Goal: Task Accomplishment & Management: Manage account settings

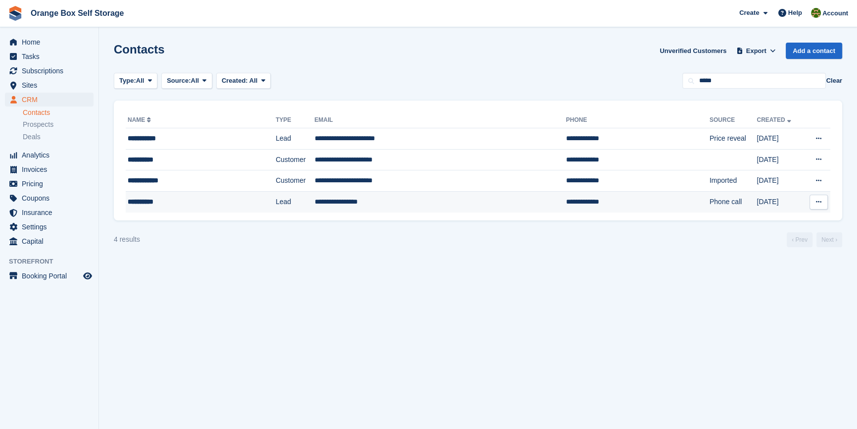
click at [199, 208] on td "**********" at bounding box center [201, 201] width 150 height 21
click at [50, 58] on span "Tasks" at bounding box center [51, 57] width 59 height 14
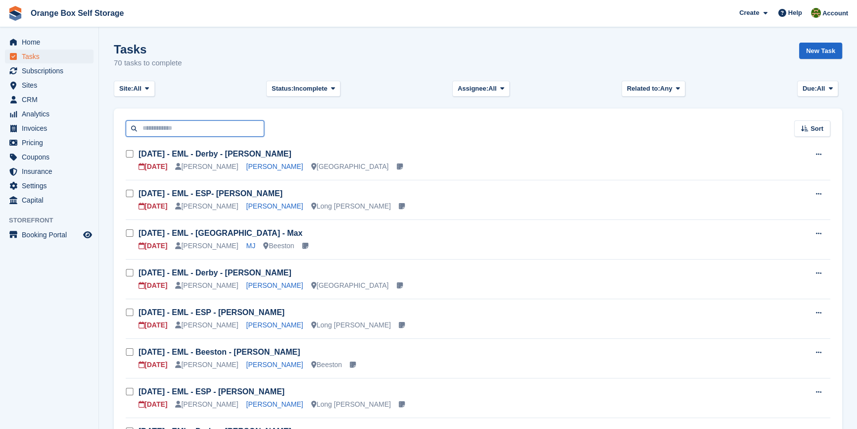
click at [166, 121] on input "text" at bounding box center [195, 128] width 139 height 16
type input "*****"
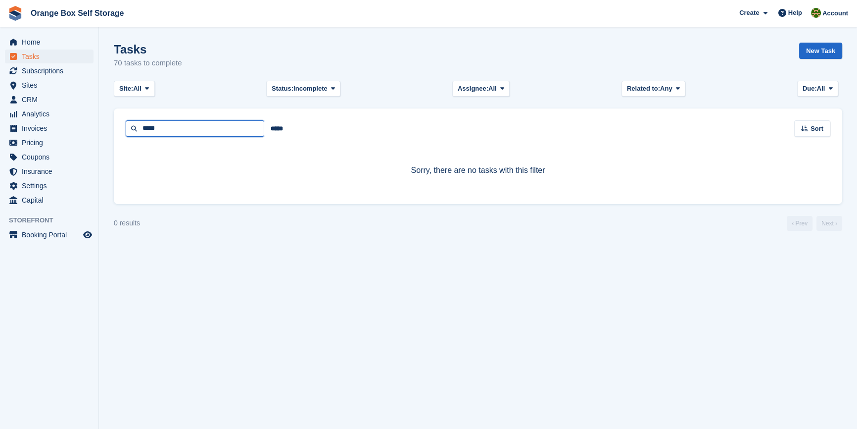
click at [166, 121] on input "*****" at bounding box center [195, 128] width 139 height 16
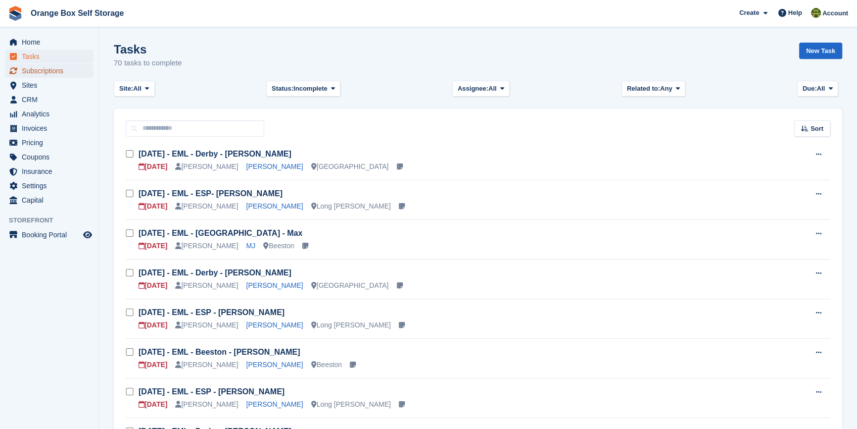
click at [45, 75] on span "Subscriptions" at bounding box center [51, 71] width 59 height 14
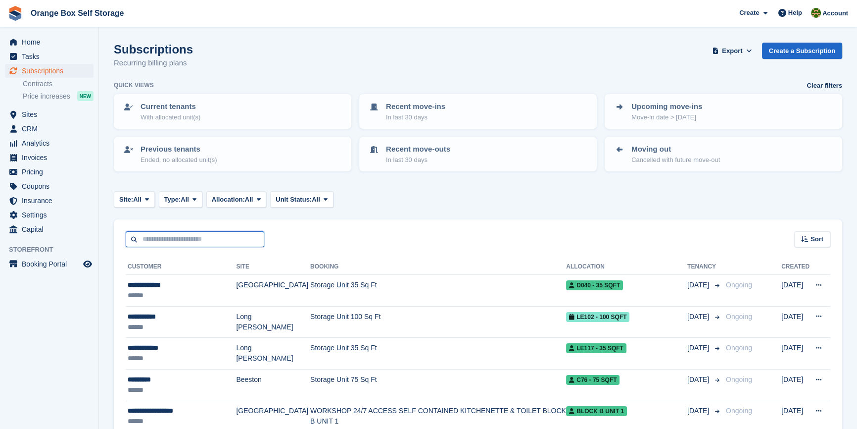
click at [184, 239] on input "text" at bounding box center [195, 239] width 139 height 16
type input "*****"
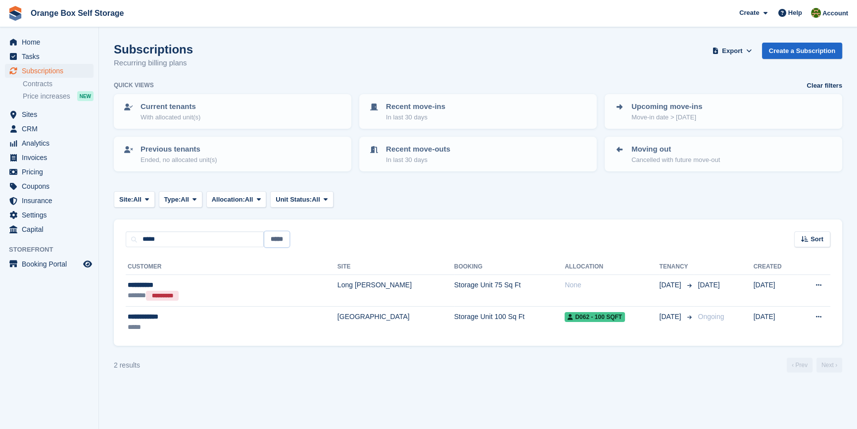
click at [281, 239] on input "*****" at bounding box center [276, 239] width 25 height 16
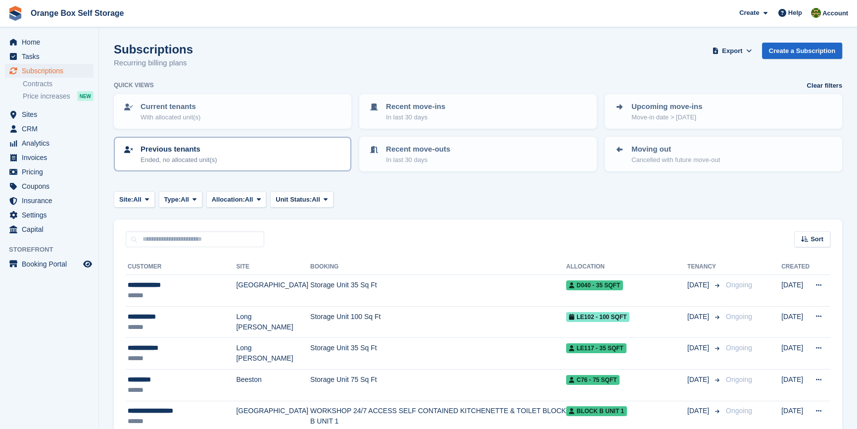
click at [226, 154] on div "Previous tenants Ended, no allocated unit(s)" at bounding box center [233, 154] width 220 height 21
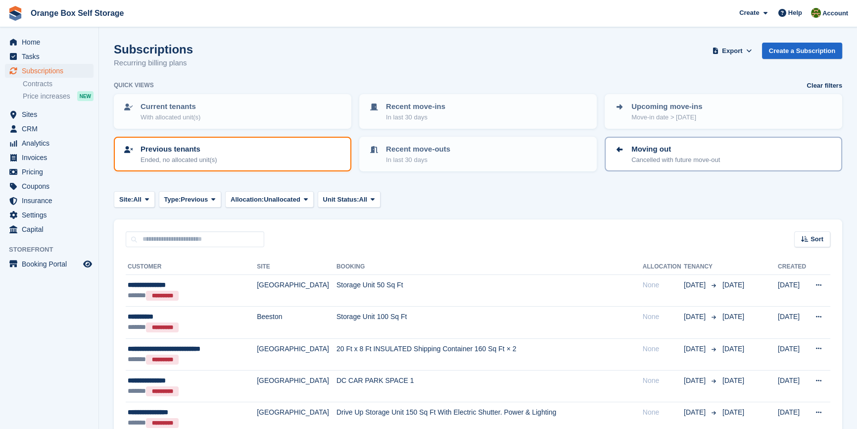
click at [651, 155] on p "Cancelled with future move-out" at bounding box center [676, 160] width 89 height 10
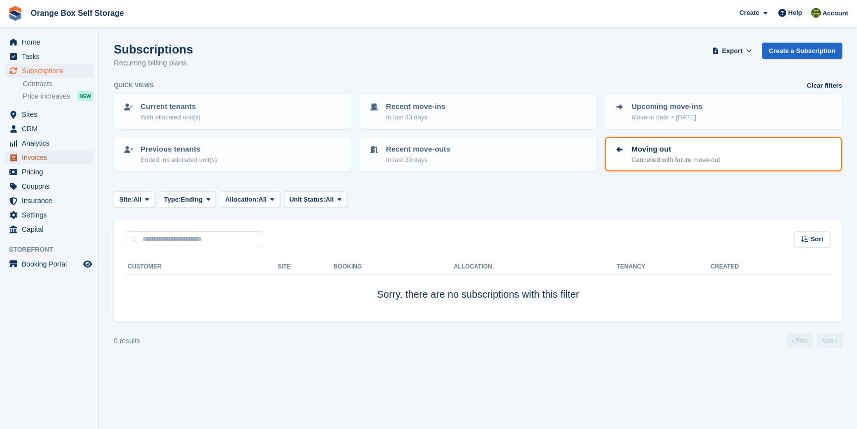
click at [42, 155] on span "Invoices" at bounding box center [51, 158] width 59 height 14
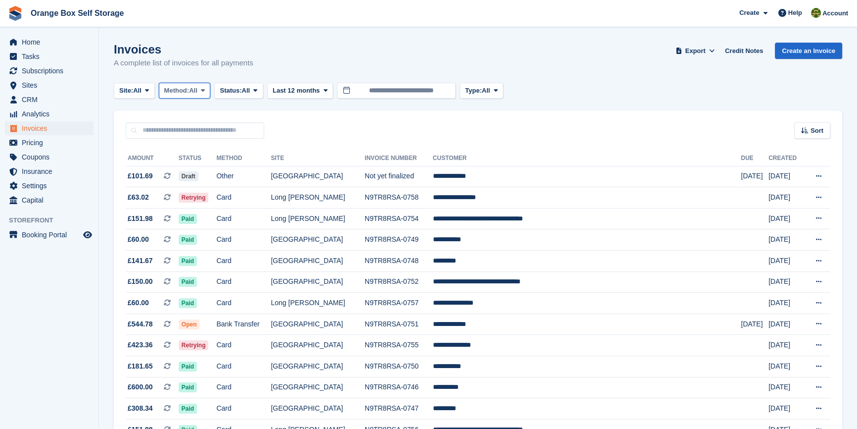
click at [190, 92] on span "Method:" at bounding box center [176, 91] width 25 height 10
click at [242, 89] on span "Status:" at bounding box center [231, 91] width 22 height 10
click at [247, 174] on link "Open" at bounding box center [262, 167] width 86 height 18
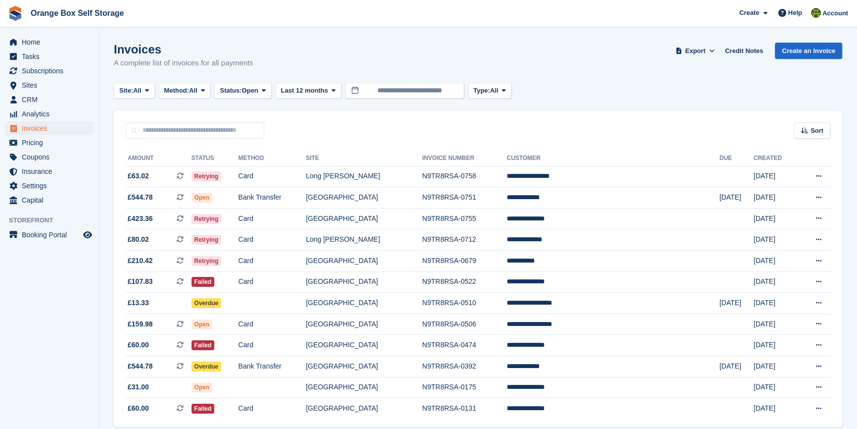
click at [60, 304] on aside "Home Tasks Subscriptions Subscriptions Subscriptions Contracts Price increases …" at bounding box center [49, 216] width 99 height 379
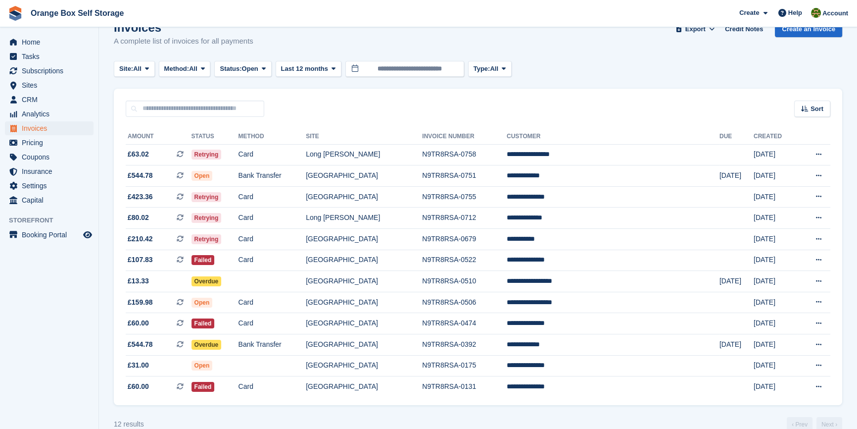
scroll to position [43, 0]
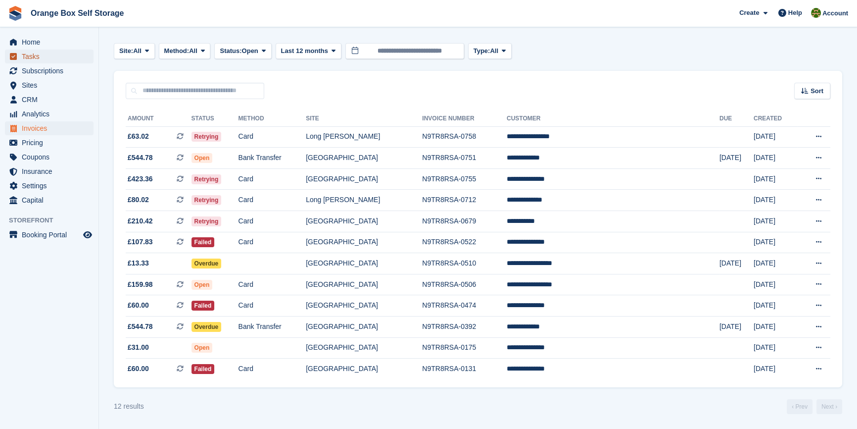
click at [45, 55] on span "Tasks" at bounding box center [51, 57] width 59 height 14
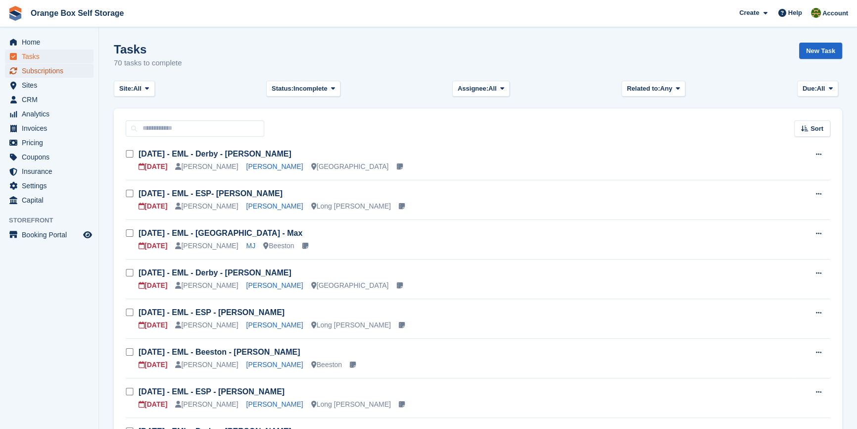
click at [47, 72] on span "Subscriptions" at bounding box center [51, 71] width 59 height 14
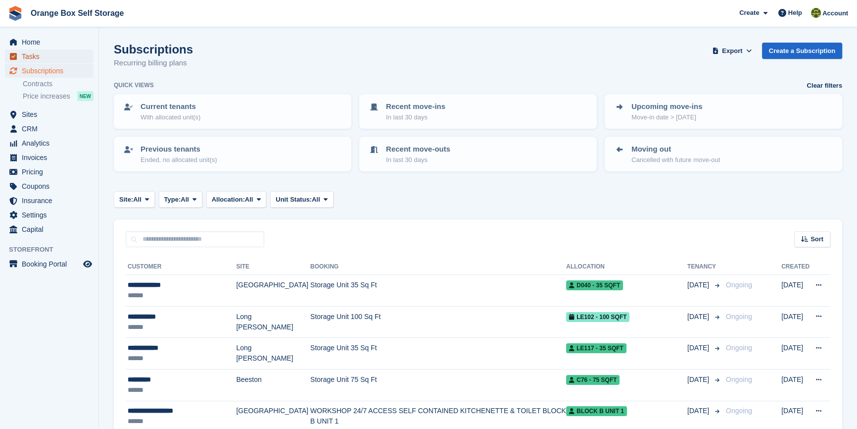
click at [42, 57] on span "Tasks" at bounding box center [51, 57] width 59 height 14
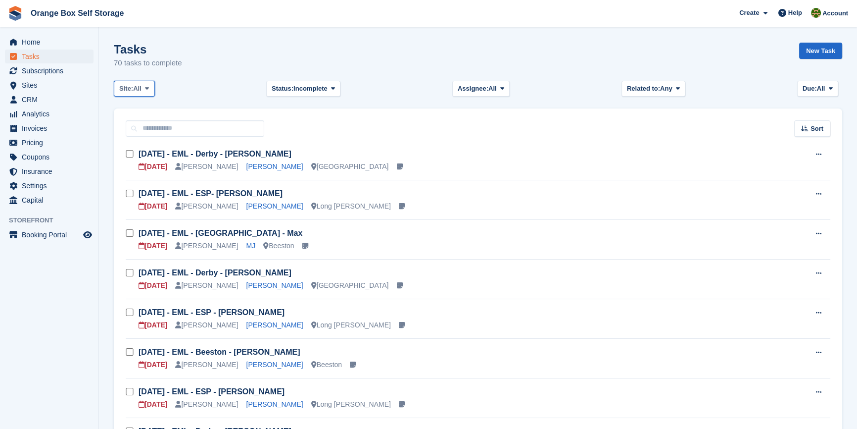
click at [152, 88] on button "Site: All" at bounding box center [134, 89] width 41 height 16
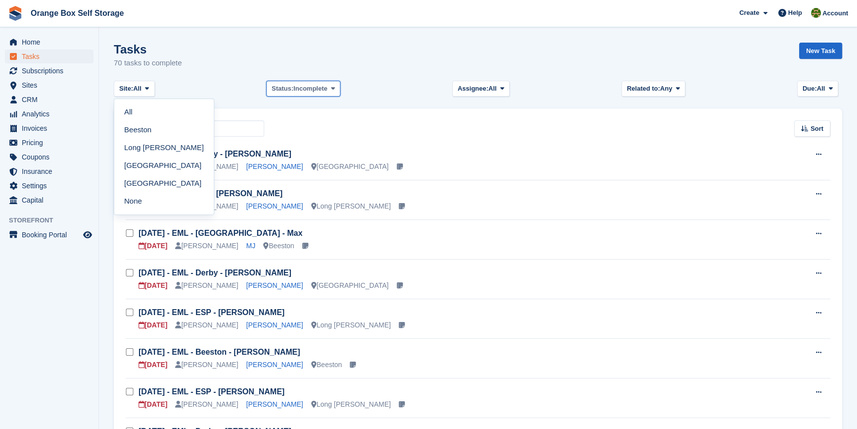
click at [326, 92] on span "Incomplete" at bounding box center [311, 89] width 34 height 10
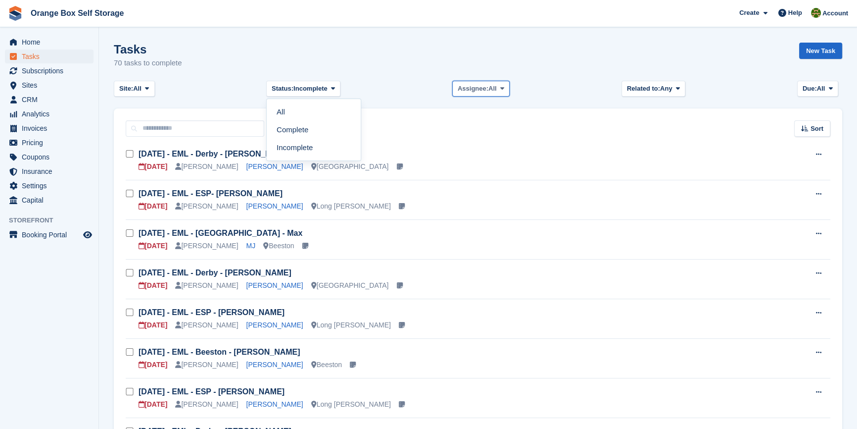
click at [495, 89] on span "All" at bounding box center [493, 89] width 8 height 10
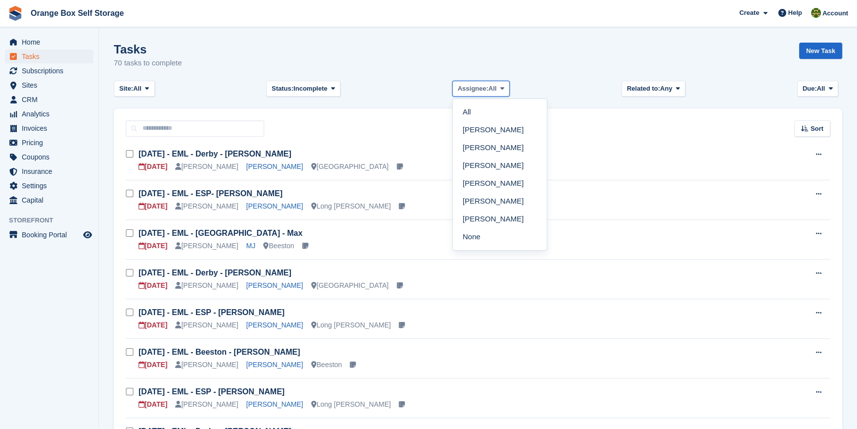
click at [496, 89] on span "All" at bounding box center [493, 89] width 8 height 10
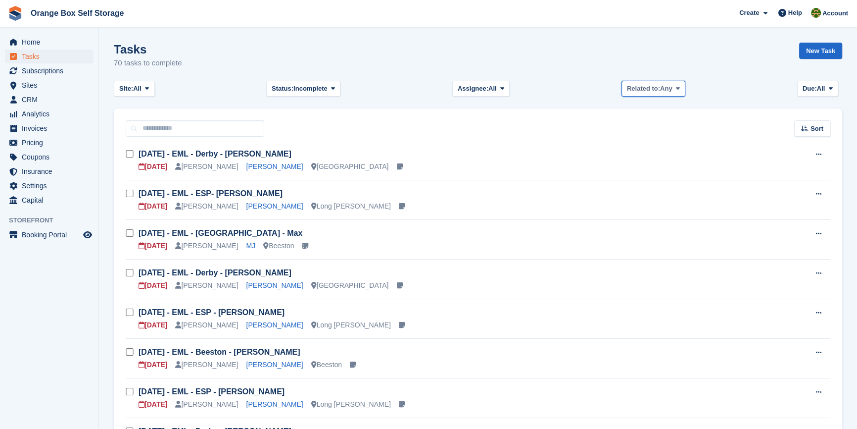
click at [628, 86] on span "Related to:" at bounding box center [643, 89] width 33 height 10
click at [810, 89] on span "Due:" at bounding box center [810, 89] width 14 height 10
click at [748, 74] on div "Tasks 70 tasks to complete New Task" at bounding box center [478, 62] width 729 height 38
click at [242, 66] on div "Tasks 70 tasks to complete New Task" at bounding box center [478, 62] width 729 height 38
click at [40, 74] on span "Subscriptions" at bounding box center [51, 71] width 59 height 14
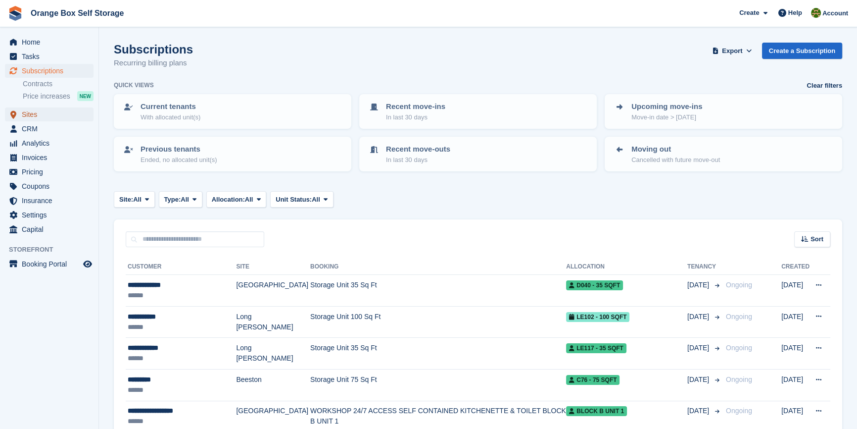
click at [38, 113] on span "Sites" at bounding box center [51, 114] width 59 height 14
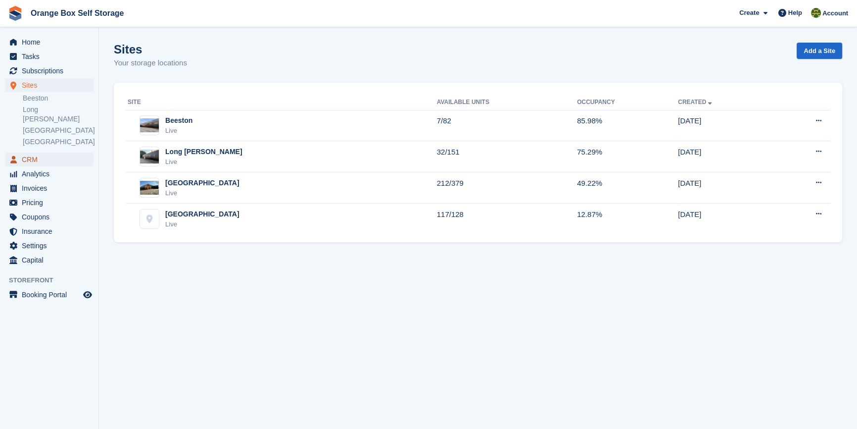
click at [33, 152] on span "CRM" at bounding box center [51, 159] width 59 height 14
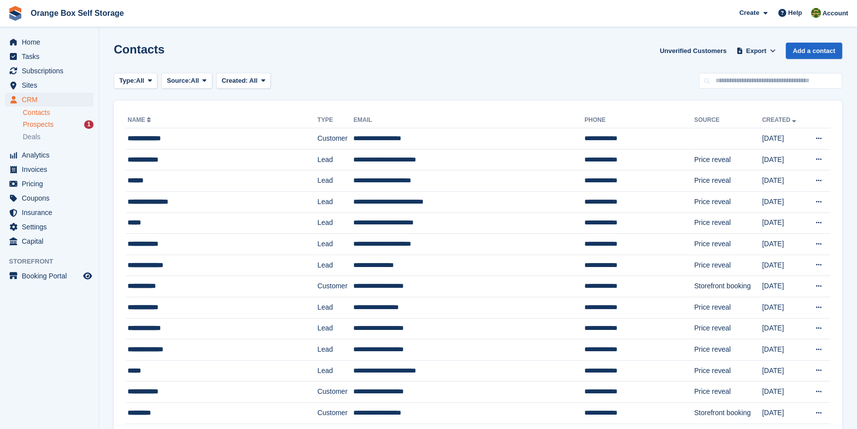
click at [41, 125] on span "Prospects" at bounding box center [38, 124] width 31 height 9
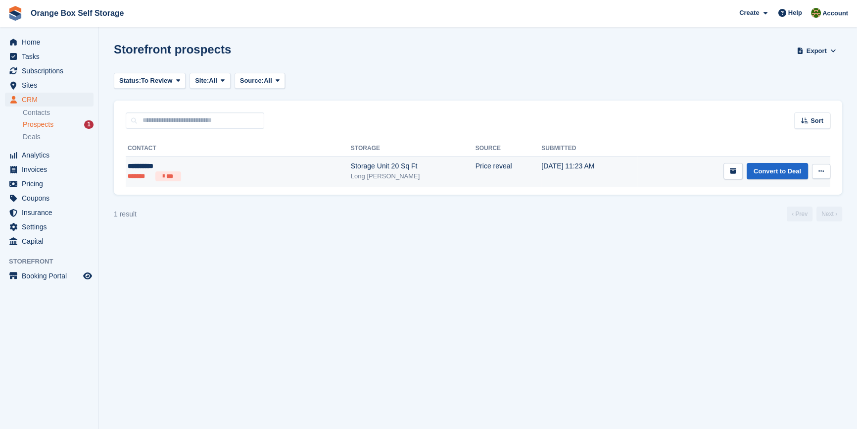
click at [822, 172] on icon at bounding box center [821, 171] width 5 height 6
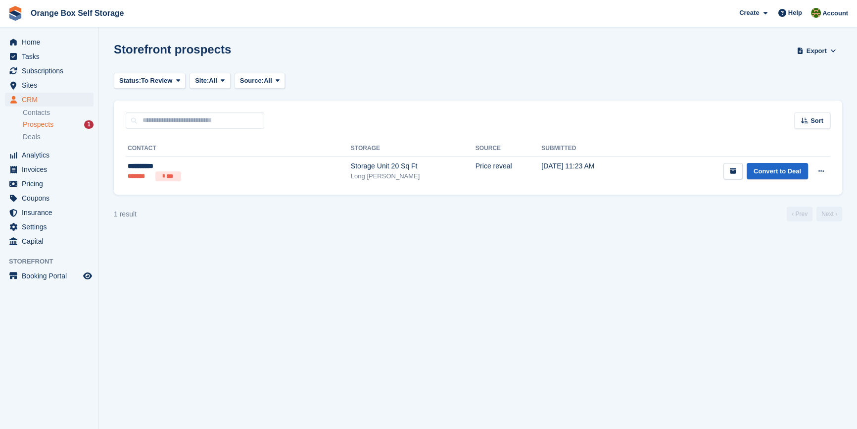
drag, startPoint x: 536, startPoint y: 252, endPoint x: 530, endPoint y: 250, distance: 6.3
click at [536, 252] on section "Storefront prospects Export Export Prospects Export a CSV of all Prospects whic…" at bounding box center [478, 214] width 758 height 429
click at [208, 82] on span "Site:" at bounding box center [202, 81] width 14 height 10
click at [174, 81] on span at bounding box center [178, 81] width 8 height 8
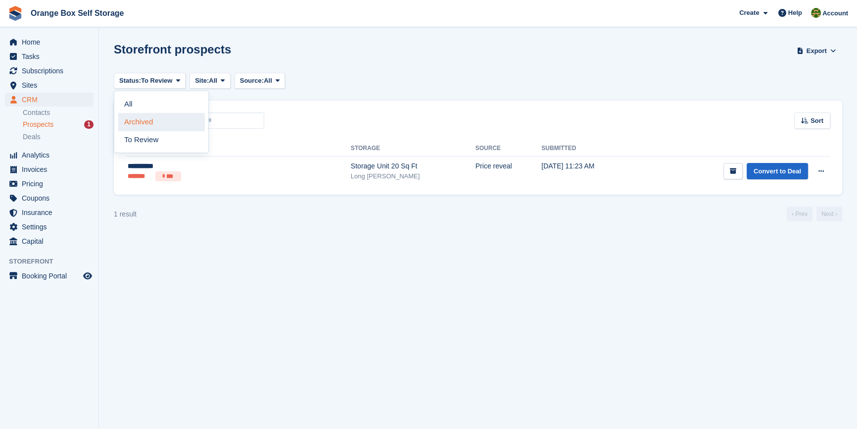
click at [165, 121] on link "Archived" at bounding box center [161, 122] width 86 height 18
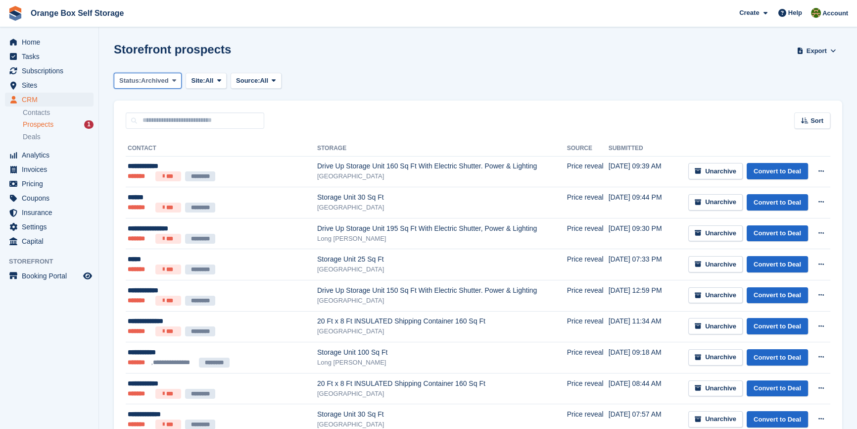
click at [150, 79] on span "Archived" at bounding box center [155, 81] width 28 height 10
click at [156, 102] on link "All" at bounding box center [161, 104] width 86 height 18
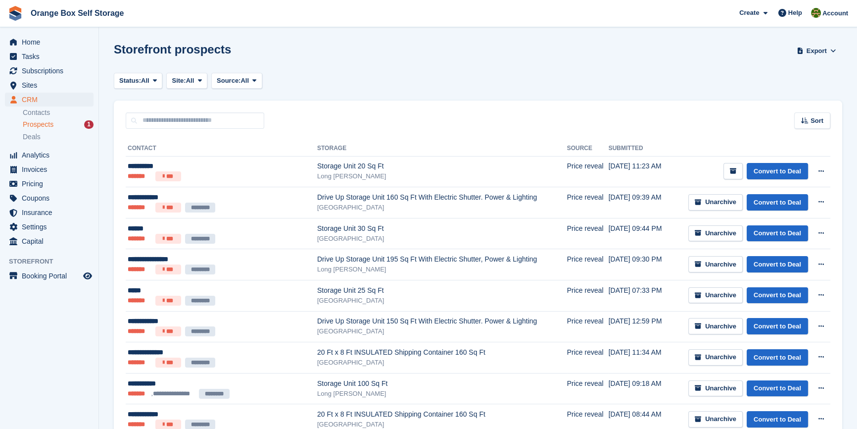
click at [318, 105] on div "Sort Sort by Date submitted Submitted (oldest first) Submitted (newest first)" at bounding box center [478, 115] width 729 height 28
click at [39, 100] on span "CRM" at bounding box center [51, 100] width 59 height 14
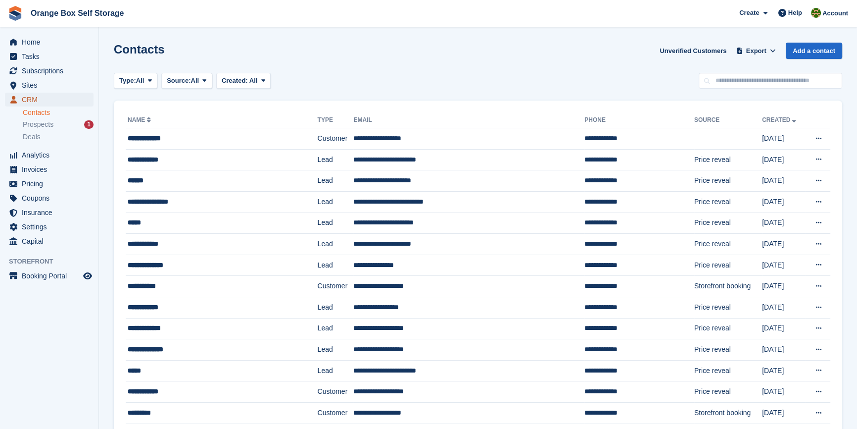
click at [35, 99] on span "CRM" at bounding box center [51, 100] width 59 height 14
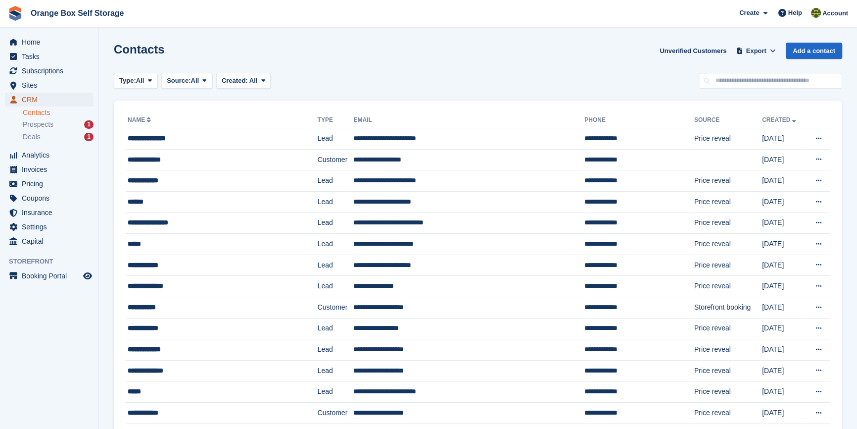
click at [33, 99] on span "CRM" at bounding box center [51, 100] width 59 height 14
click at [821, 55] on link "Add a contact" at bounding box center [814, 51] width 56 height 16
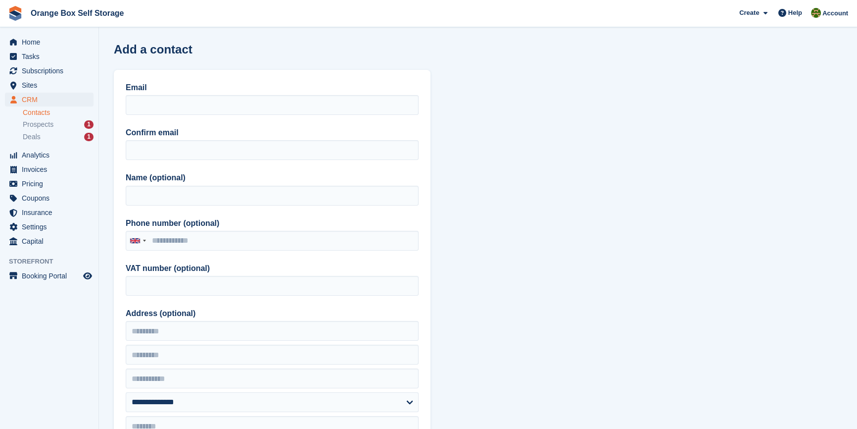
click at [238, 119] on div "Email Confirm email Name (optional) Phone number (optional) United Kingdom +44 …" at bounding box center [272, 259] width 317 height 378
click at [232, 112] on input "Email" at bounding box center [272, 105] width 293 height 20
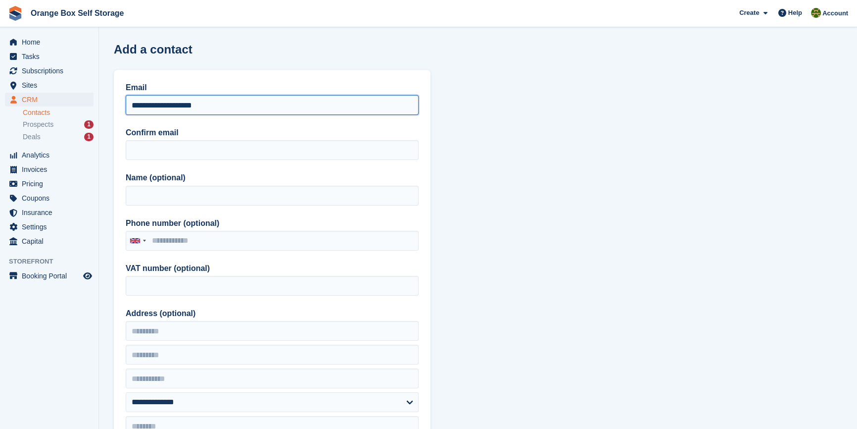
type input "**********"
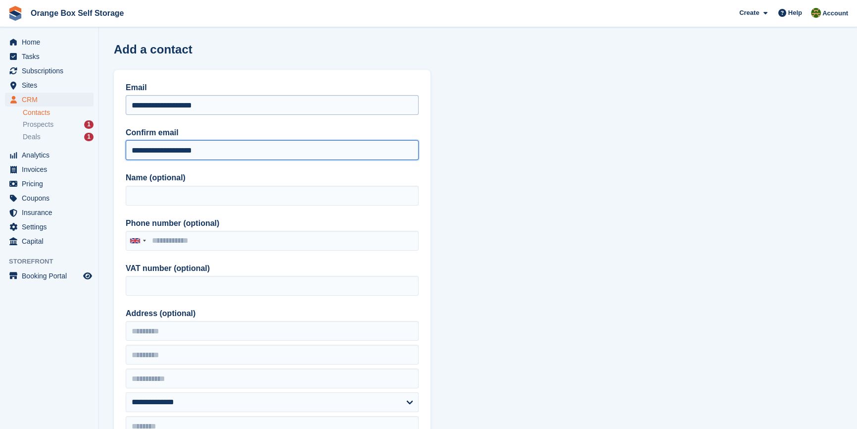
type input "**********"
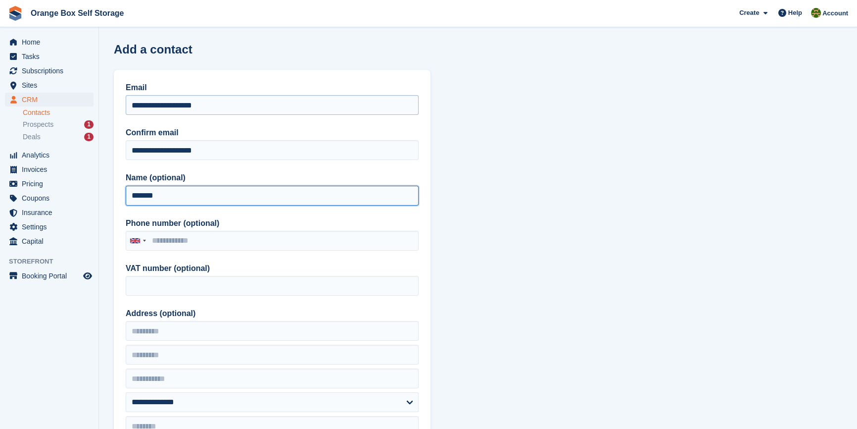
type input "*******"
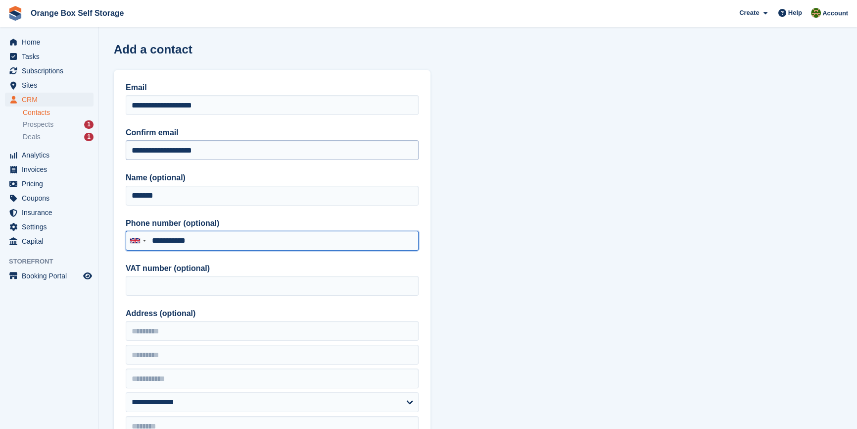
type input "**********"
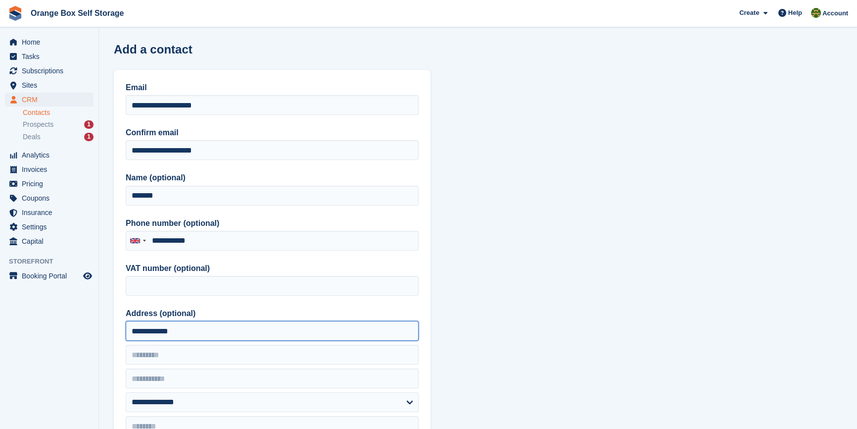
type input "**********"
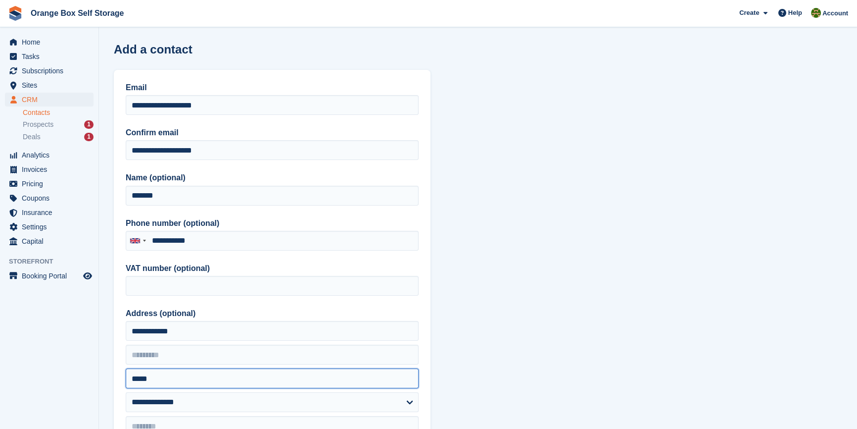
type input "*****"
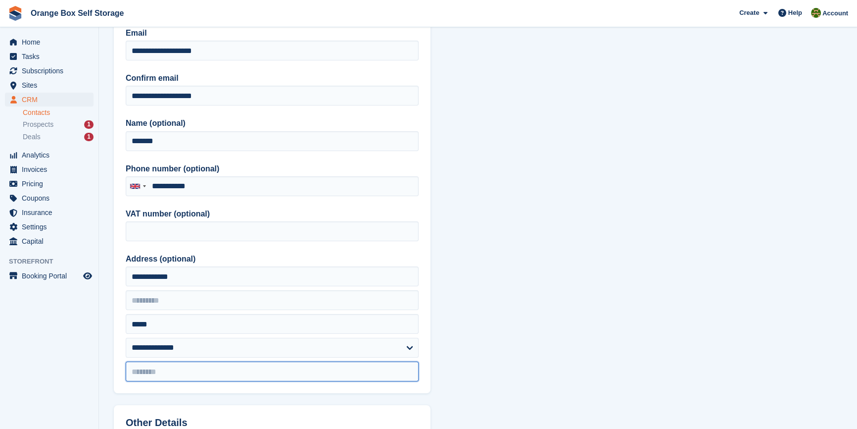
scroll to position [142, 0]
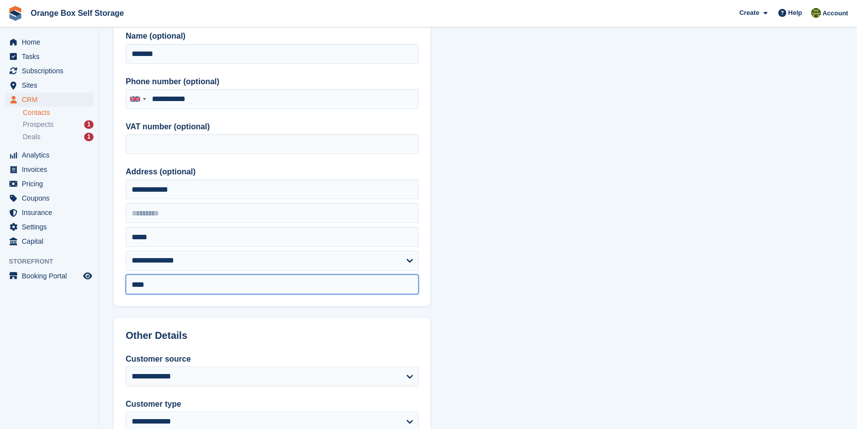
type input "********"
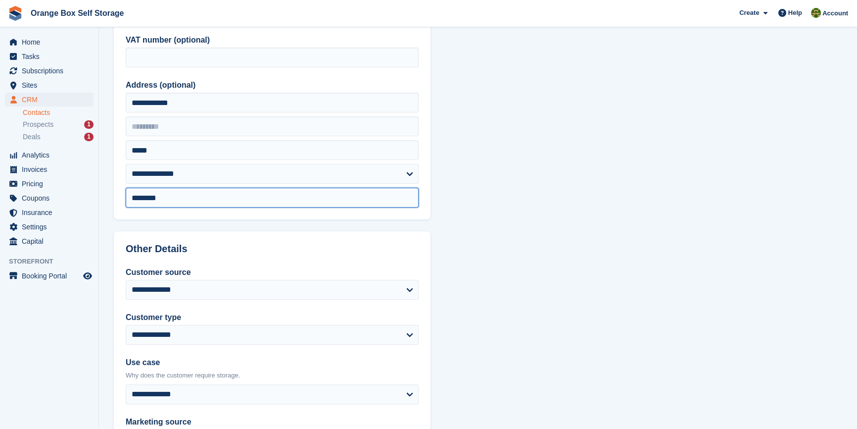
scroll to position [322, 0]
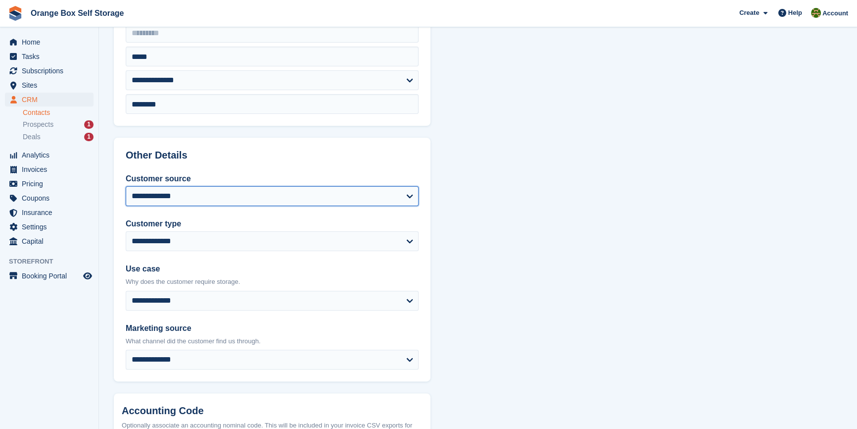
click at [195, 198] on select "**********" at bounding box center [272, 196] width 293 height 20
select select "**********"
click at [126, 186] on select "**********" at bounding box center [272, 196] width 293 height 20
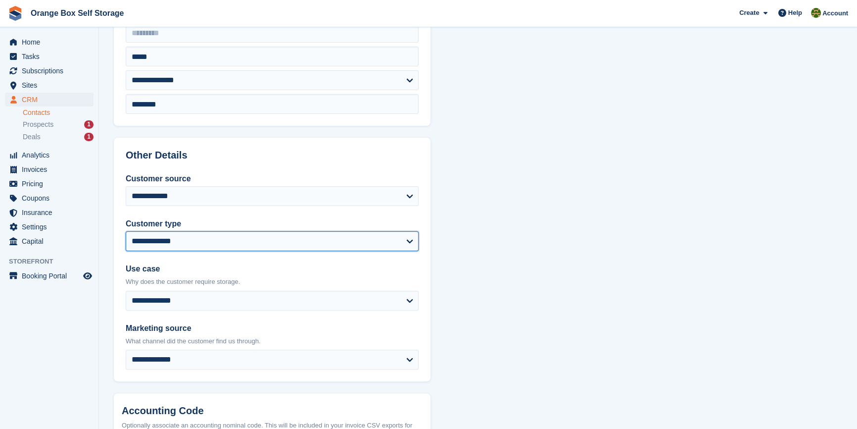
click at [196, 239] on select "**********" at bounding box center [272, 241] width 293 height 20
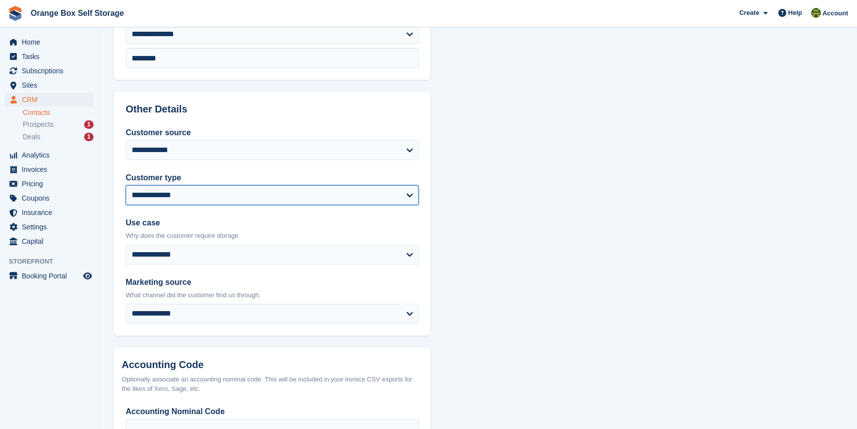
scroll to position [444, 0]
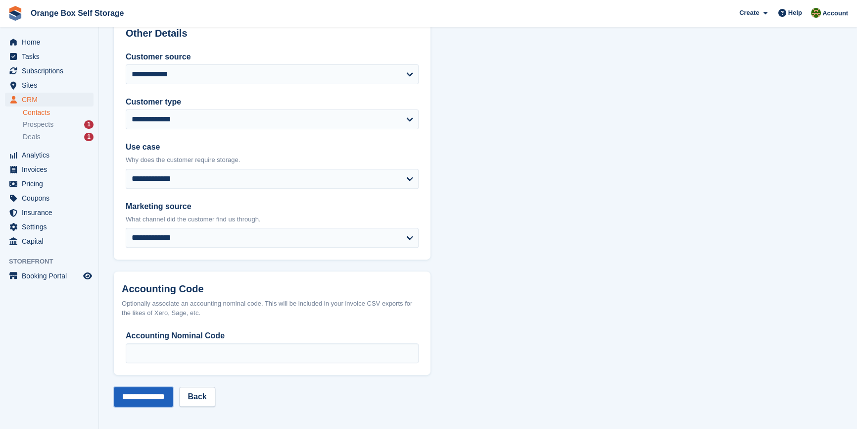
click at [149, 393] on input "**********" at bounding box center [143, 397] width 59 height 20
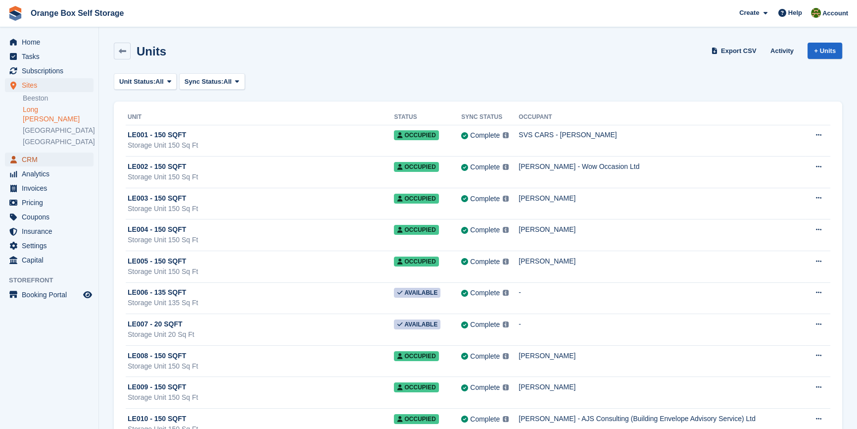
click at [33, 152] on span "CRM" at bounding box center [51, 159] width 59 height 14
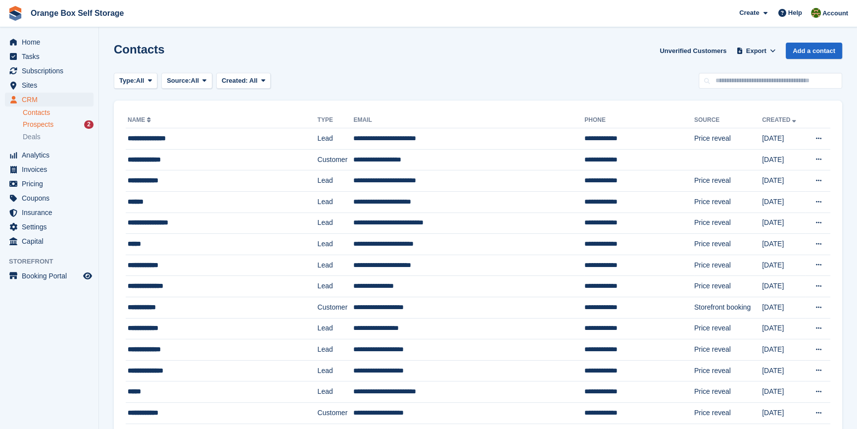
click at [47, 121] on span "Prospects" at bounding box center [38, 124] width 31 height 9
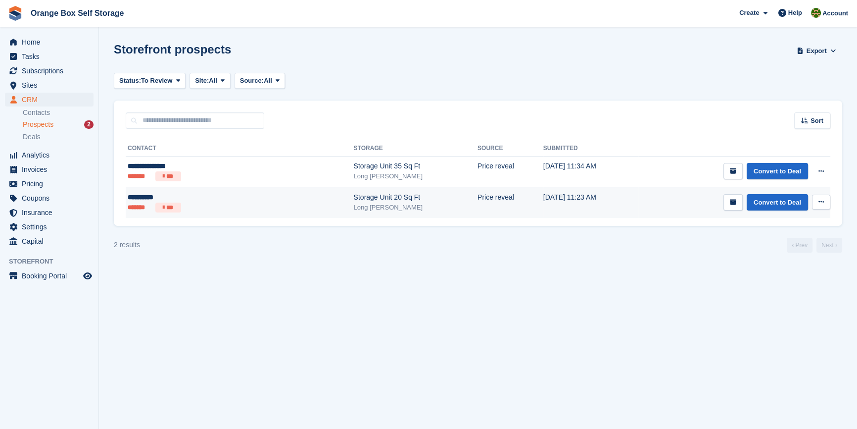
click at [147, 198] on div "**********" at bounding box center [190, 197] width 125 height 10
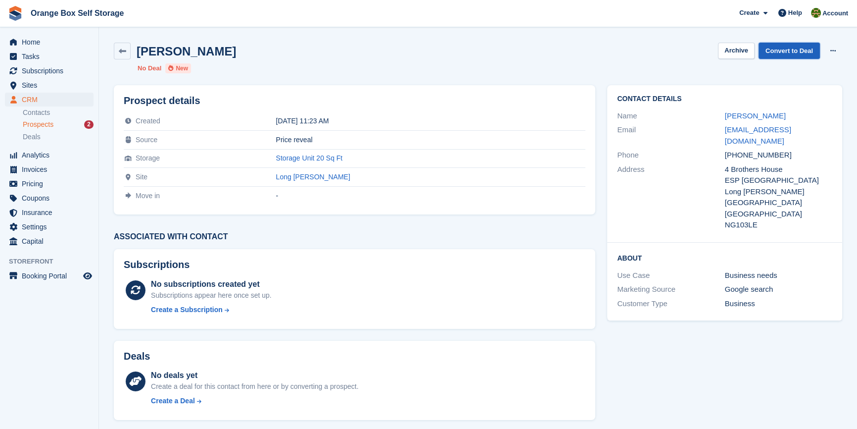
click at [787, 50] on link "Convert to Deal" at bounding box center [789, 51] width 61 height 16
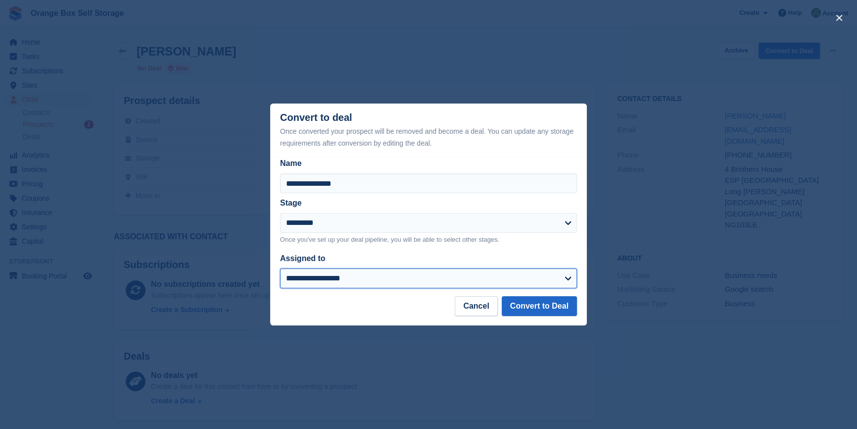
click at [338, 282] on select "**********" at bounding box center [428, 278] width 297 height 20
select select "****"
click at [280, 269] on select "**********" at bounding box center [428, 278] width 297 height 20
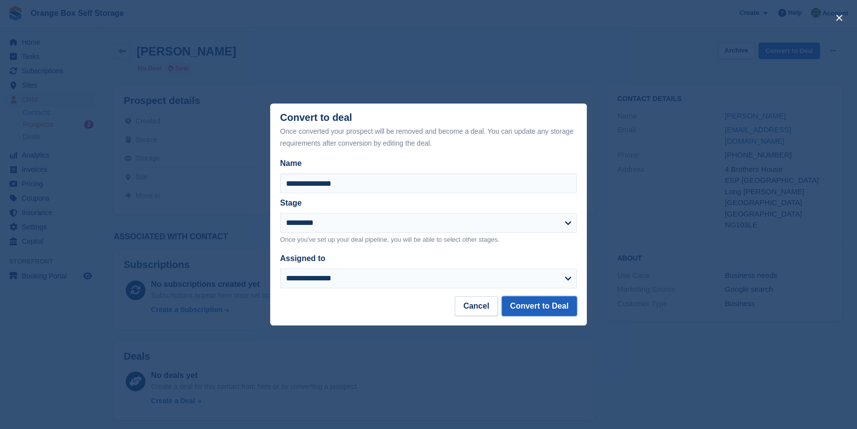
click at [553, 306] on button "Convert to Deal" at bounding box center [539, 306] width 75 height 20
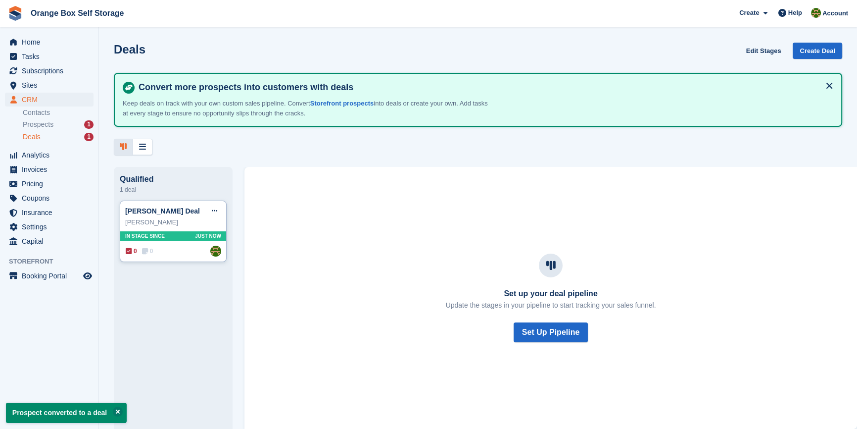
click at [204, 207] on div "[PERSON_NAME] Deal Edit deal [PERSON_NAME] as won [PERSON_NAME] as lost Delete …" at bounding box center [173, 210] width 96 height 15
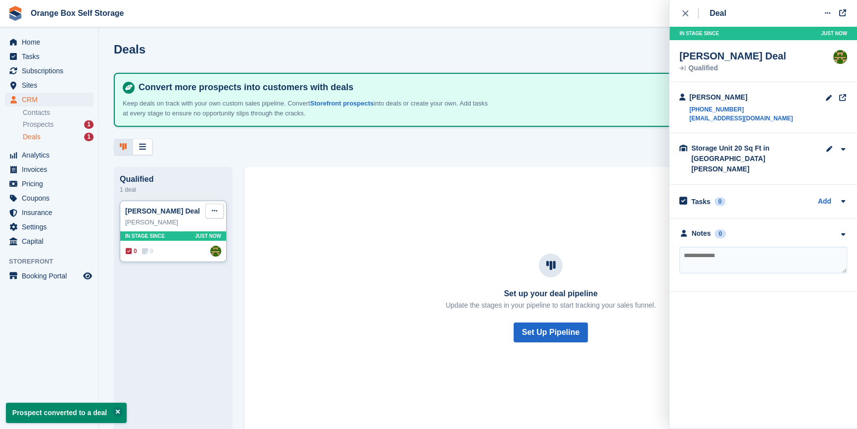
click at [211, 209] on button at bounding box center [214, 210] width 18 height 15
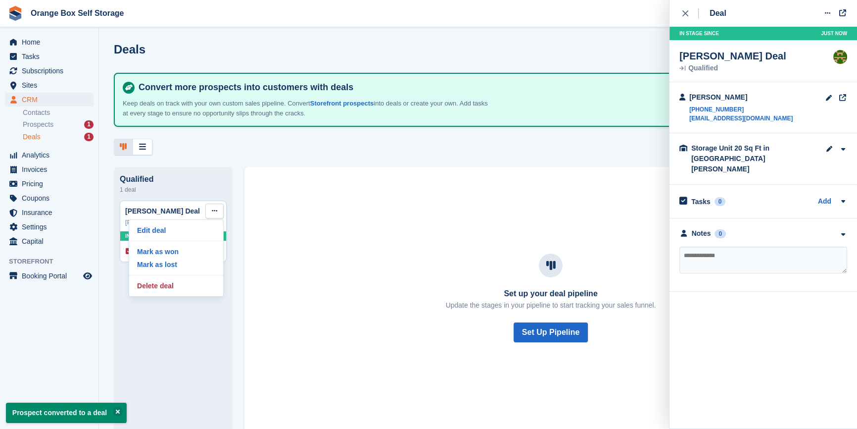
click at [477, 202] on div "Set up your deal pipeline Update the stages in your pipeline to start tracking …" at bounding box center [551, 298] width 613 height 262
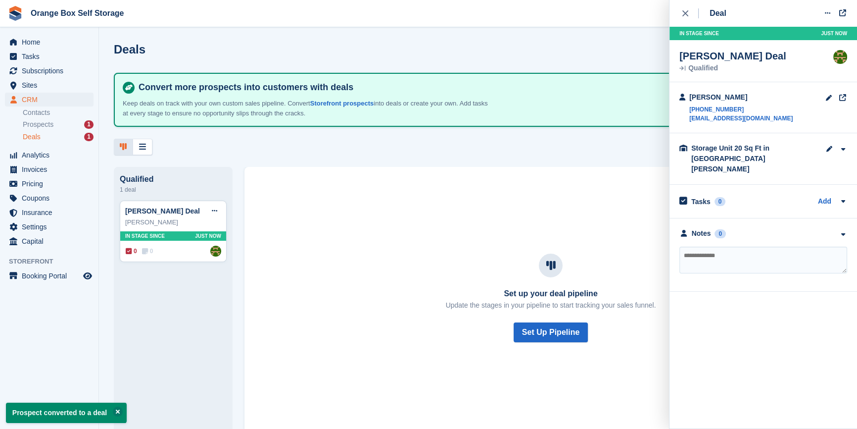
click at [435, 212] on div "Set up your deal pipeline Update the stages in your pipeline to start tracking …" at bounding box center [550, 298] width 589 height 186
click at [191, 210] on div "[PERSON_NAME] Deal Edit deal [PERSON_NAME] as won [PERSON_NAME] as lost Delete …" at bounding box center [173, 210] width 96 height 15
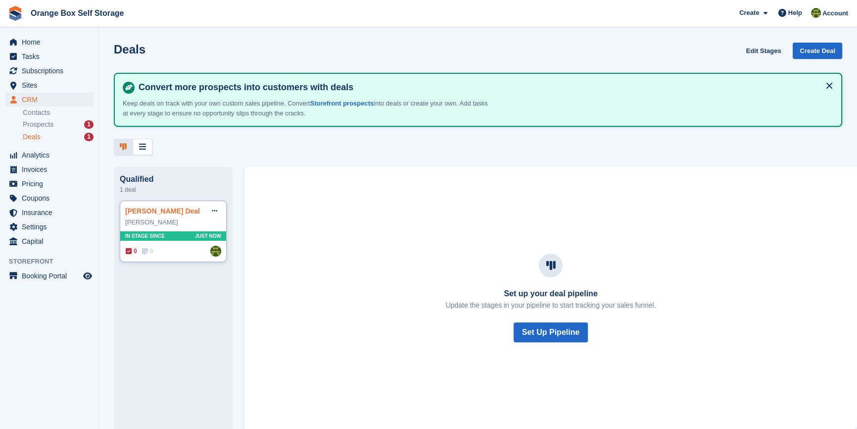
click at [165, 211] on link "[PERSON_NAME] Deal" at bounding box center [162, 211] width 75 height 8
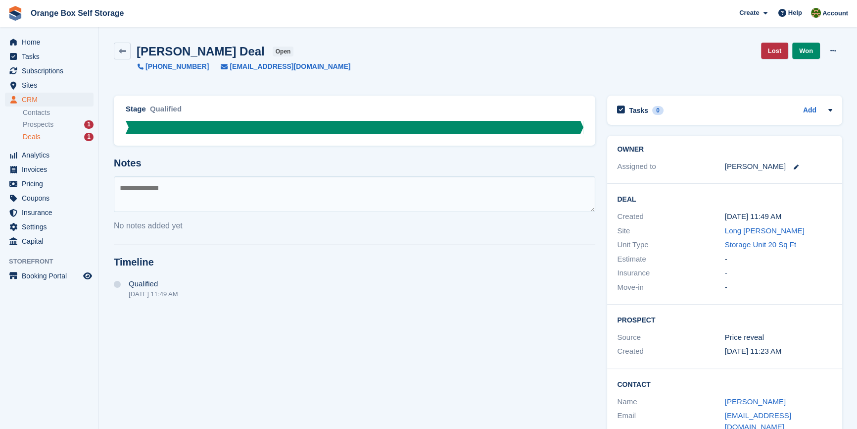
click at [223, 198] on textarea at bounding box center [355, 194] width 482 height 36
click at [840, 47] on button at bounding box center [833, 51] width 18 height 15
click at [529, 53] on div "wayne ball Deal open +447784292900 sales@espcars.com Lost Won Edit Deal Delete …" at bounding box center [478, 57] width 729 height 29
click at [208, 195] on textarea at bounding box center [355, 194] width 482 height 36
type textarea "****"
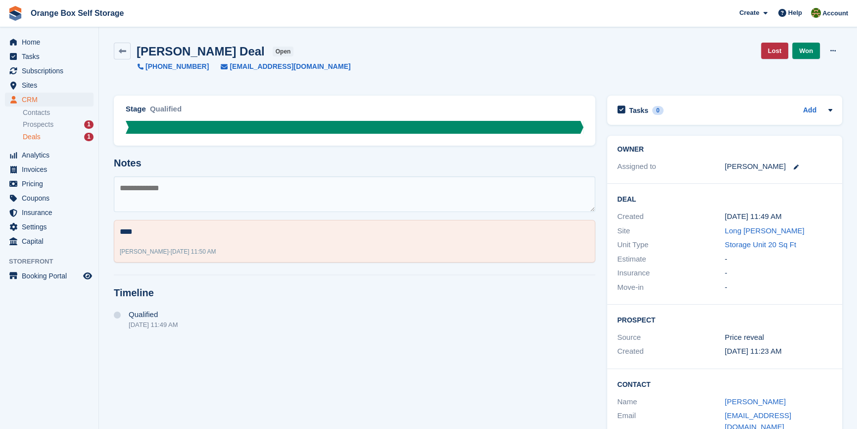
click at [267, 191] on textarea at bounding box center [355, 194] width 482 height 36
type textarea "*********"
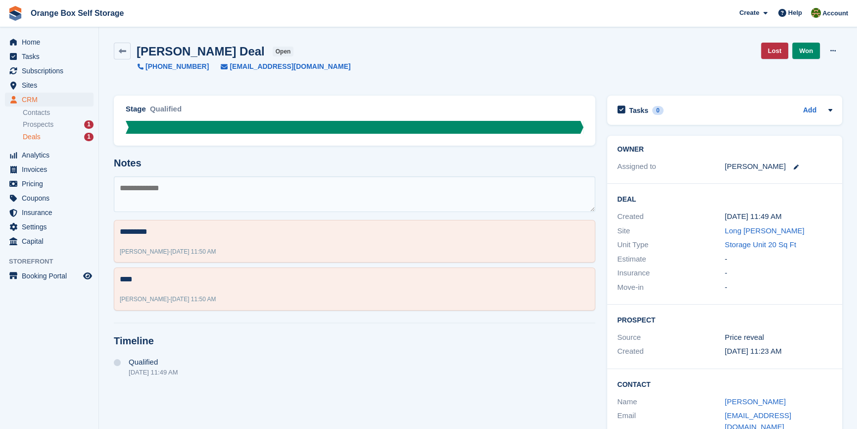
click at [35, 140] on span "Deals" at bounding box center [32, 136] width 18 height 9
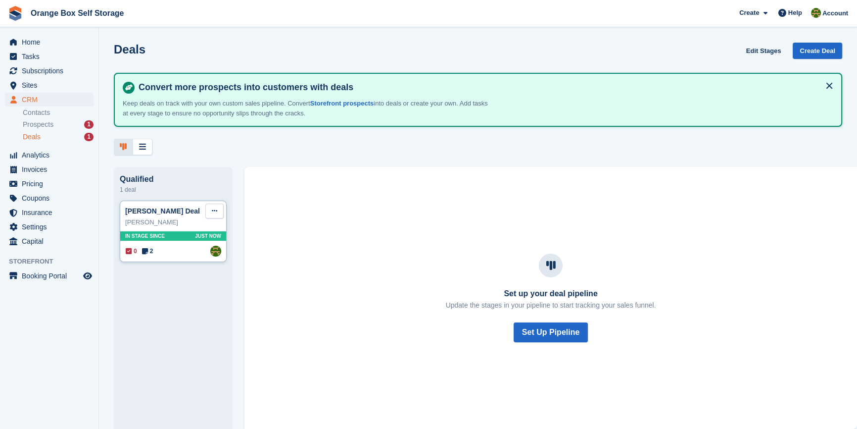
click at [210, 208] on button at bounding box center [214, 210] width 18 height 15
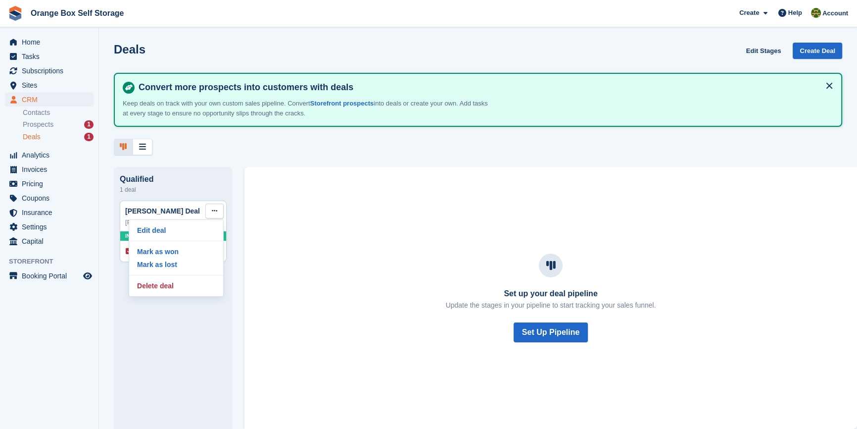
click at [302, 194] on div "Set up your deal pipeline Update the stages in your pipeline to start tracking …" at bounding box center [551, 298] width 613 height 262
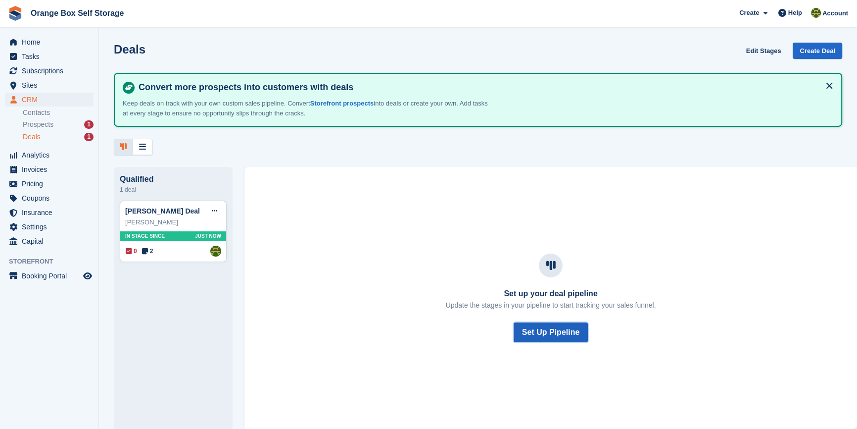
click at [549, 338] on button "Set Up Pipeline" at bounding box center [551, 332] width 74 height 20
click at [157, 214] on link "[PERSON_NAME] Deal" at bounding box center [162, 211] width 75 height 8
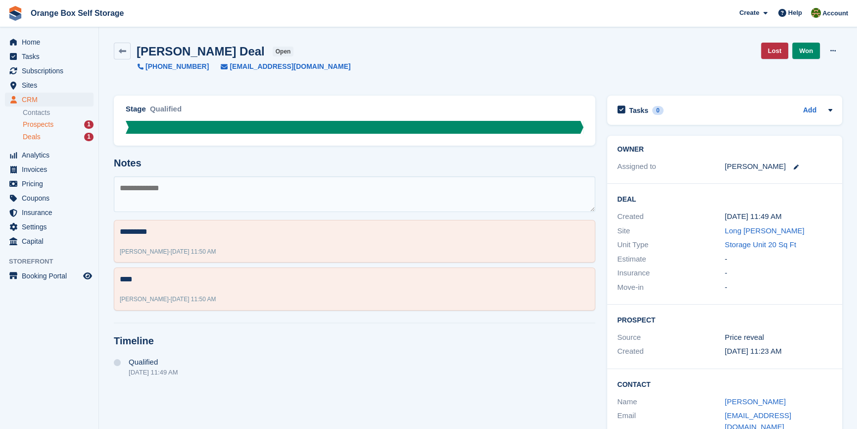
click at [49, 120] on span "Prospects" at bounding box center [38, 124] width 31 height 9
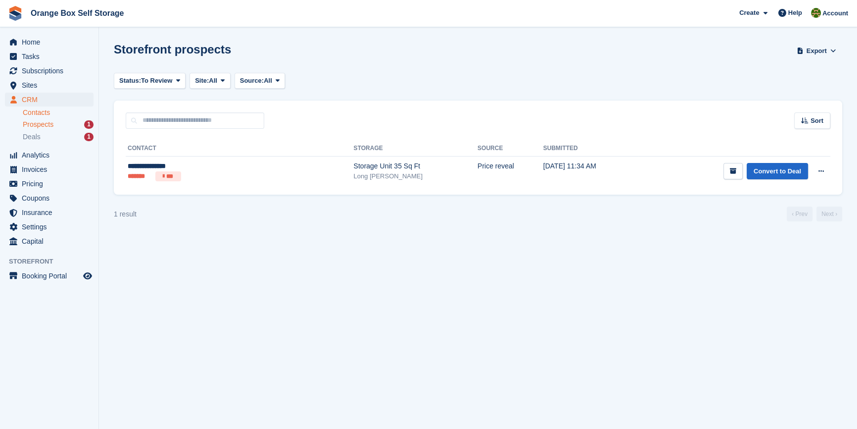
click at [35, 113] on link "Contacts" at bounding box center [58, 112] width 71 height 9
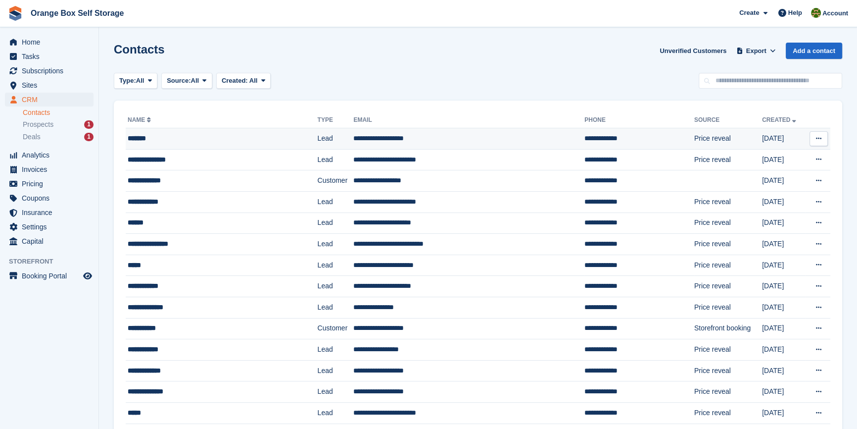
click at [822, 138] on icon at bounding box center [818, 138] width 5 height 6
click at [144, 138] on div "*******" at bounding box center [207, 138] width 158 height 10
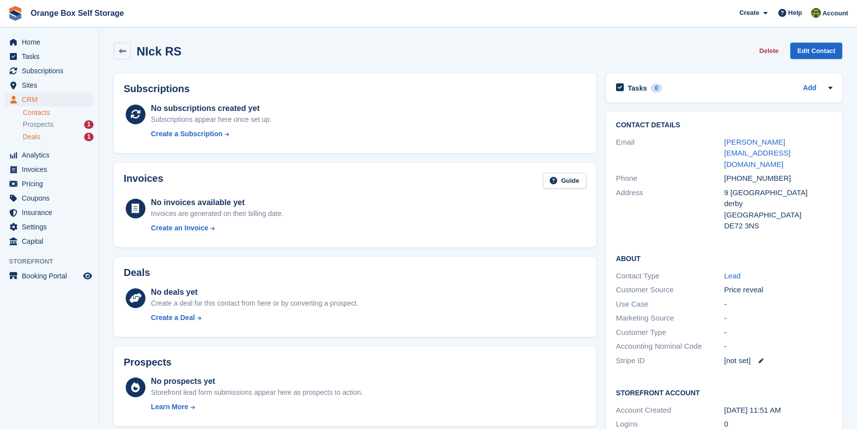
click at [38, 137] on span "Deals" at bounding box center [32, 136] width 18 height 9
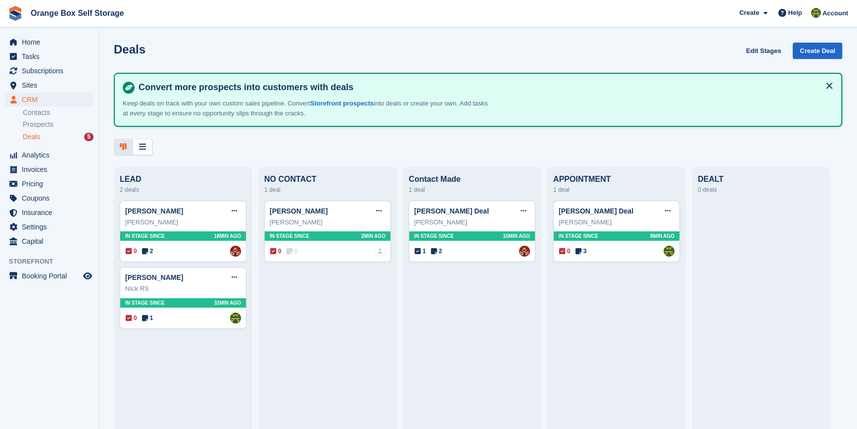
click at [65, 304] on aside "Home Tasks Subscriptions Subscriptions Subscriptions Contracts Price increases …" at bounding box center [49, 216] width 99 height 379
click at [79, 346] on aside "Home Tasks Subscriptions Subscriptions Subscriptions Contracts Price increases …" at bounding box center [49, 216] width 99 height 379
click at [282, 212] on link "mike hunt" at bounding box center [299, 211] width 58 height 8
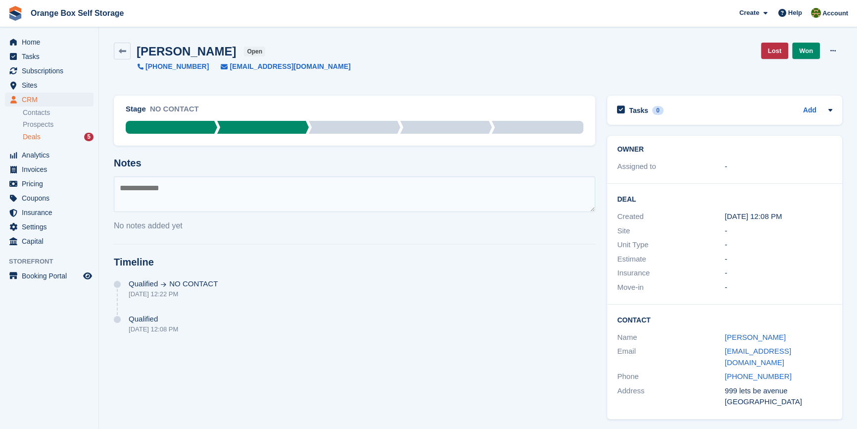
click at [722, 168] on div "Assigned to" at bounding box center [670, 166] width 107 height 11
click at [728, 165] on div "-" at bounding box center [778, 166] width 107 height 11
click at [727, 167] on div "-" at bounding box center [778, 166] width 107 height 11
click at [625, 161] on div "Assigned to" at bounding box center [670, 166] width 107 height 11
click at [840, 49] on button at bounding box center [833, 51] width 18 height 15
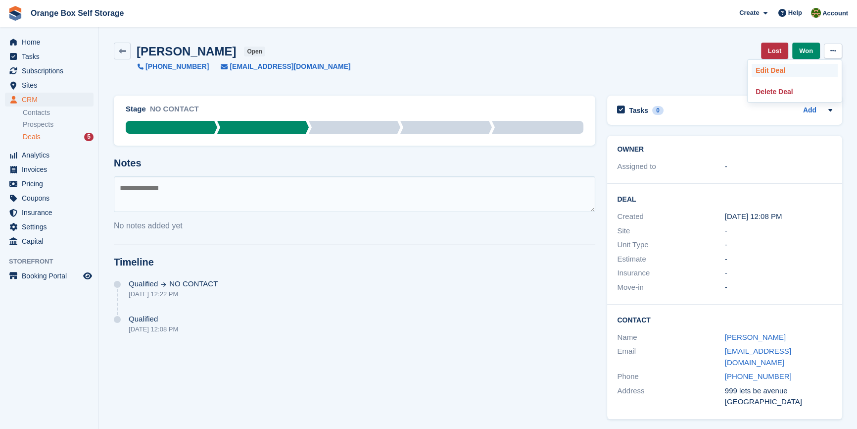
click at [766, 70] on p "Edit Deal" at bounding box center [795, 70] width 86 height 13
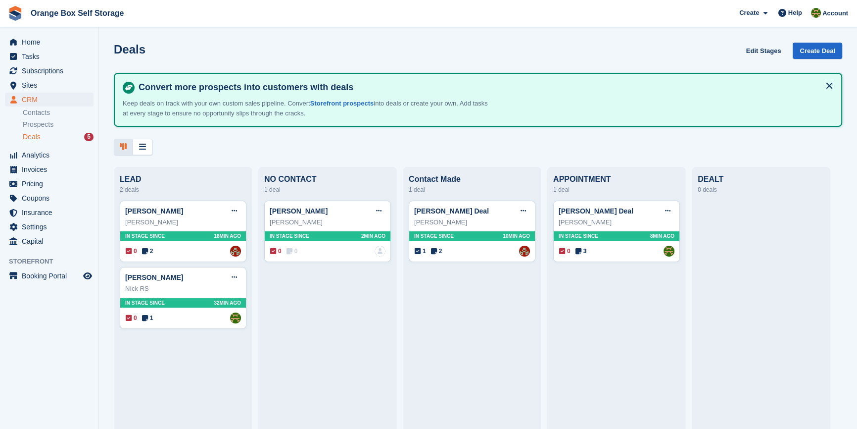
click at [371, 319] on div "mike hunt Edit deal Mark as won Mark as lost Delete deal mike hunt In stage sin…" at bounding box center [327, 311] width 127 height 221
click at [287, 185] on div "1 deal" at bounding box center [327, 190] width 127 height 12
click at [140, 150] on icon at bounding box center [142, 147] width 7 height 8
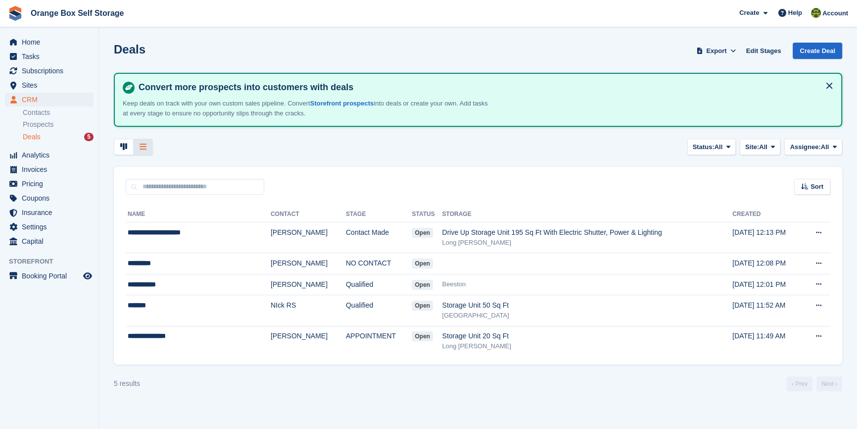
click at [346, 212] on th "Stage" at bounding box center [379, 214] width 66 height 16
click at [764, 149] on span "All" at bounding box center [763, 147] width 8 height 10
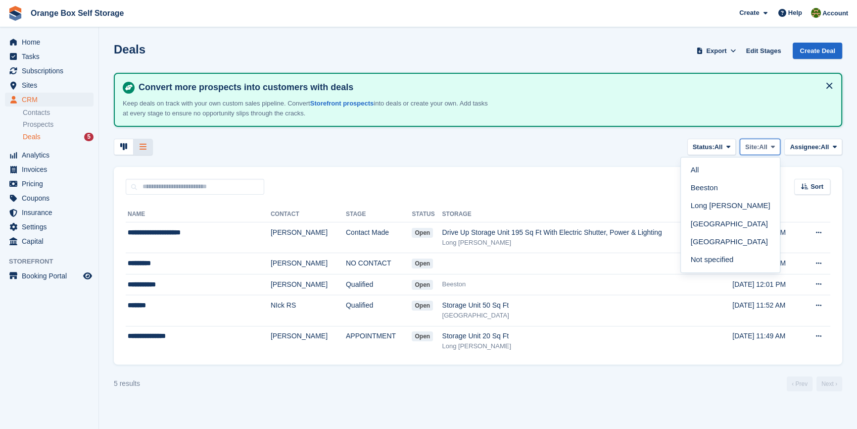
click at [764, 149] on span "All" at bounding box center [763, 147] width 8 height 10
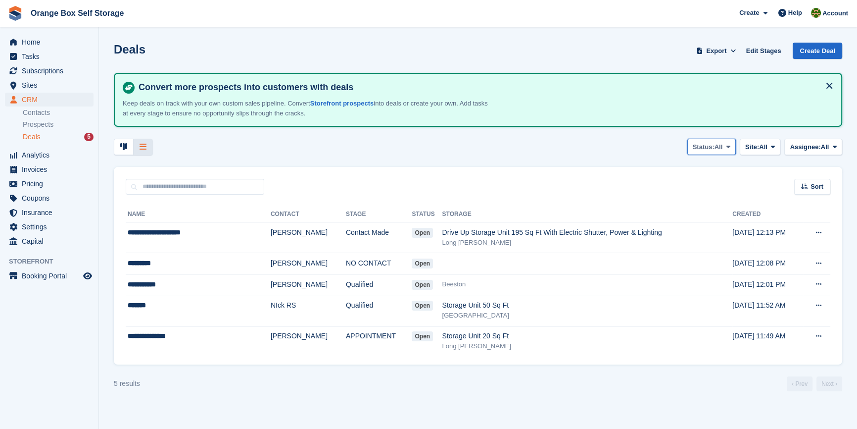
click at [732, 148] on button "Status: All" at bounding box center [712, 147] width 49 height 16
click at [667, 193] on link "Open" at bounding box center [689, 188] width 86 height 18
click at [691, 153] on button "Status: Open" at bounding box center [707, 147] width 57 height 16
click at [696, 168] on link "All" at bounding box center [689, 170] width 86 height 18
click at [119, 147] on div at bounding box center [124, 147] width 20 height 16
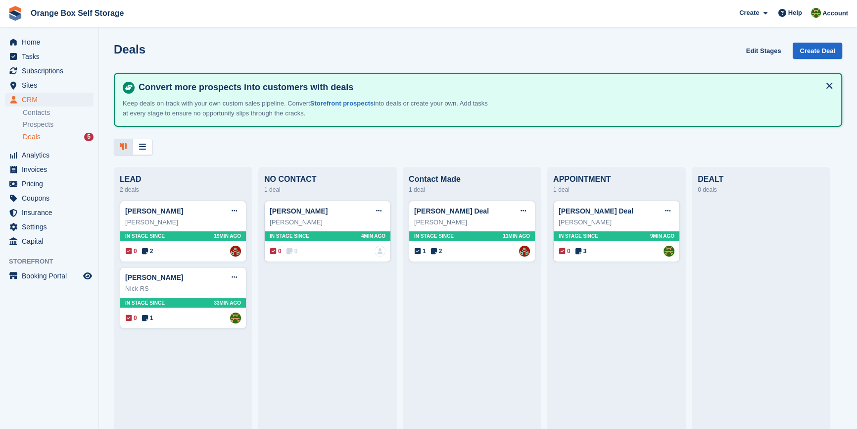
click at [70, 337] on aside "Home Tasks Subscriptions Subscriptions Subscriptions Contracts Price increases …" at bounding box center [49, 216] width 99 height 379
click at [768, 47] on link "Edit Stages" at bounding box center [764, 51] width 43 height 16
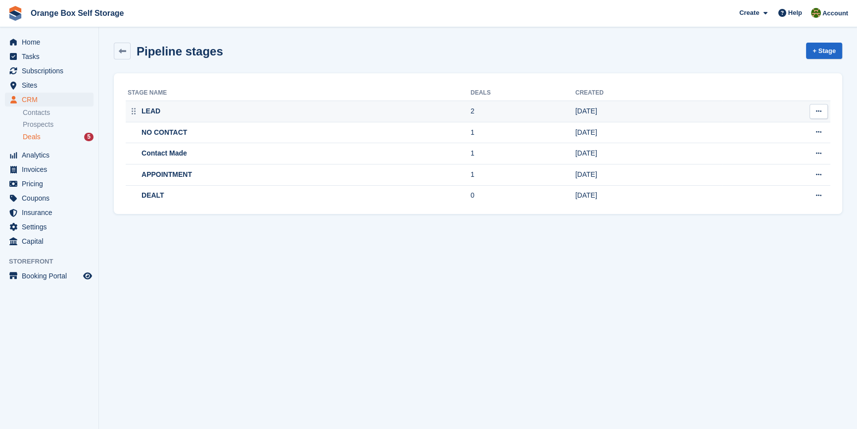
click at [825, 108] on button at bounding box center [819, 111] width 18 height 15
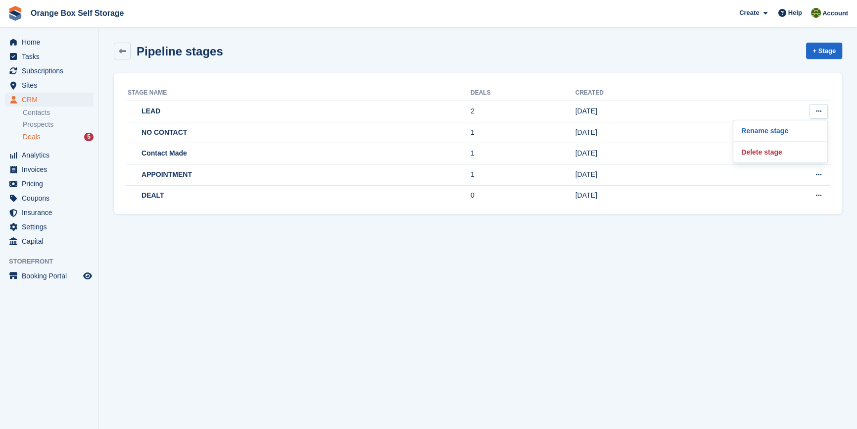
click at [632, 53] on div "Pipeline stages + Stage" at bounding box center [478, 51] width 729 height 17
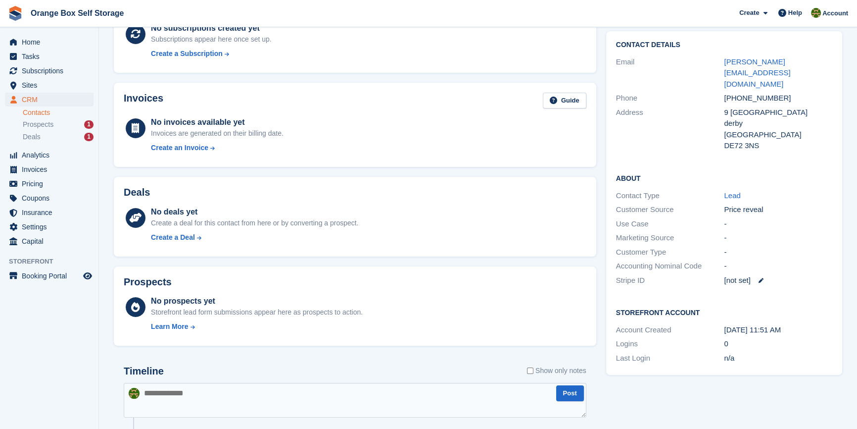
scroll to position [90, 0]
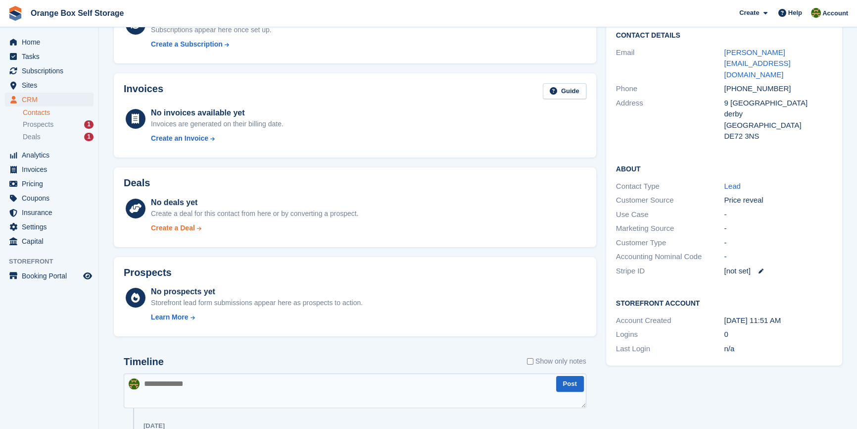
click at [178, 230] on div "Create a Deal" at bounding box center [173, 228] width 44 height 10
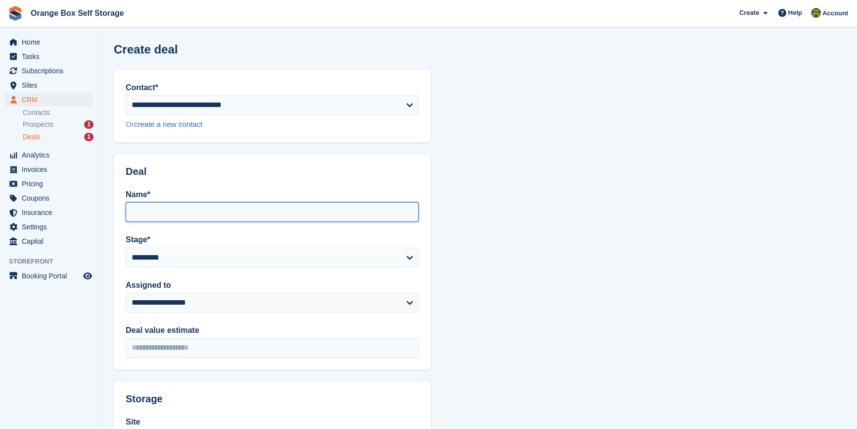
click at [185, 214] on input "Name*" at bounding box center [272, 212] width 293 height 20
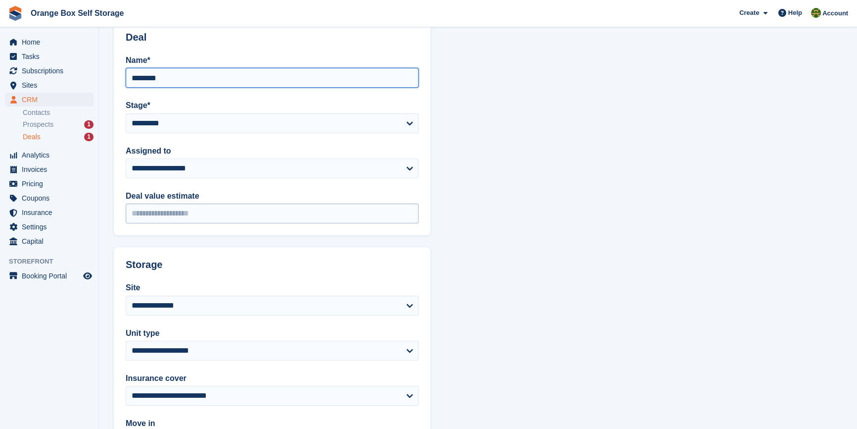
scroll to position [135, 0]
type input "*******"
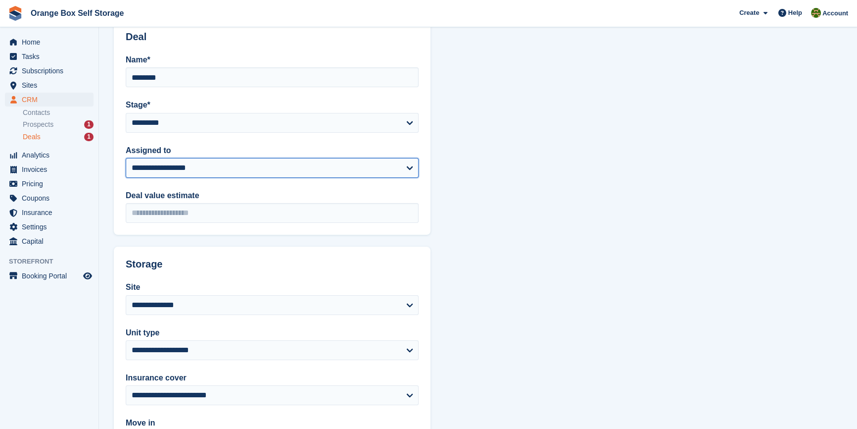
click at [208, 166] on select "**********" at bounding box center [272, 168] width 293 height 20
select select "****"
click at [126, 158] on select "**********" at bounding box center [272, 168] width 293 height 20
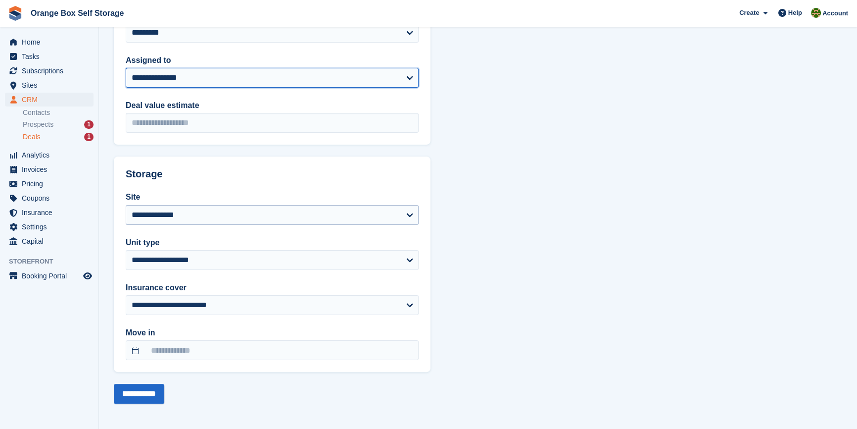
scroll to position [226, 0]
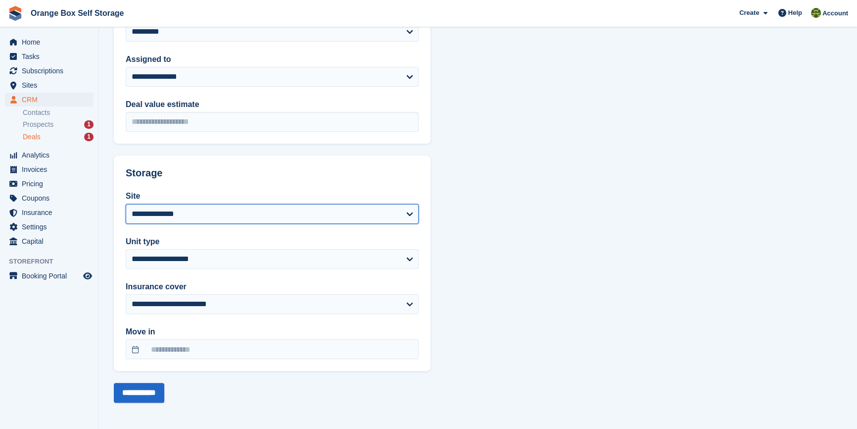
click at [234, 219] on select "**********" at bounding box center [272, 214] width 293 height 20
select select "****"
click at [126, 204] on select "**********" at bounding box center [272, 214] width 293 height 20
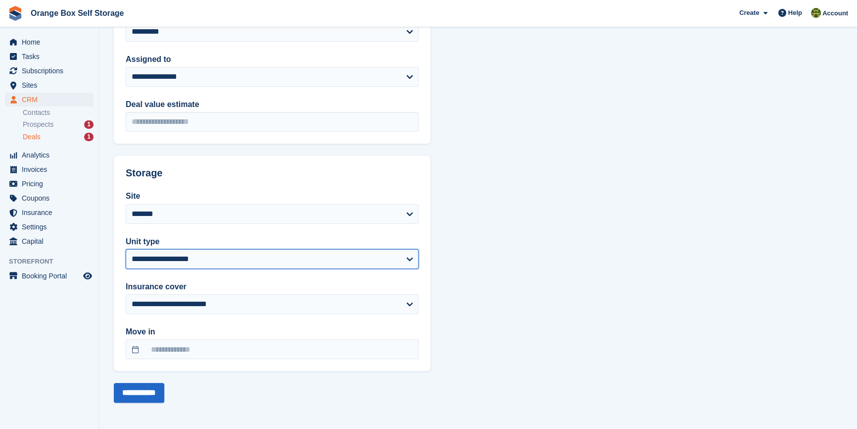
click at [199, 260] on select "**********" at bounding box center [272, 259] width 293 height 20
click at [201, 257] on select "**********" at bounding box center [272, 259] width 293 height 20
select select "*****"
click at [126, 249] on select "**********" at bounding box center [272, 259] width 293 height 20
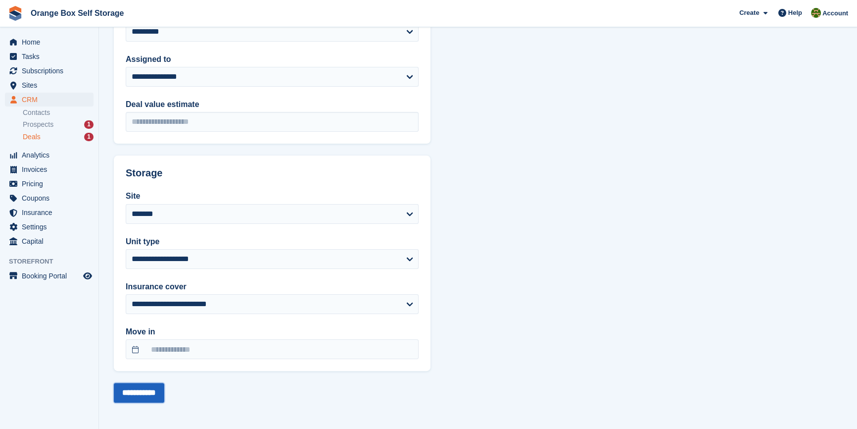
click at [155, 386] on input "**********" at bounding box center [139, 393] width 50 height 20
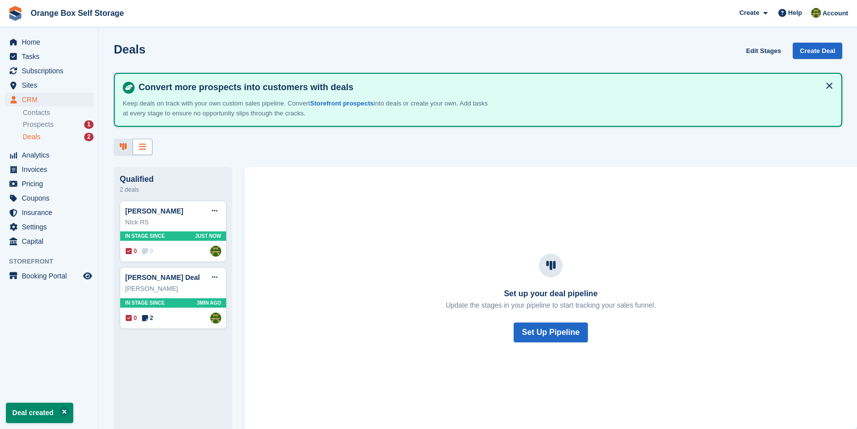
click at [139, 143] on icon at bounding box center [142, 147] width 7 height 8
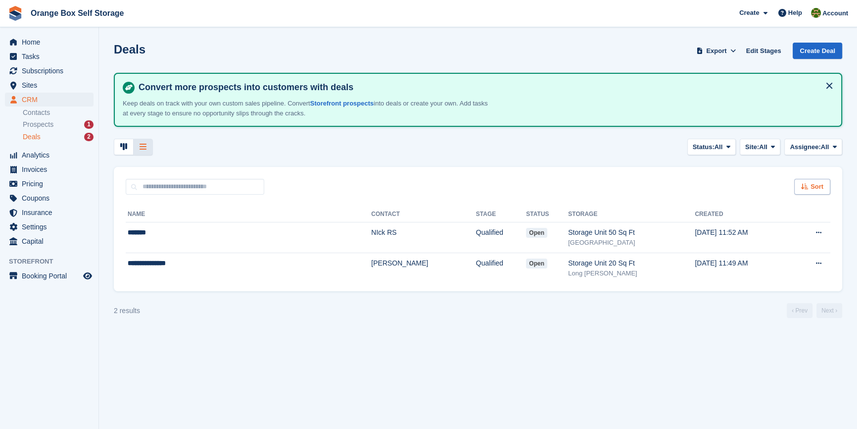
click at [806, 190] on div "Sort" at bounding box center [813, 187] width 36 height 16
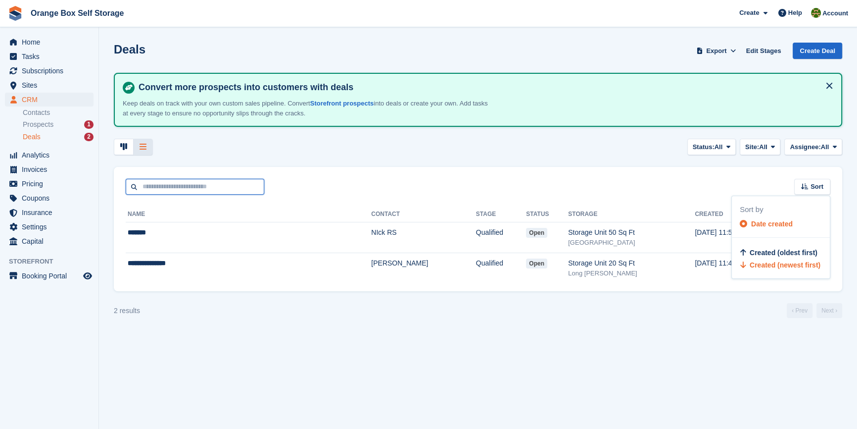
click at [191, 192] on input "text" at bounding box center [195, 187] width 139 height 16
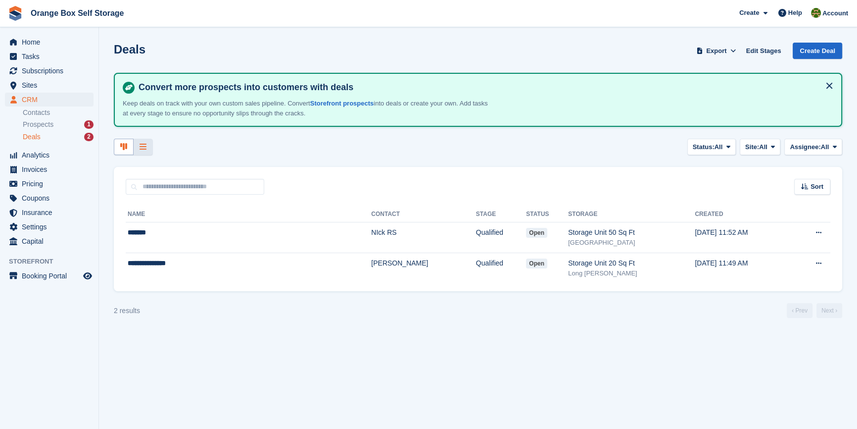
click at [115, 153] on div at bounding box center [124, 147] width 20 height 16
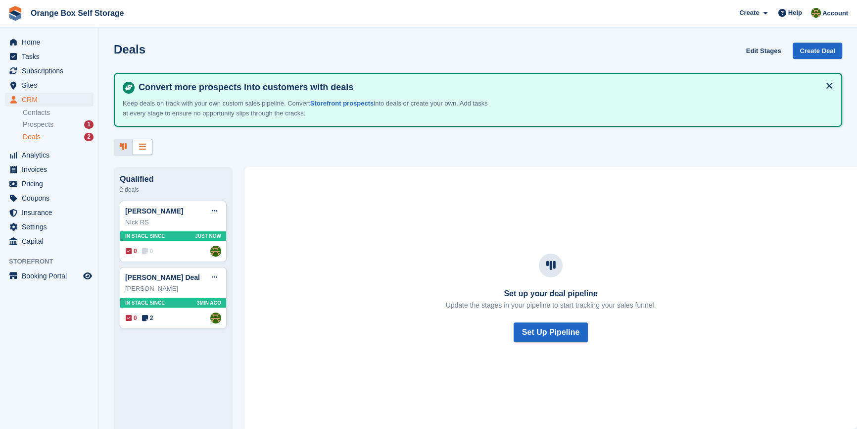
click at [144, 148] on icon at bounding box center [142, 147] width 7 height 8
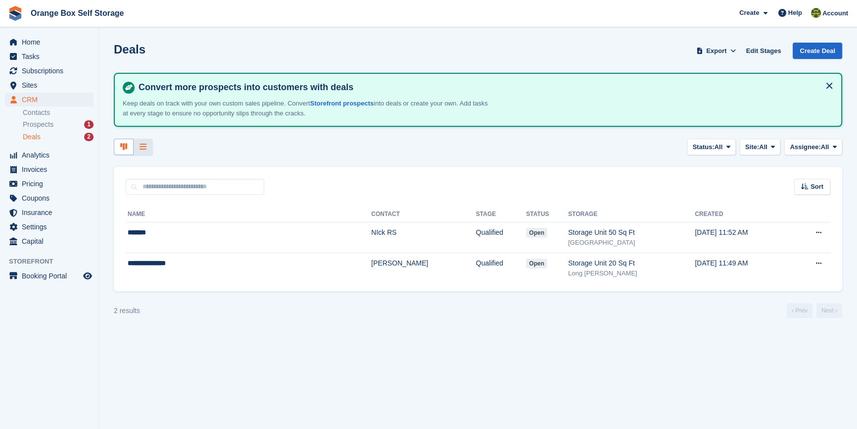
click at [128, 149] on div at bounding box center [124, 147] width 20 height 16
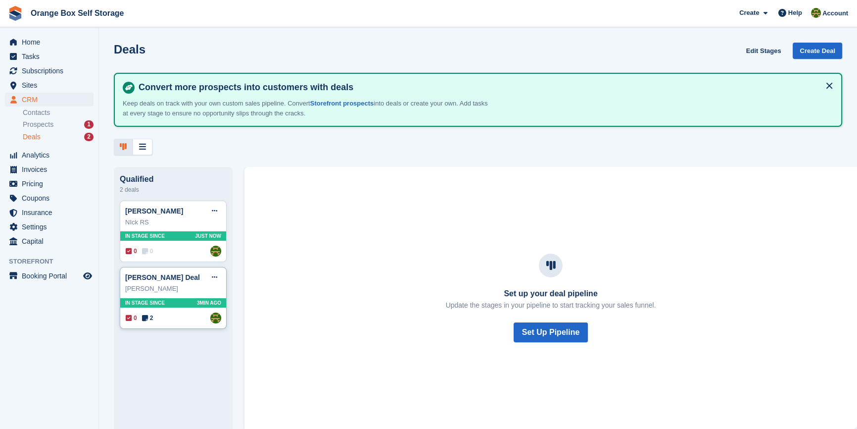
click at [145, 317] on icon at bounding box center [145, 317] width 6 height 7
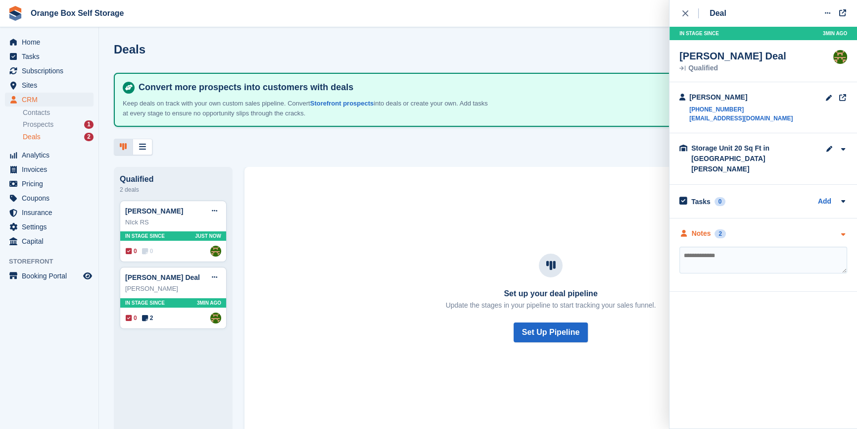
click at [843, 231] on icon "button" at bounding box center [843, 234] width 8 height 6
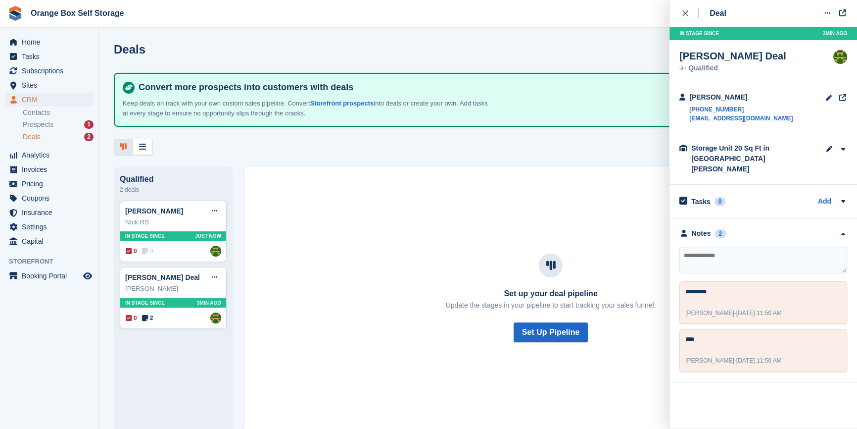
click at [461, 191] on div "Set up your deal pipeline Update the stages in your pipeline to start tracking …" at bounding box center [551, 298] width 613 height 262
click at [786, 258] on textarea at bounding box center [764, 260] width 168 height 27
click at [554, 223] on div "Set up your deal pipeline Update the stages in your pipeline to start tracking …" at bounding box center [550, 298] width 589 height 186
click at [549, 176] on div "Set up your deal pipeline Update the stages in your pipeline to start tracking …" at bounding box center [551, 298] width 613 height 262
click at [676, 16] on div "Deal Edit deal [PERSON_NAME] as won [PERSON_NAME] as lost Delete deal In stage …" at bounding box center [764, 191] width 188 height 382
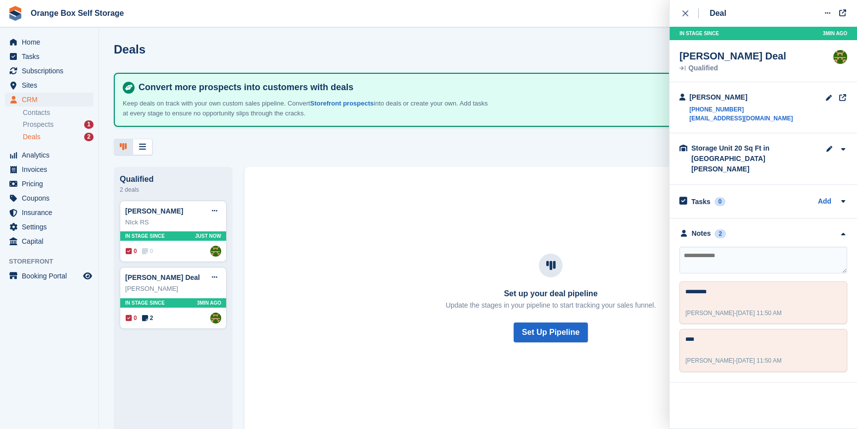
click at [685, 10] on button "close" at bounding box center [691, 13] width 22 height 27
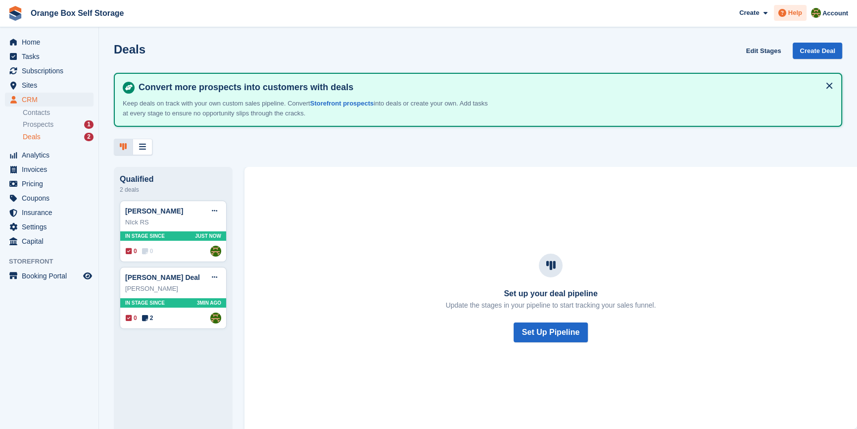
click at [798, 12] on span "Help" at bounding box center [796, 13] width 14 height 10
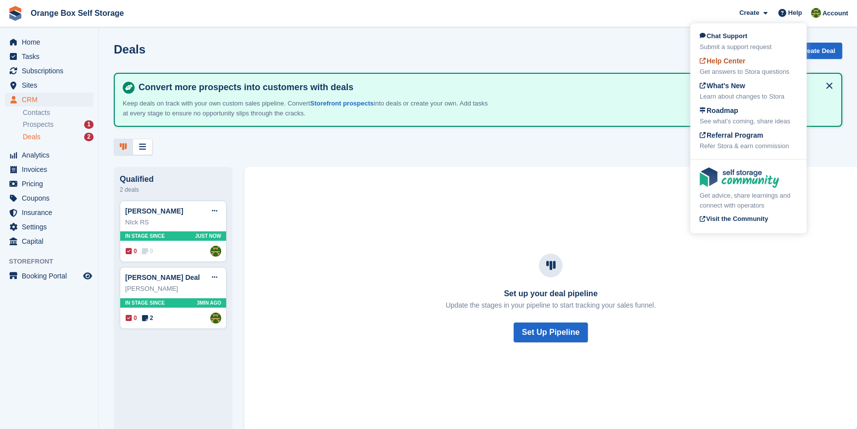
click at [725, 65] on span "Help Center" at bounding box center [723, 61] width 46 height 8
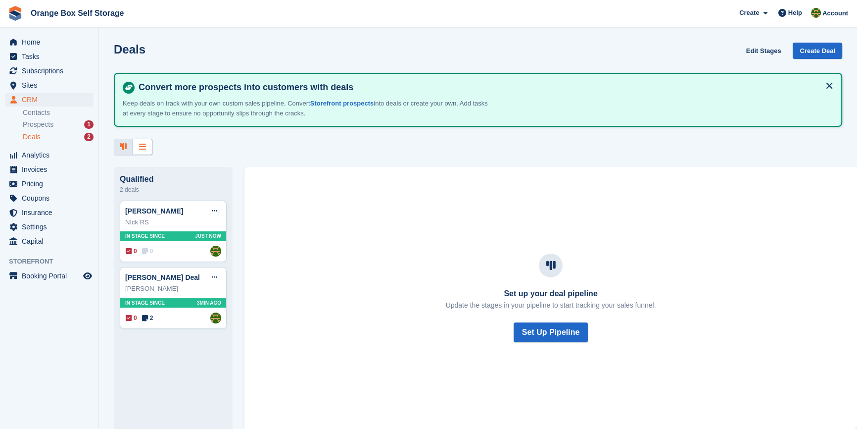
click at [142, 144] on icon at bounding box center [142, 147] width 7 height 8
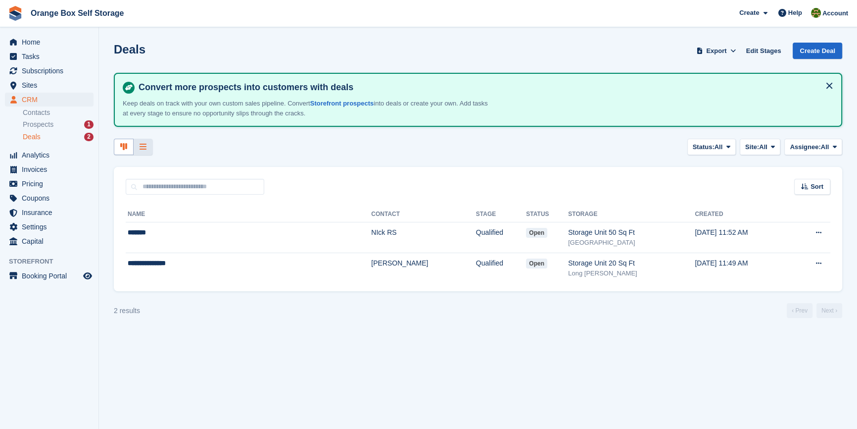
click at [118, 146] on div at bounding box center [124, 147] width 20 height 16
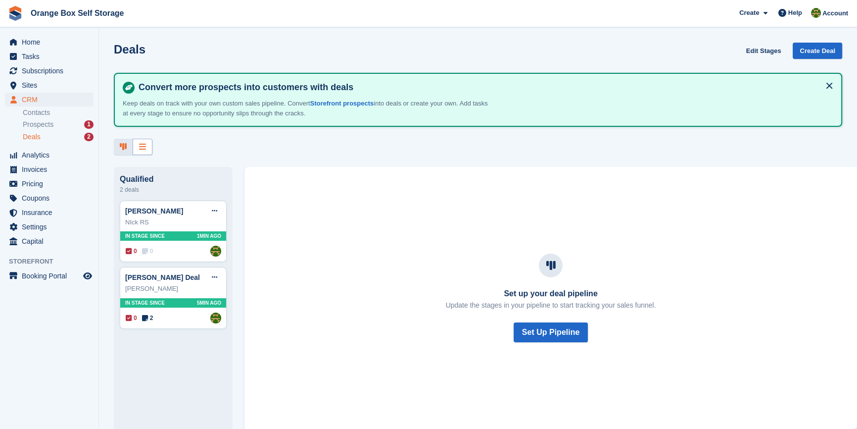
click at [141, 150] on icon at bounding box center [142, 147] width 7 height 8
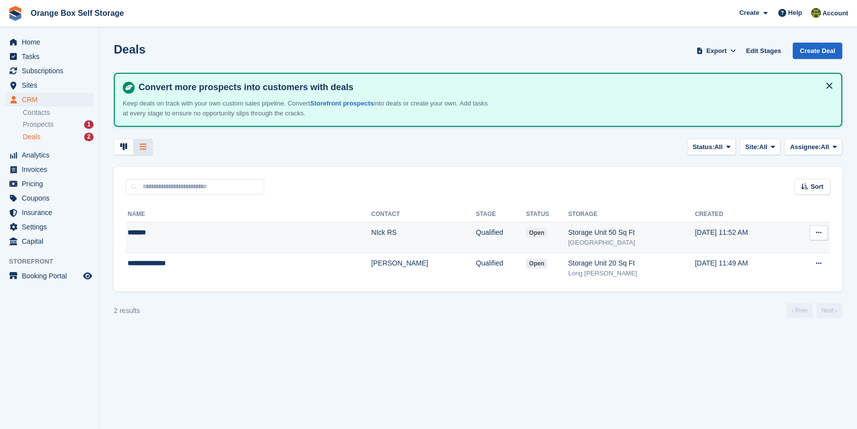
click at [823, 231] on button at bounding box center [819, 232] width 18 height 15
click at [774, 250] on p "View deal" at bounding box center [781, 252] width 86 height 13
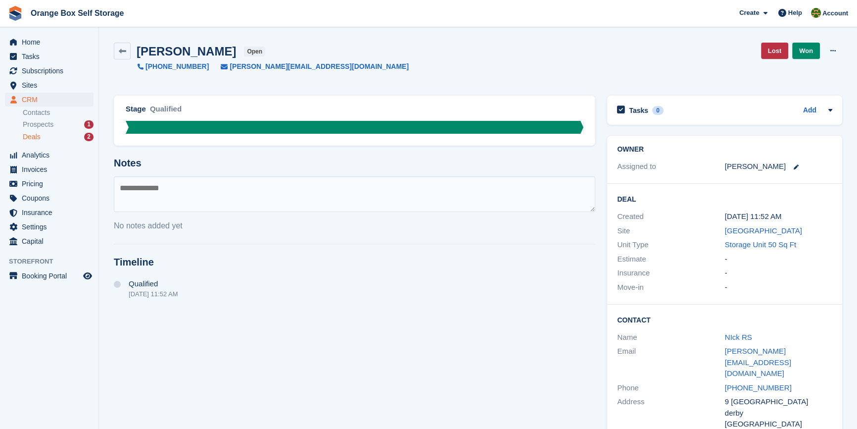
click at [201, 186] on textarea at bounding box center [355, 194] width 482 height 36
type textarea "**********"
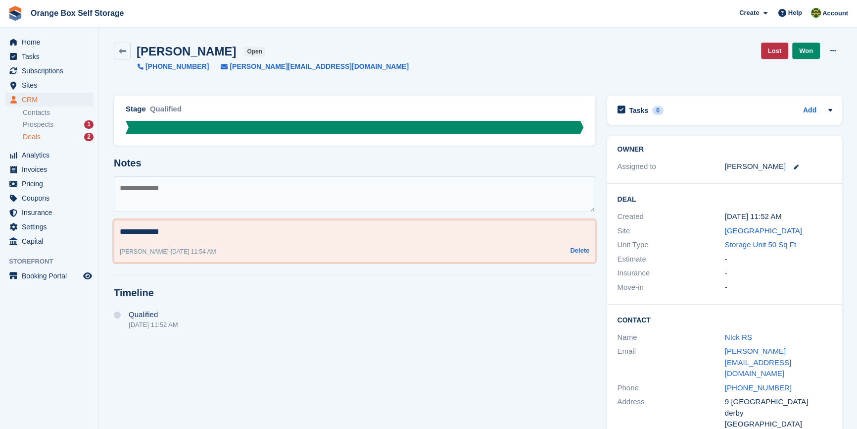
click at [186, 232] on textarea "**********" at bounding box center [355, 232] width 470 height 12
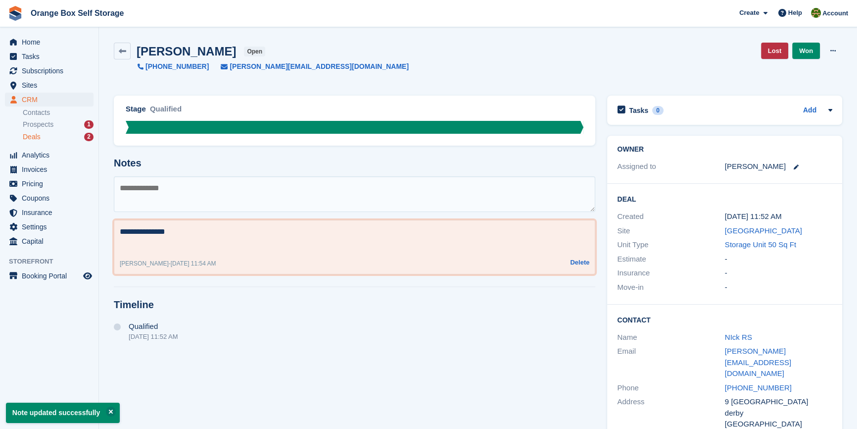
type textarea "**********"
click at [474, 360] on div "**********" at bounding box center [355, 274] width 494 height 369
click at [128, 49] on link at bounding box center [122, 51] width 17 height 17
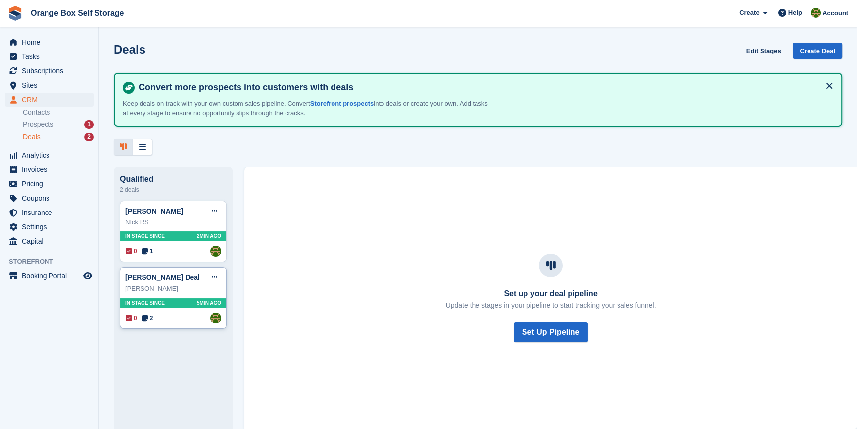
click at [162, 272] on div "wayne ball Deal Edit deal Mark as won Mark as lost Delete deal" at bounding box center [173, 277] width 96 height 15
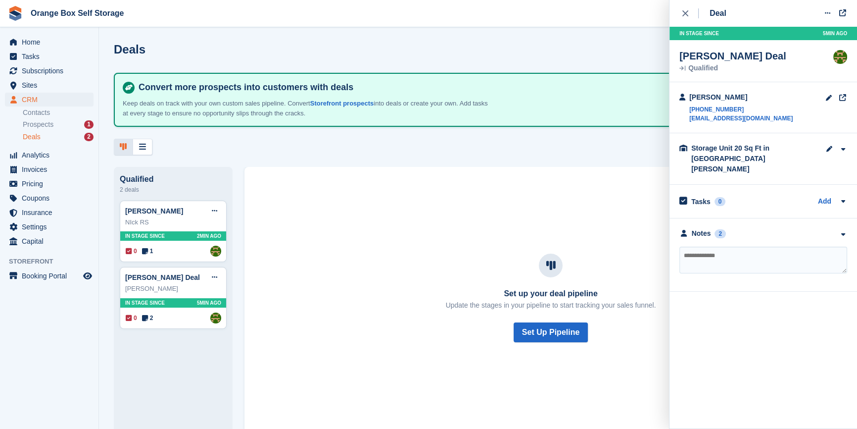
click at [350, 292] on div "Set up your deal pipeline Update the stages in your pipeline to start tracking …" at bounding box center [550, 298] width 589 height 186
click at [216, 277] on icon at bounding box center [214, 277] width 5 height 6
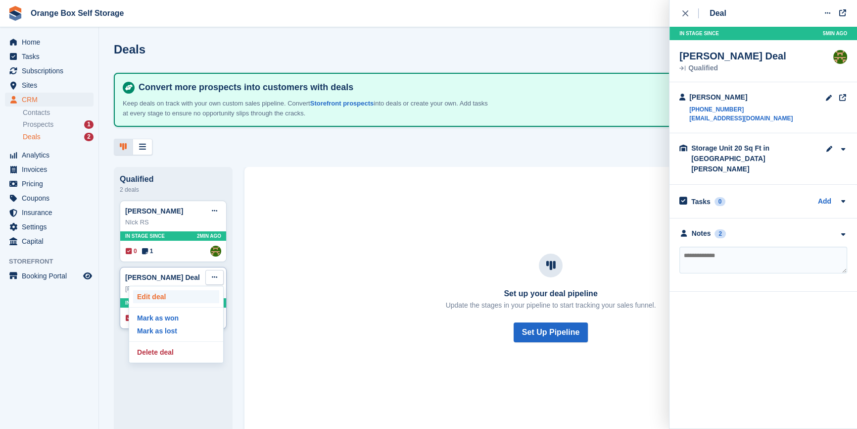
click at [157, 297] on p "Edit deal" at bounding box center [176, 296] width 86 height 13
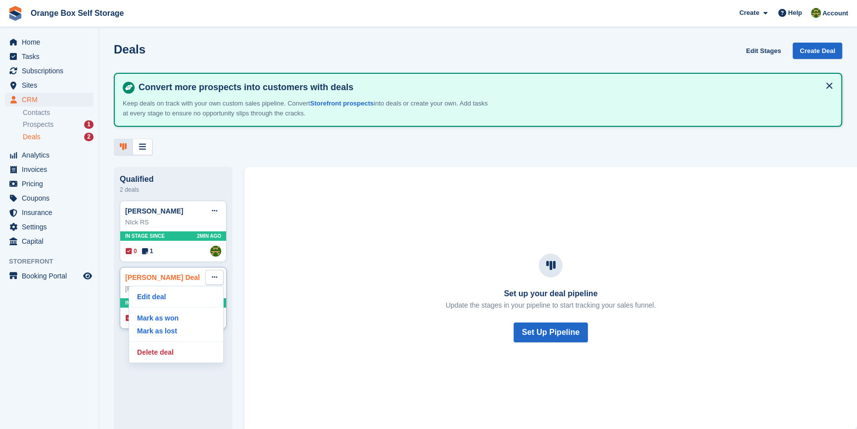
click at [132, 279] on link "[PERSON_NAME] Deal" at bounding box center [162, 277] width 75 height 8
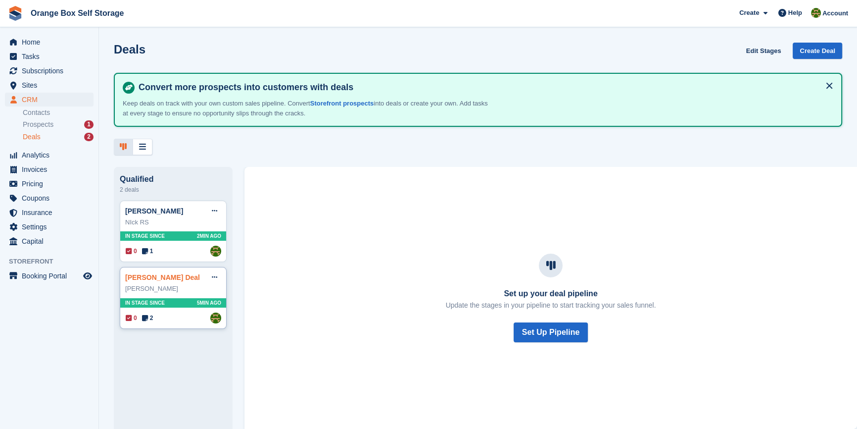
click at [139, 276] on link "[PERSON_NAME] Deal" at bounding box center [162, 277] width 75 height 8
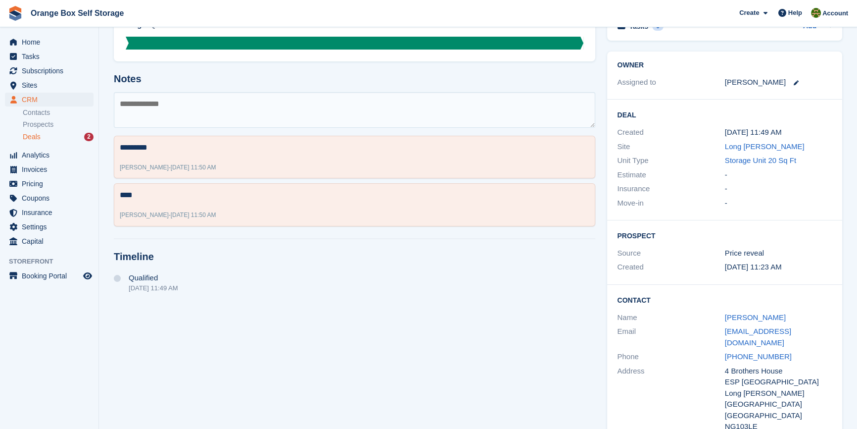
scroll to position [91, 0]
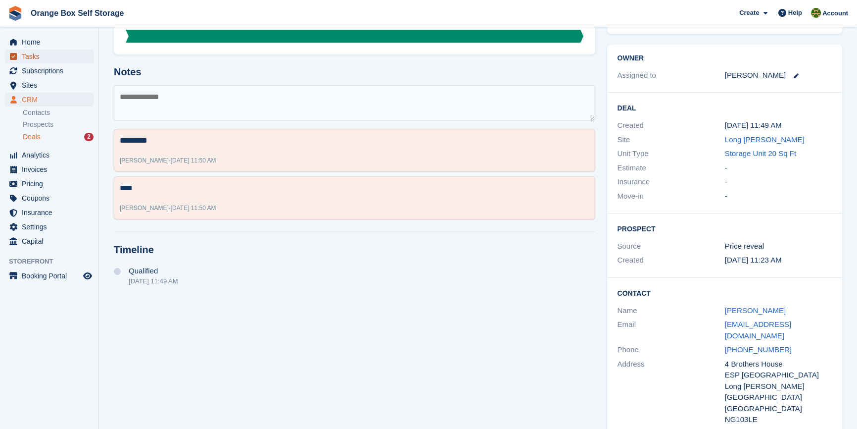
click at [37, 56] on span "Tasks" at bounding box center [51, 57] width 59 height 14
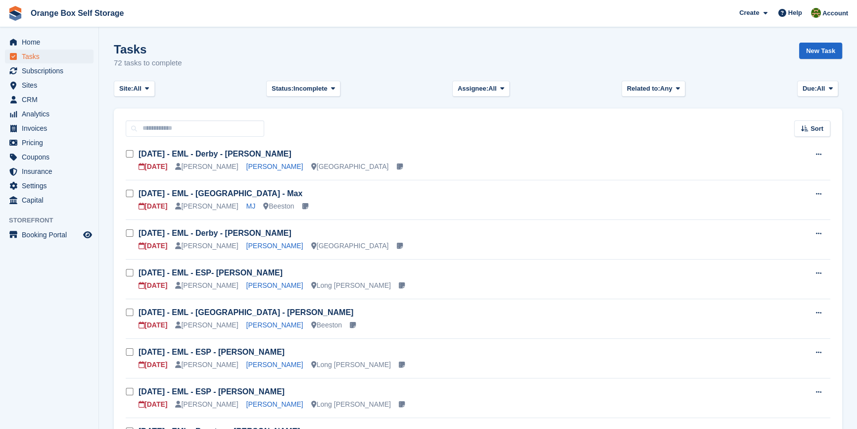
click at [57, 303] on aside "Home Tasks Subscriptions Subscriptions Subscriptions Contracts Price increases …" at bounding box center [49, 216] width 99 height 379
click at [30, 96] on span "CRM" at bounding box center [51, 100] width 59 height 14
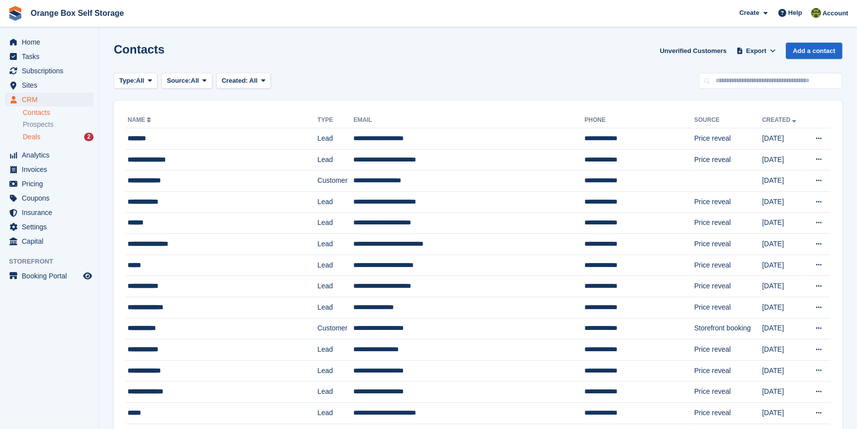
click at [43, 139] on div "Deals 2" at bounding box center [58, 136] width 71 height 9
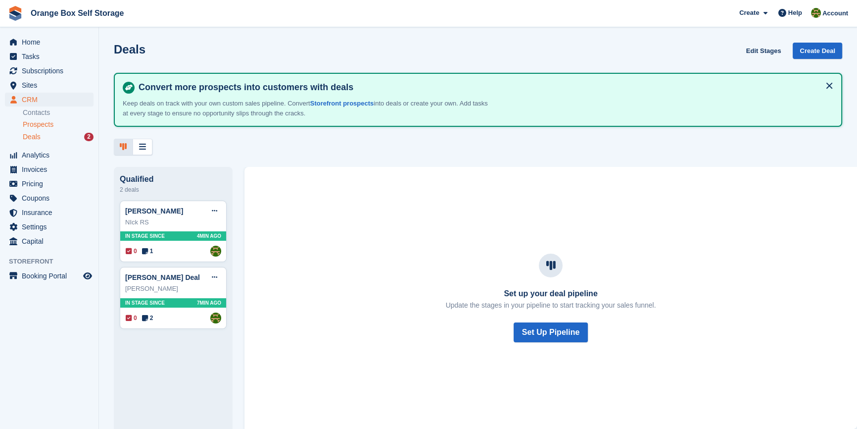
click at [39, 124] on span "Prospects" at bounding box center [38, 124] width 31 height 9
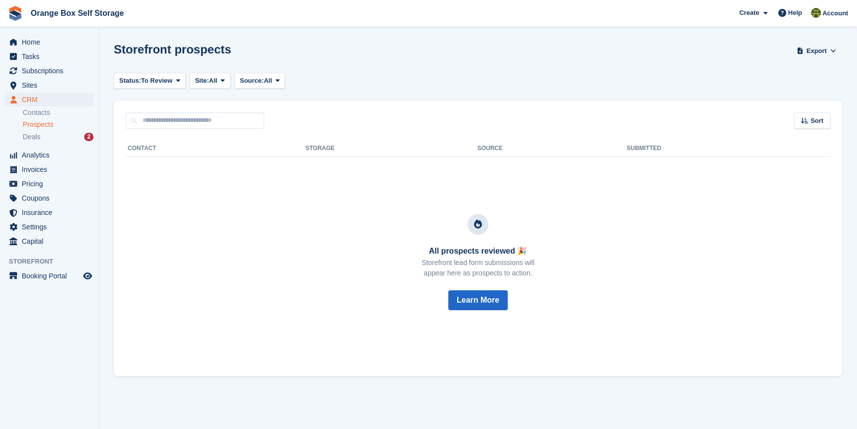
click at [47, 123] on span "Prospects" at bounding box center [38, 124] width 31 height 9
click at [37, 111] on link "Contacts" at bounding box center [58, 112] width 71 height 9
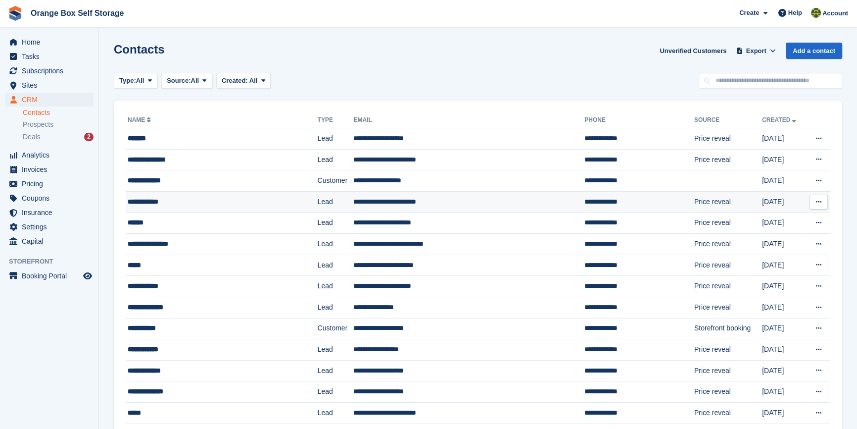
click at [819, 202] on icon at bounding box center [818, 202] width 5 height 6
click at [168, 198] on div "**********" at bounding box center [207, 202] width 158 height 10
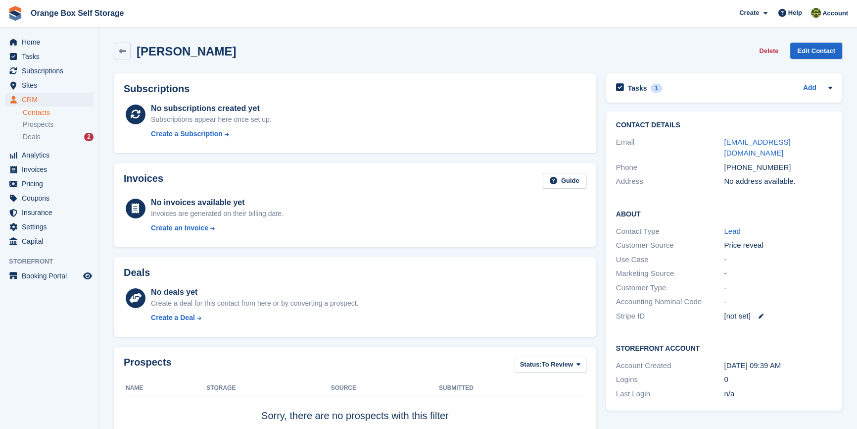
click at [37, 119] on li "Prospects" at bounding box center [61, 124] width 76 height 11
click at [41, 127] on span "Prospects" at bounding box center [38, 124] width 31 height 9
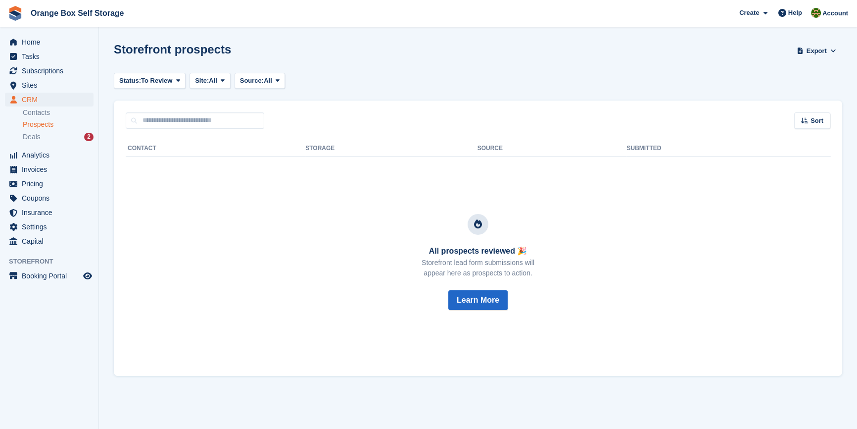
click at [191, 350] on div "All prospects reviewed 🎉 Storefront lead form submissions will appear here as p…" at bounding box center [478, 262] width 681 height 186
click at [799, 13] on span "Help" at bounding box center [796, 13] width 14 height 10
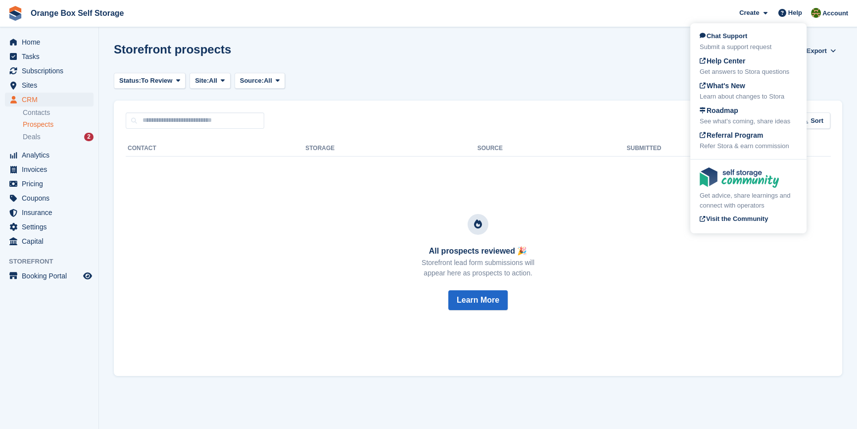
click at [423, 54] on div "Storefront prospects Export Export Prospects Export a CSV of all Prospects whic…" at bounding box center [478, 57] width 729 height 28
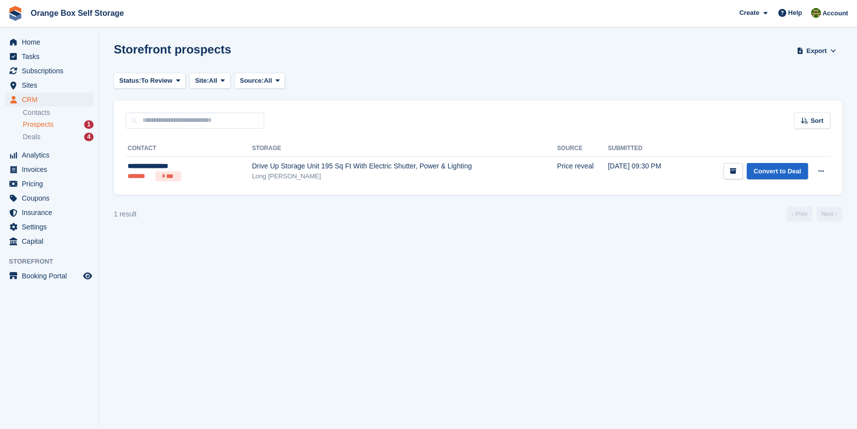
click at [41, 124] on span "Prospects" at bounding box center [38, 124] width 31 height 9
click at [31, 134] on span "Deals" at bounding box center [32, 136] width 18 height 9
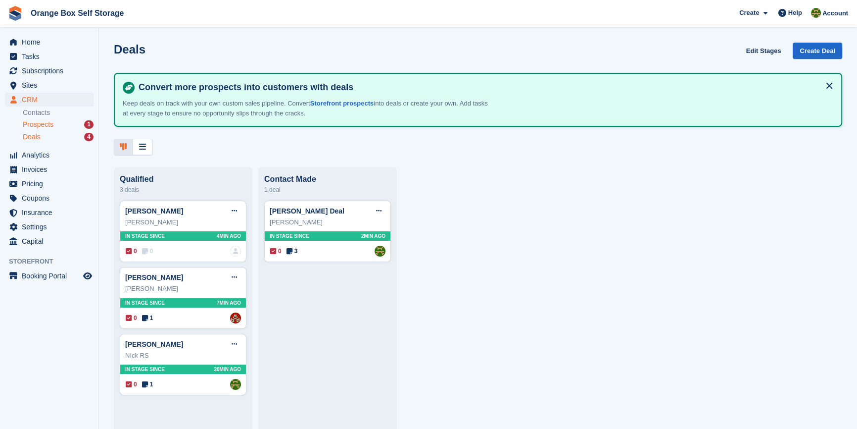
click at [25, 123] on span "Prospects" at bounding box center [38, 124] width 31 height 9
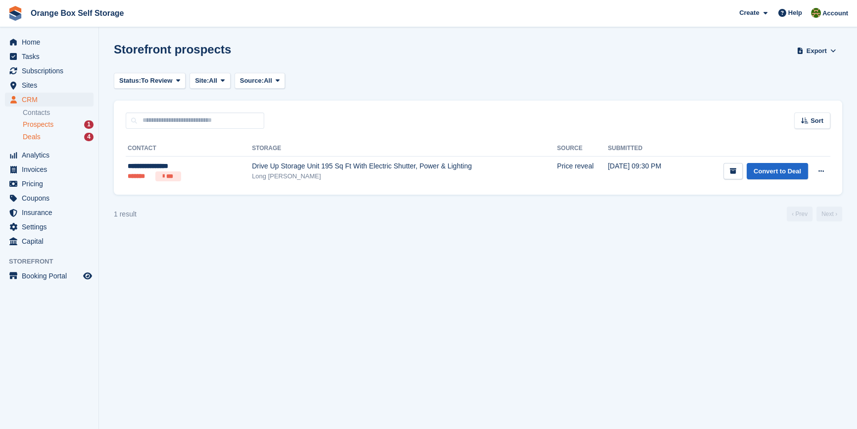
click at [50, 140] on div "Deals 4" at bounding box center [58, 136] width 71 height 9
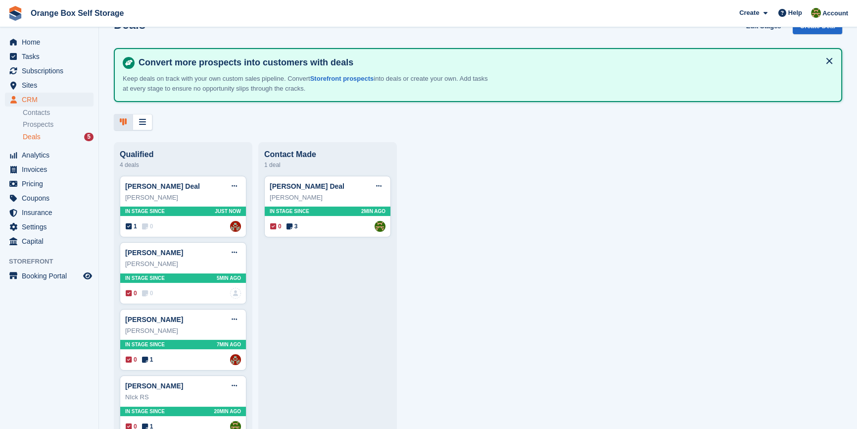
scroll to position [47, 0]
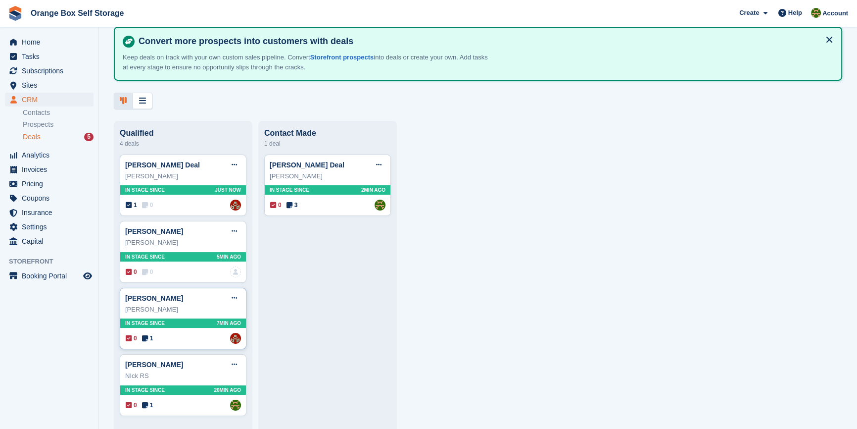
click at [146, 337] on icon at bounding box center [145, 338] width 6 height 7
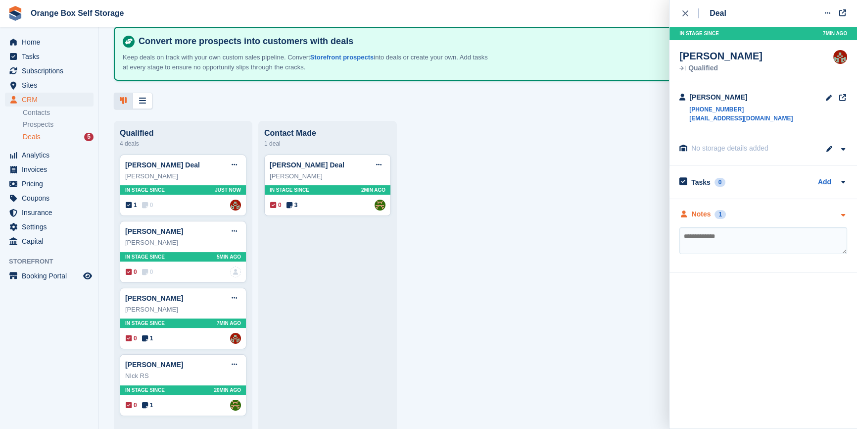
click at [761, 214] on div "Notes 1" at bounding box center [764, 214] width 168 height 10
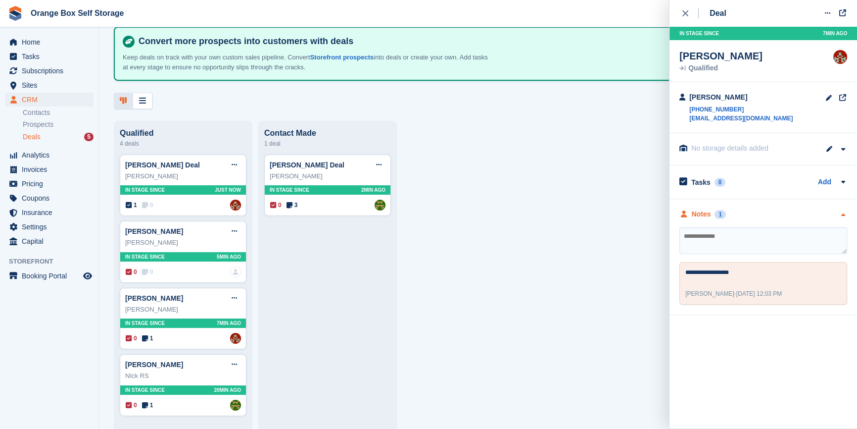
click at [761, 214] on div "Notes 1" at bounding box center [764, 214] width 168 height 10
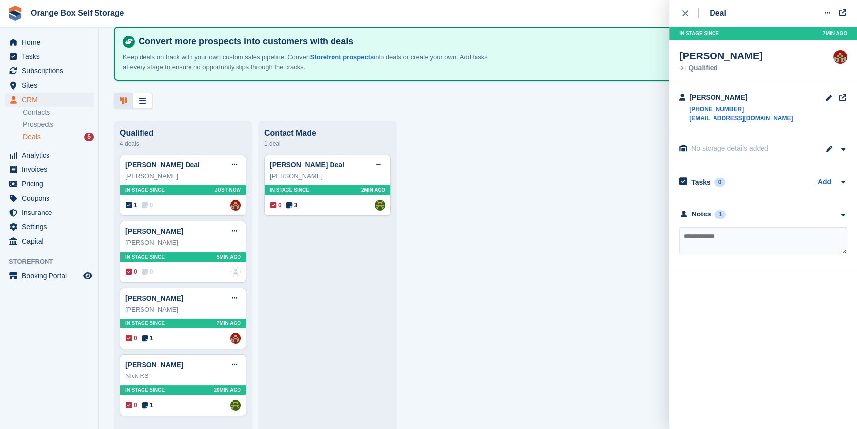
click at [506, 281] on div "Qualified 4 deals Siobhan Stammers Deal Edit deal Mark as won Mark as lost Dele…" at bounding box center [478, 275] width 758 height 308
click at [289, 206] on icon at bounding box center [290, 204] width 6 height 7
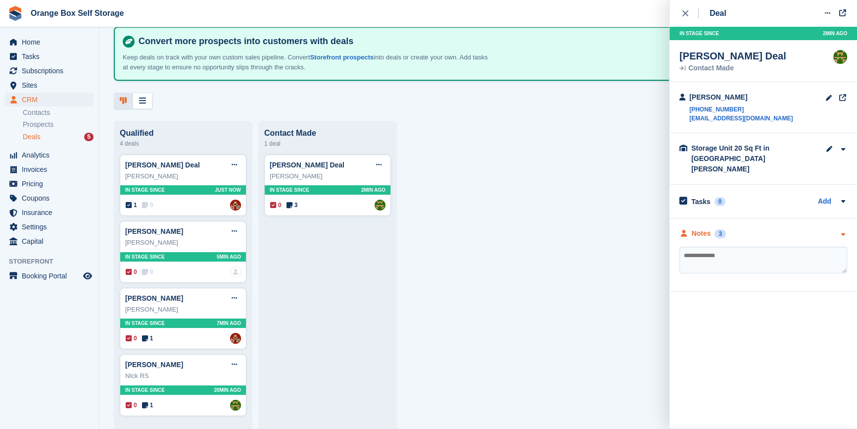
click at [758, 228] on div "Notes 3" at bounding box center [764, 233] width 168 height 10
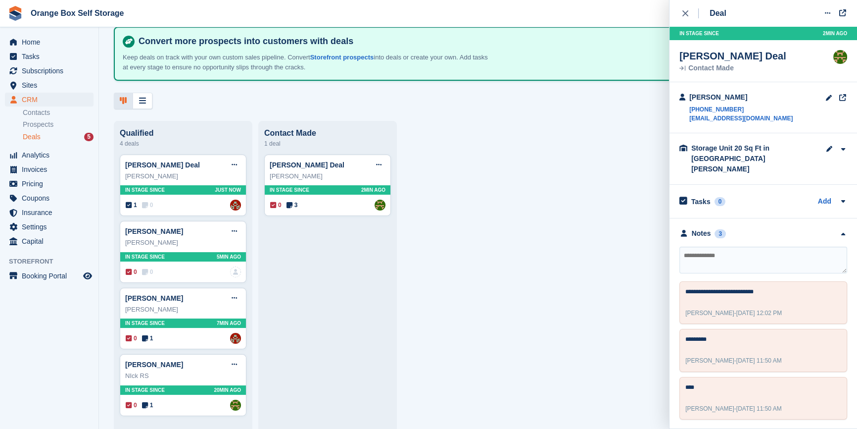
click at [464, 285] on div "Qualified 4 deals Siobhan Stammers Deal Edit deal Mark as won Mark as lost Dele…" at bounding box center [478, 275] width 758 height 308
click at [570, 268] on div "Qualified 4 deals Siobhan Stammers Deal Edit deal Mark as won Mark as lost Dele…" at bounding box center [478, 275] width 758 height 308
click at [688, 8] on div "close" at bounding box center [691, 13] width 16 height 10
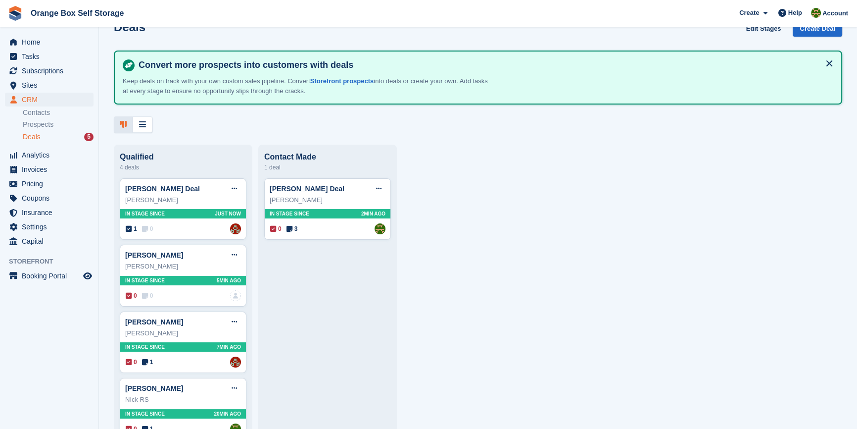
scroll to position [0, 0]
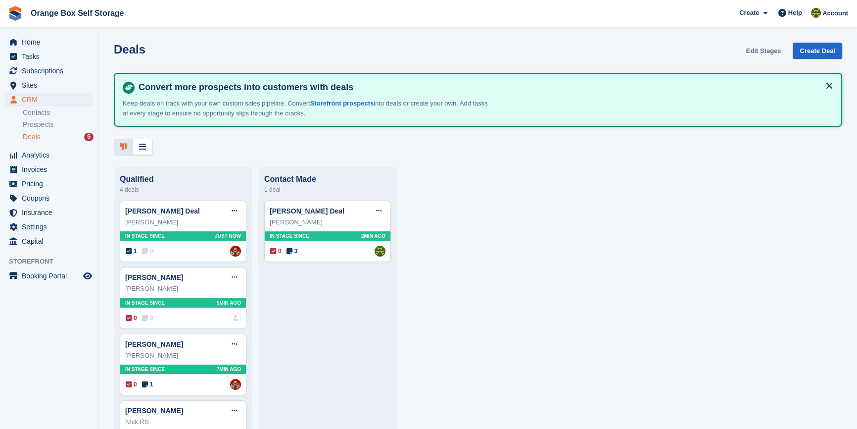
click at [760, 48] on link "Edit Stages" at bounding box center [764, 51] width 43 height 16
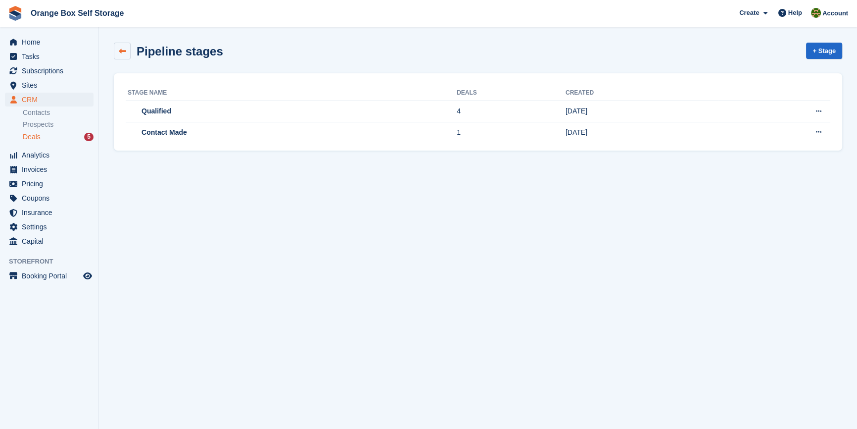
click at [121, 50] on icon at bounding box center [122, 51] width 7 height 7
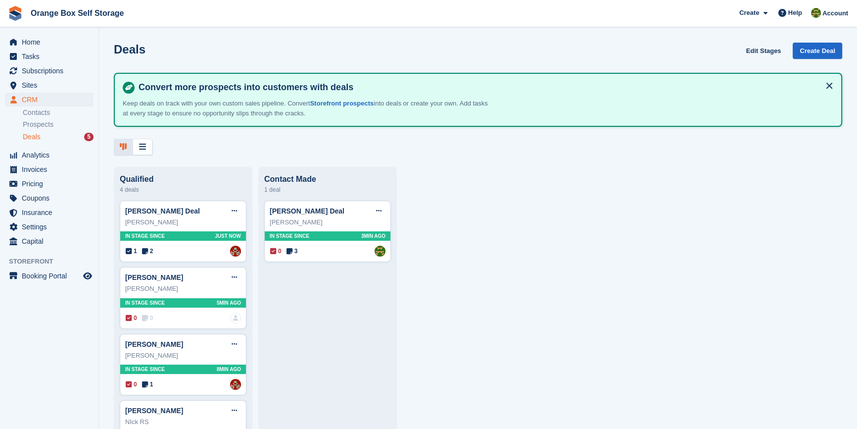
click at [482, 220] on div "Qualified 4 deals Siobhan Stammers Deal Edit deal Mark as won Mark as lost Dele…" at bounding box center [478, 321] width 758 height 308
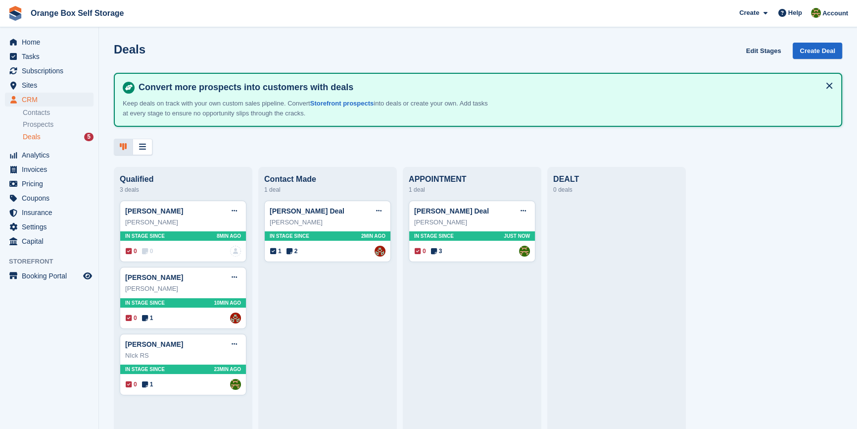
click at [452, 343] on div "wayne ball Deal Edit deal Mark as won Mark as lost Delete deal wayne ball In st…" at bounding box center [472, 311] width 127 height 221
click at [547, 302] on div "Qualified 3 deals mike hunt Edit deal Mark as won Mark as lost Delete deal mike…" at bounding box center [478, 298] width 758 height 262
click at [273, 252] on icon at bounding box center [273, 251] width 6 height 7
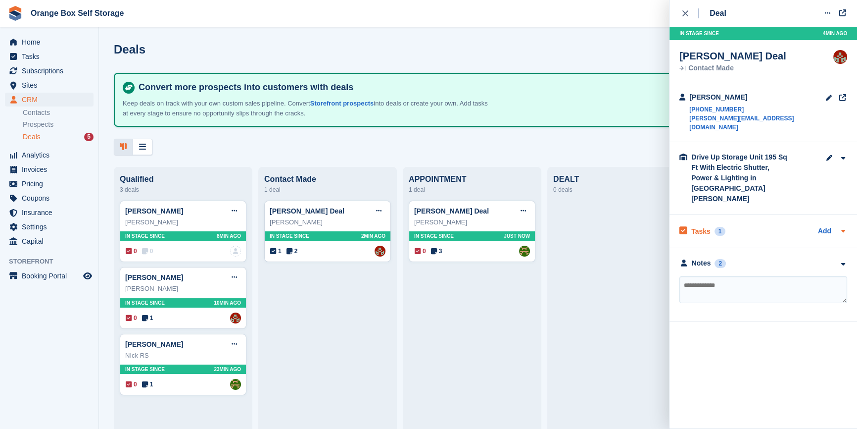
click at [733, 224] on div "Tasks 1 Add" at bounding box center [764, 230] width 168 height 13
click at [739, 224] on div "Tasks 1 Add" at bounding box center [764, 230] width 168 height 13
click at [746, 258] on div "Notes 2" at bounding box center [764, 263] width 168 height 10
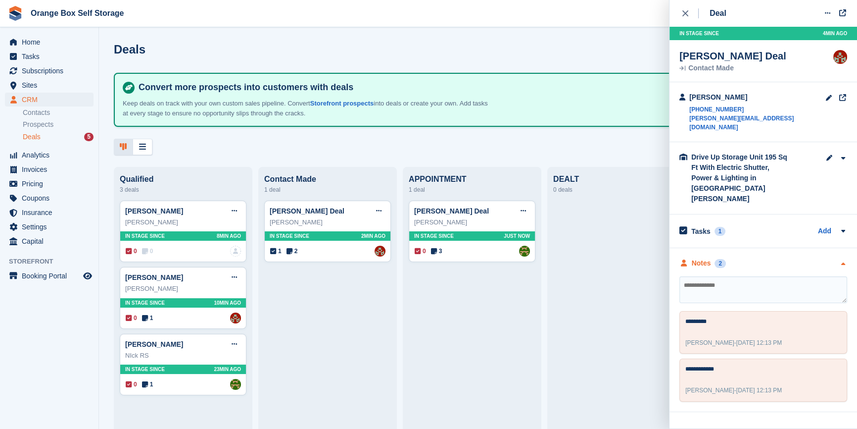
click at [746, 258] on div "Notes 2" at bounding box center [764, 263] width 168 height 10
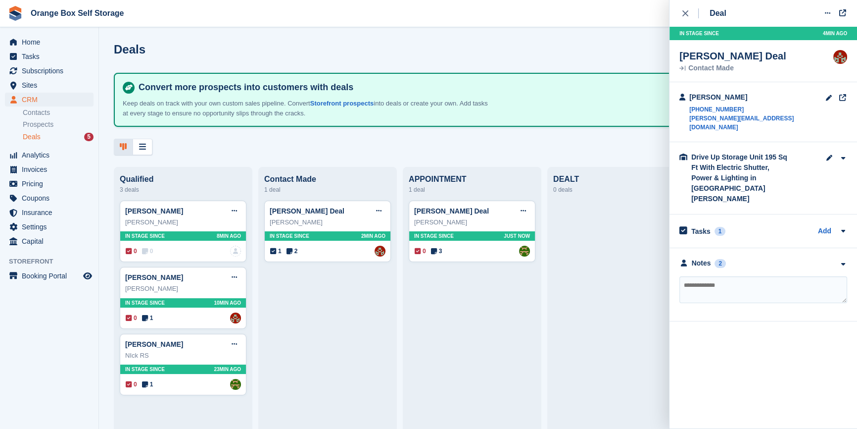
click at [614, 295] on div at bounding box center [617, 311] width 127 height 221
click at [620, 324] on div at bounding box center [617, 311] width 127 height 221
click at [687, 10] on div "close" at bounding box center [691, 13] width 16 height 10
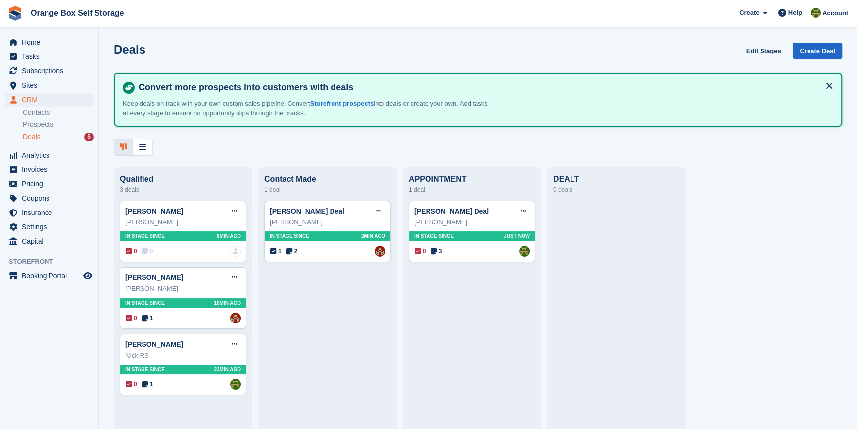
click at [626, 301] on div at bounding box center [617, 311] width 127 height 221
click at [525, 208] on button at bounding box center [523, 210] width 18 height 15
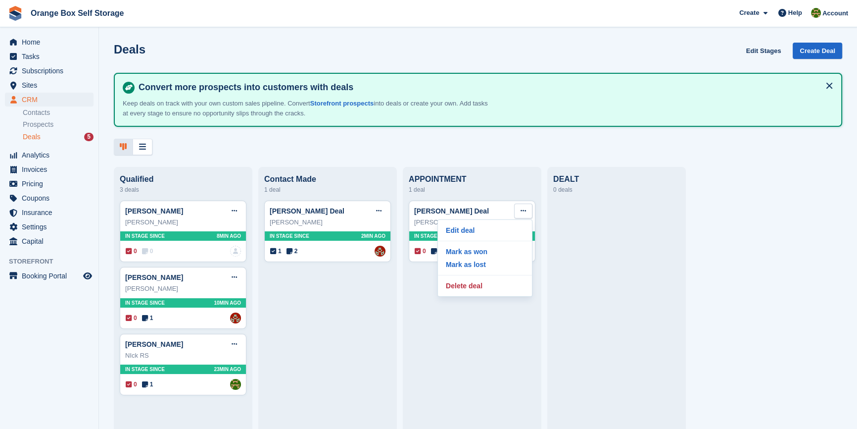
click at [637, 256] on div at bounding box center [617, 311] width 127 height 221
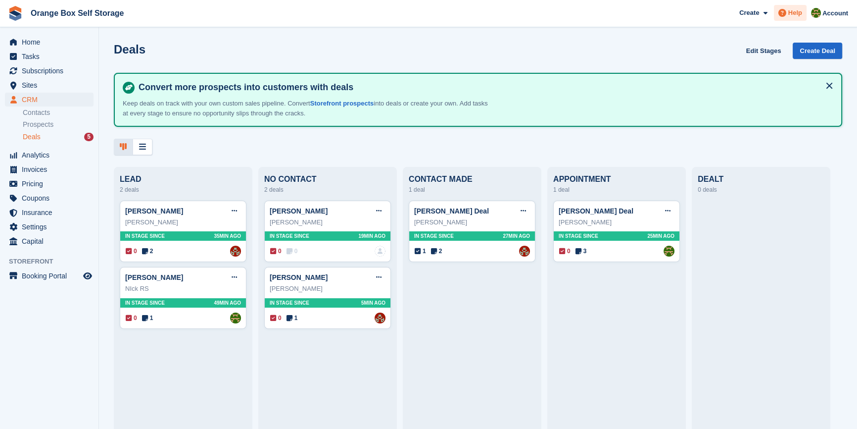
click at [797, 11] on span "Help" at bounding box center [796, 13] width 14 height 10
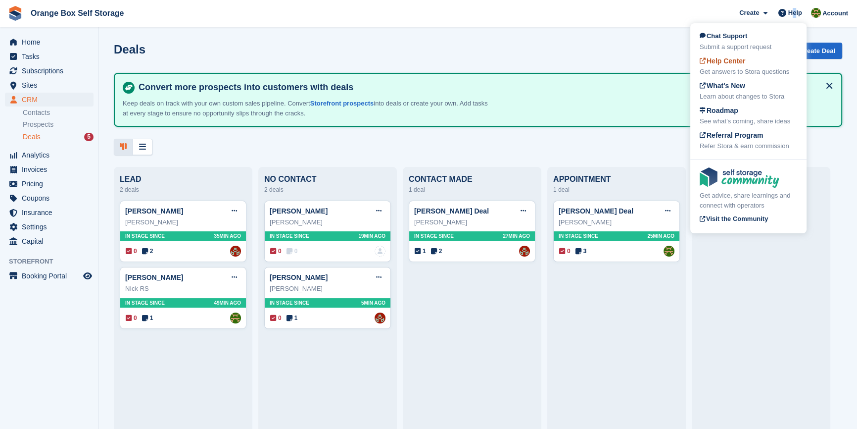
click at [725, 73] on div "Get answers to Stora questions" at bounding box center [749, 72] width 98 height 10
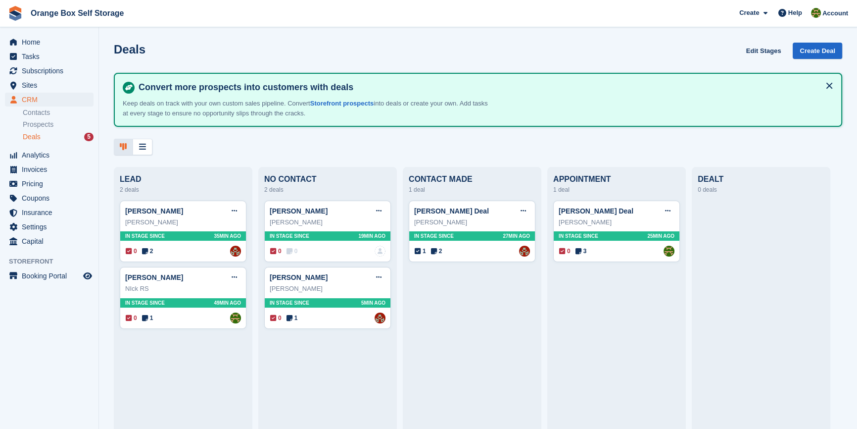
click at [767, 289] on div at bounding box center [761, 311] width 127 height 221
click at [42, 61] on span "Tasks" at bounding box center [51, 57] width 59 height 14
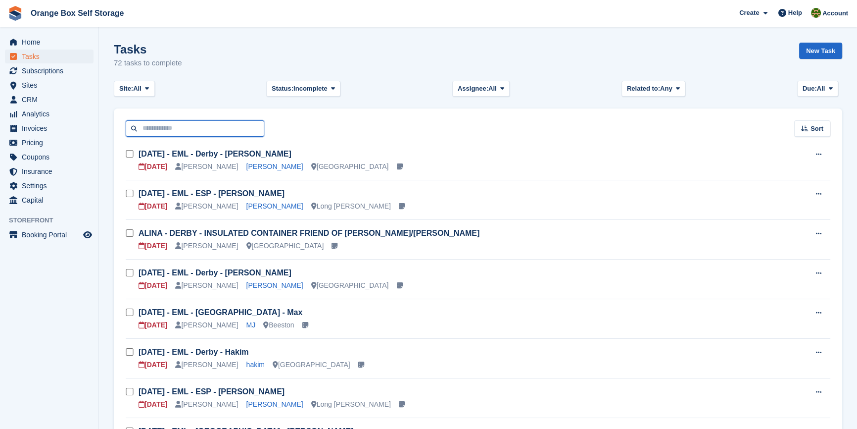
click at [212, 133] on input "text" at bounding box center [195, 128] width 139 height 16
type input "****"
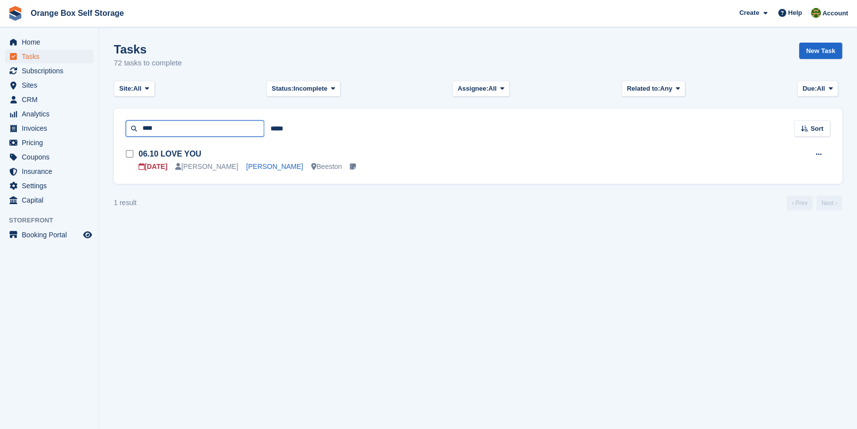
click at [176, 124] on input "****" at bounding box center [195, 128] width 139 height 16
type input "*****"
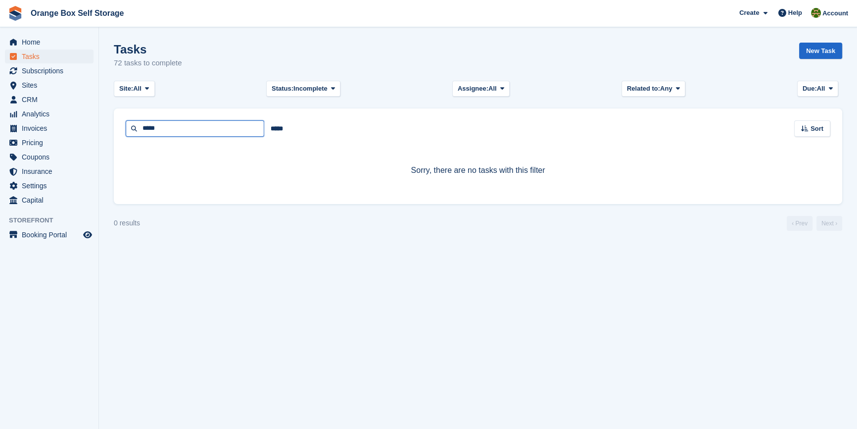
click at [175, 121] on input "*****" at bounding box center [195, 128] width 139 height 16
click at [176, 120] on input "*****" at bounding box center [195, 128] width 139 height 16
click at [174, 118] on div "***** Sort Sort by Due on Created on Sooner Later" at bounding box center [478, 122] width 729 height 28
click at [169, 126] on input "text" at bounding box center [195, 128] width 139 height 16
click at [170, 126] on input "text" at bounding box center [195, 128] width 139 height 16
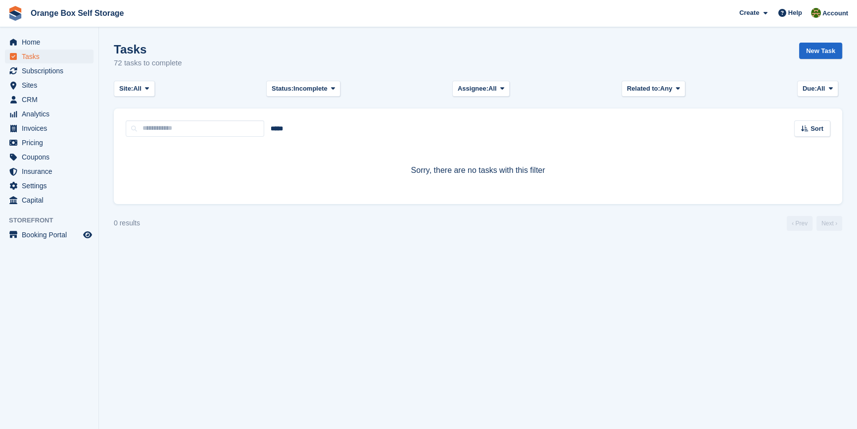
click at [243, 322] on section "Tasks 72 tasks to complete New Task Site: All All Beeston Long Eaton Derby Furn…" at bounding box center [478, 214] width 758 height 429
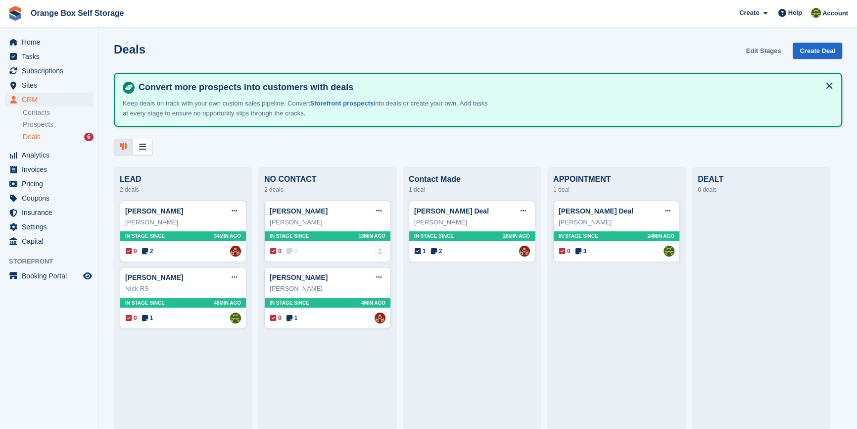
click at [758, 47] on link "Edit Stages" at bounding box center [764, 51] width 43 height 16
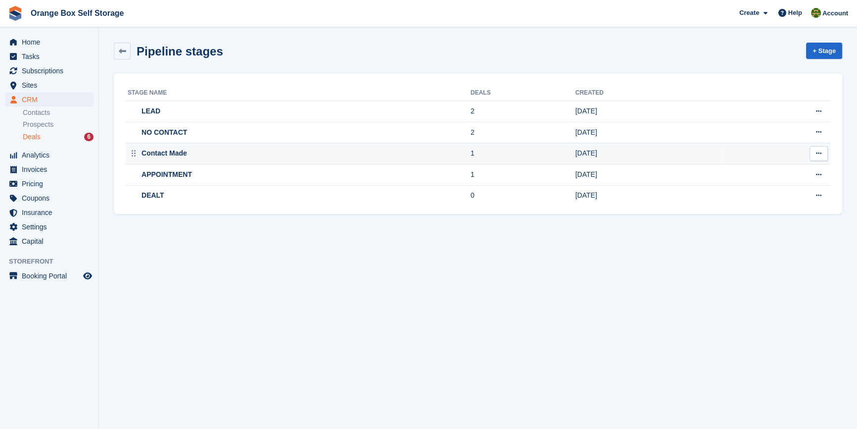
click at [160, 155] on div "Contact Made" at bounding box center [164, 153] width 48 height 10
click at [173, 154] on div "Contact Made" at bounding box center [164, 153] width 48 height 10
click at [815, 154] on button at bounding box center [819, 153] width 18 height 15
click at [772, 175] on p "Rename stage" at bounding box center [781, 172] width 86 height 13
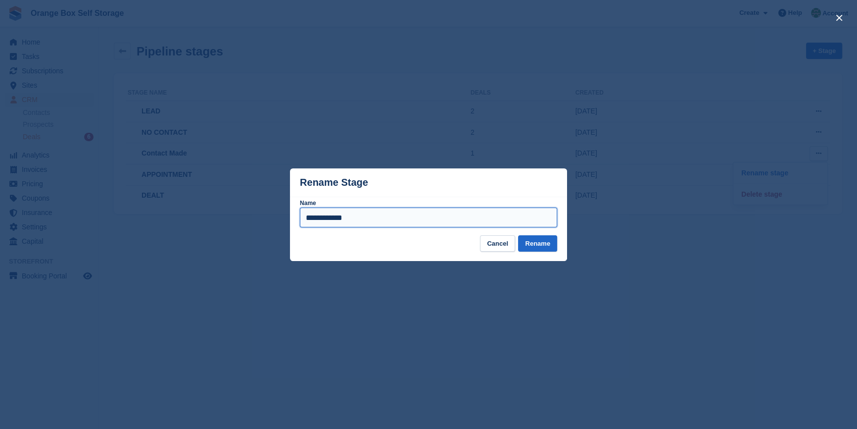
drag, startPoint x: 368, startPoint y: 217, endPoint x: 251, endPoint y: 206, distance: 117.3
click at [256, 208] on div "**********" at bounding box center [428, 214] width 857 height 429
type input "**********"
click at [546, 245] on button "Rename" at bounding box center [537, 243] width 39 height 16
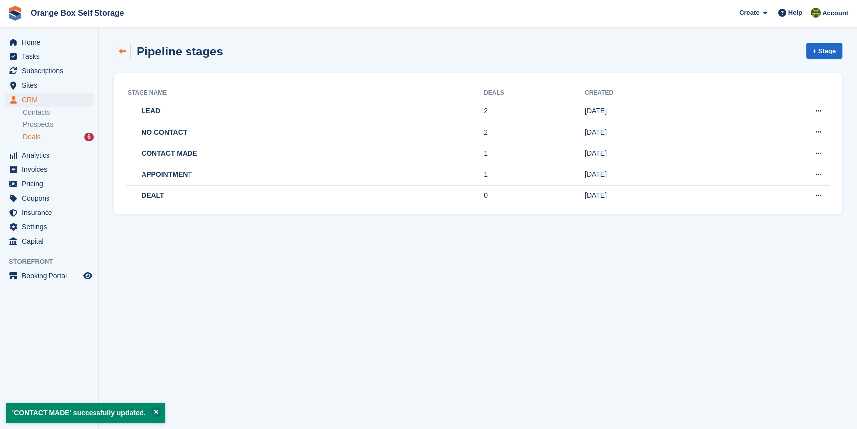
click at [126, 50] on link at bounding box center [122, 51] width 17 height 17
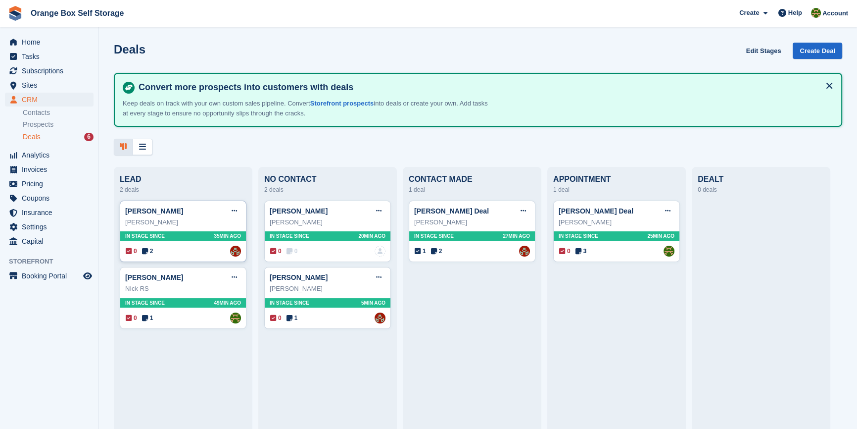
click at [157, 206] on div "matt fisher Edit deal Mark as won Mark as lost Delete deal" at bounding box center [183, 210] width 116 height 15
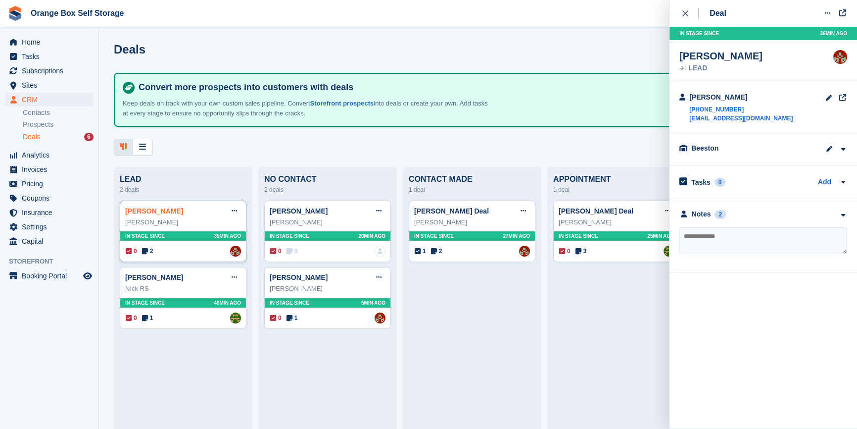
click at [142, 214] on link "[PERSON_NAME]" at bounding box center [154, 211] width 58 height 8
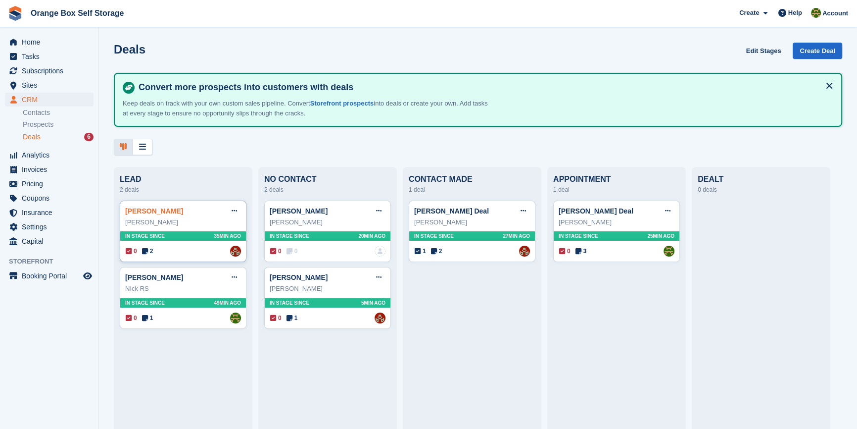
click at [152, 210] on link "[PERSON_NAME]" at bounding box center [154, 211] width 58 height 8
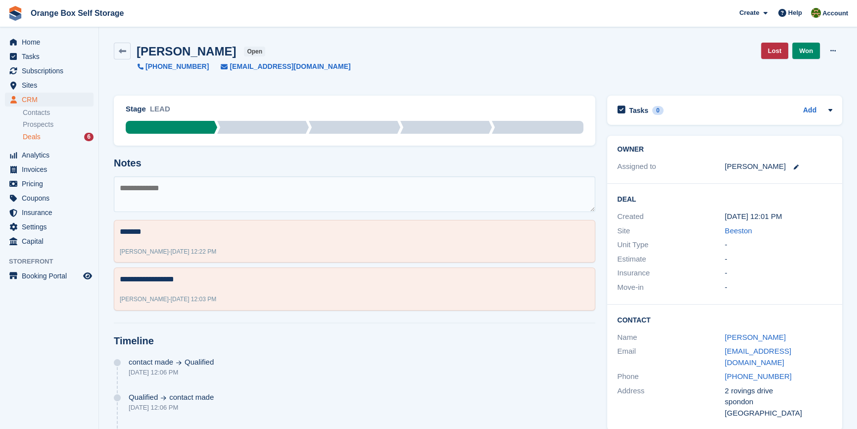
drag, startPoint x: 152, startPoint y: 212, endPoint x: 161, endPoint y: 210, distance: 9.1
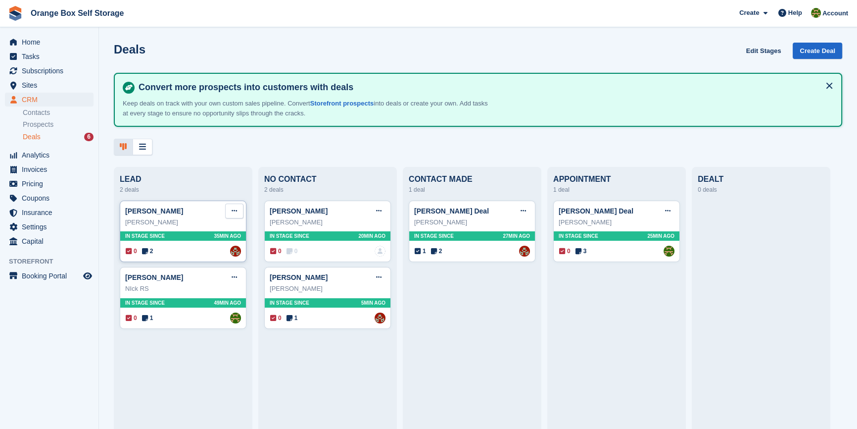
click at [232, 211] on icon at bounding box center [234, 210] width 5 height 6
click at [196, 209] on div "matt fisher Edit deal Mark as won Mark as lost Delete deal" at bounding box center [183, 210] width 116 height 15
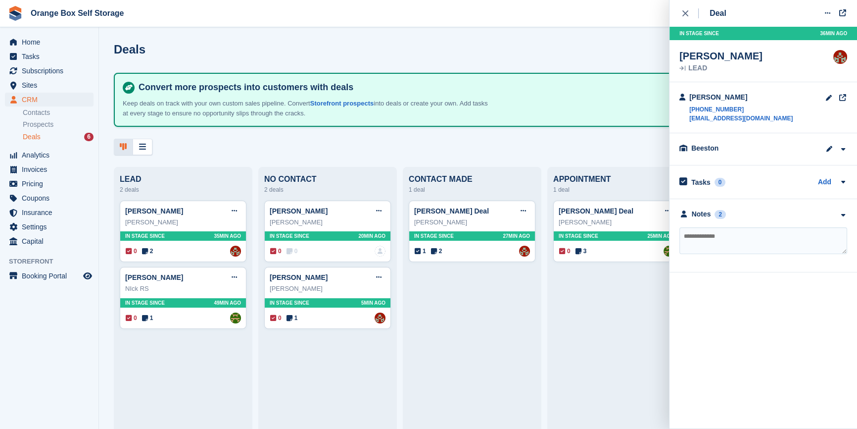
click at [782, 222] on div "**********" at bounding box center [764, 235] width 188 height 73
click at [841, 216] on icon "button" at bounding box center [843, 215] width 8 height 6
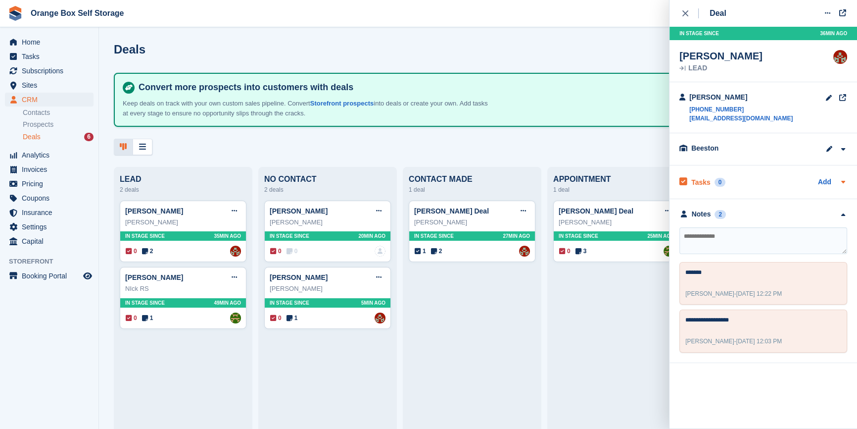
click at [756, 178] on div "Tasks 0 Add" at bounding box center [764, 181] width 168 height 13
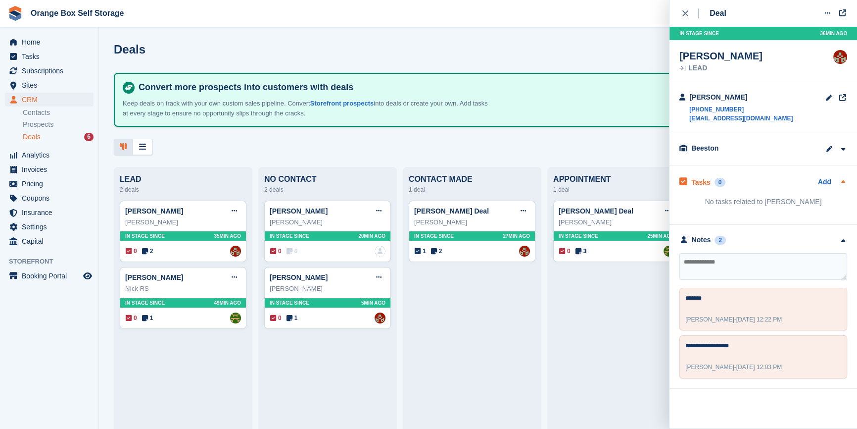
click at [756, 183] on div "Tasks 0 Add" at bounding box center [764, 181] width 168 height 13
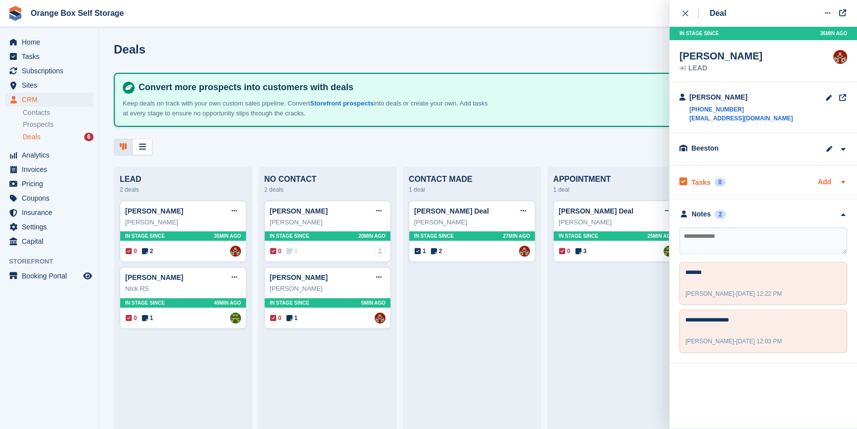
click at [827, 183] on link "Add" at bounding box center [824, 182] width 13 height 11
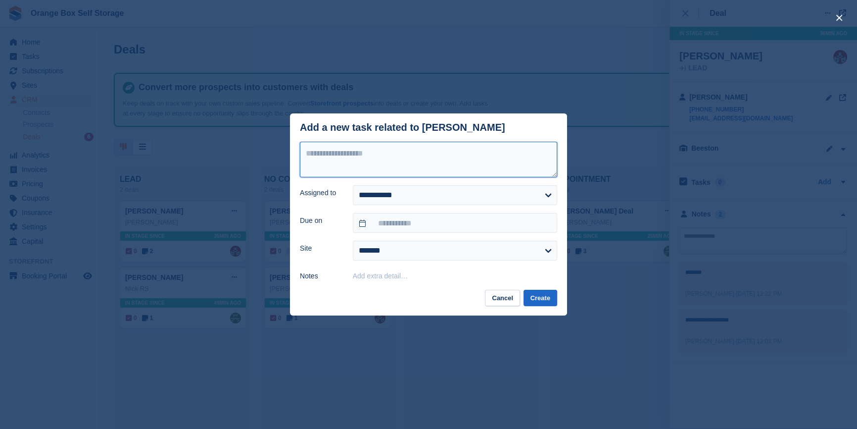
click at [380, 156] on textarea at bounding box center [428, 160] width 257 height 36
type textarea "**********"
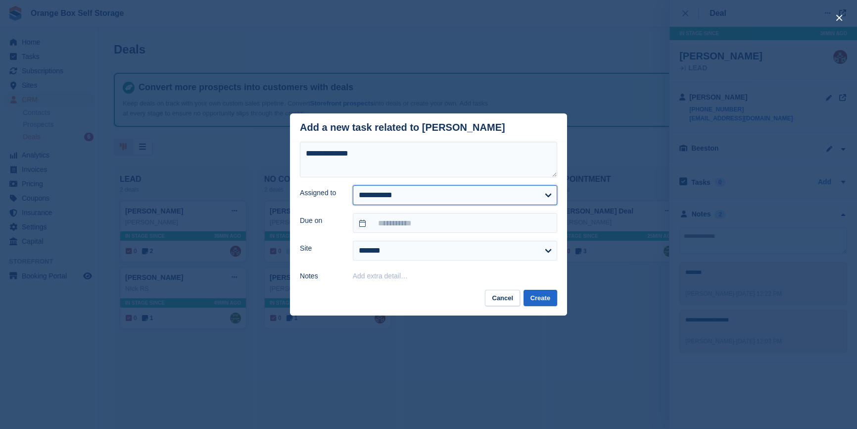
click at [406, 200] on select "**********" at bounding box center [455, 195] width 204 height 20
select select "****"
click at [353, 186] on select "**********" at bounding box center [455, 195] width 204 height 20
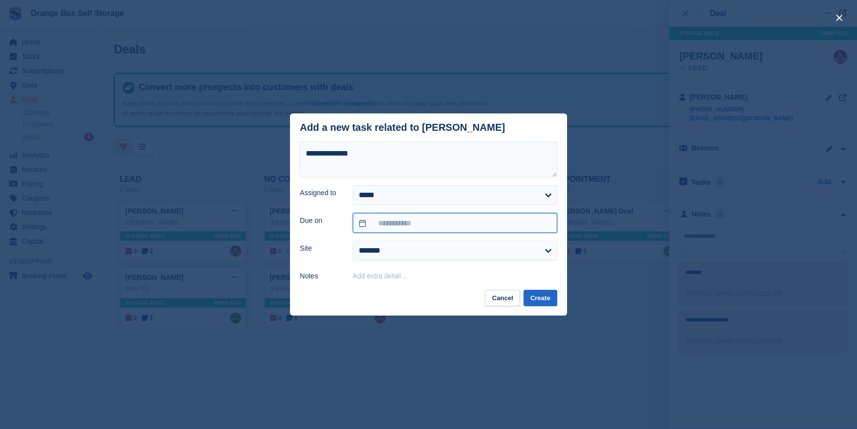
click at [405, 227] on input "text" at bounding box center [455, 223] width 204 height 20
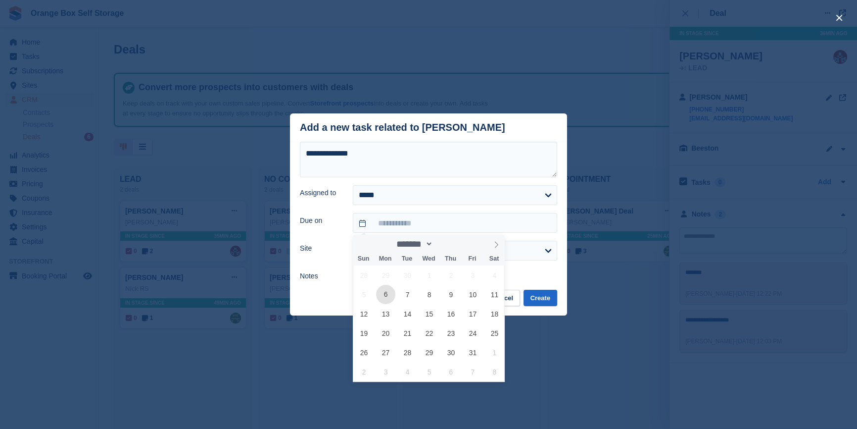
click at [386, 294] on span "6" at bounding box center [385, 294] width 19 height 19
type input "**********"
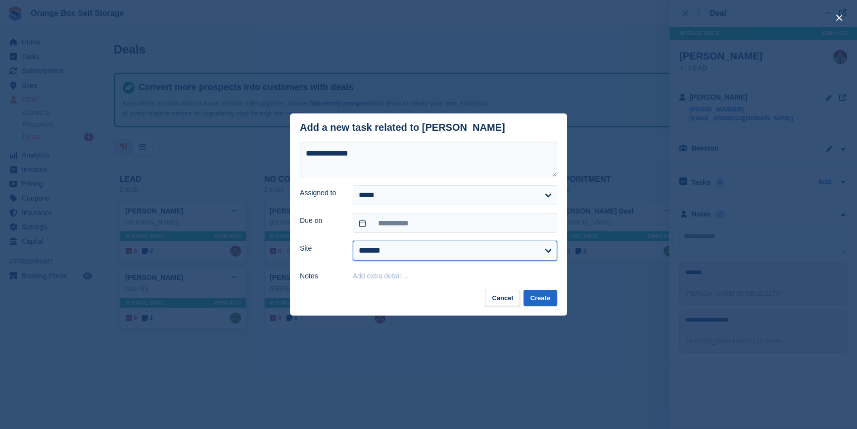
click at [393, 252] on select "**********" at bounding box center [455, 251] width 204 height 20
select select "****"
click at [353, 242] on select "**********" at bounding box center [455, 251] width 204 height 20
click at [398, 282] on div "Add extra detail…" at bounding box center [455, 275] width 204 height 12
click at [403, 276] on button "Add extra detail…" at bounding box center [380, 276] width 55 height 8
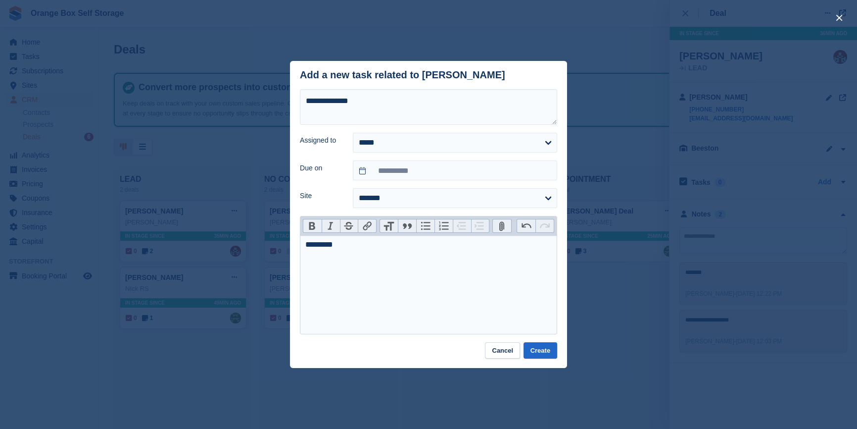
type trix-editor "**********"
click at [547, 352] on button "Create" at bounding box center [541, 350] width 34 height 16
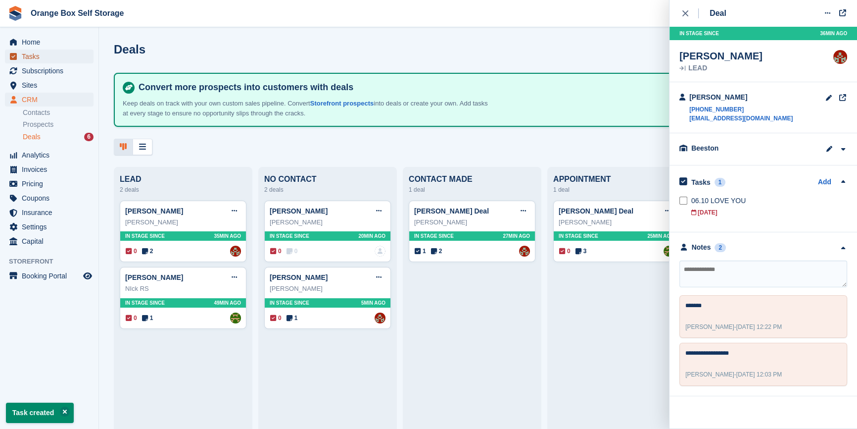
click at [34, 59] on span "Tasks" at bounding box center [51, 57] width 59 height 14
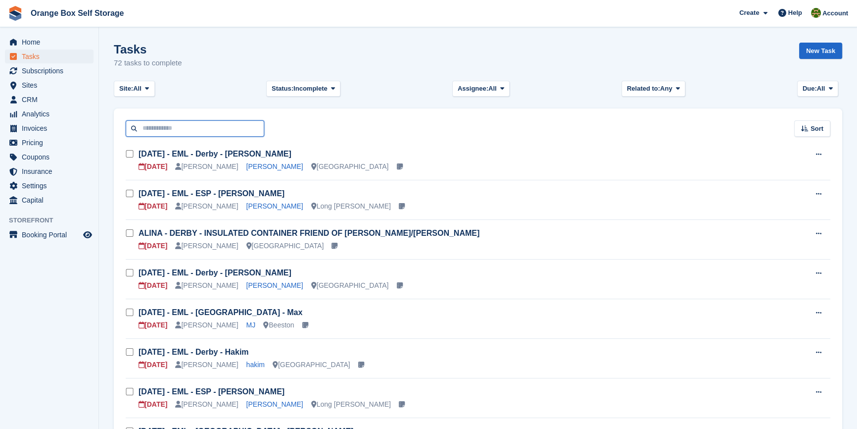
click at [159, 125] on input "text" at bounding box center [195, 128] width 139 height 16
type input "****"
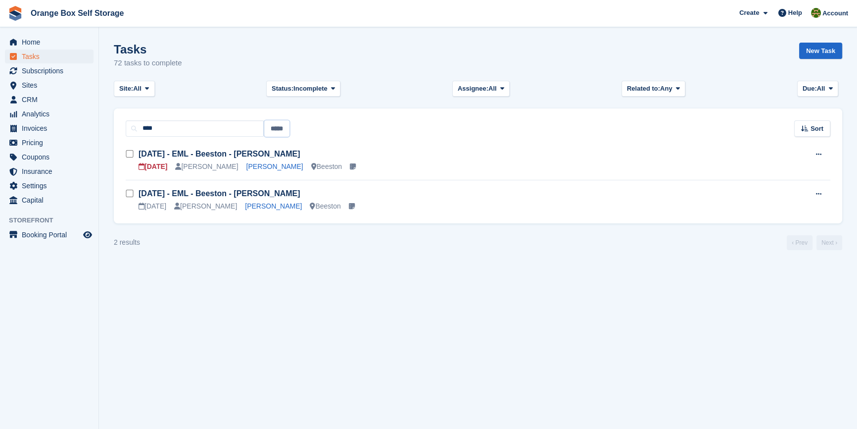
click at [277, 129] on input "*****" at bounding box center [276, 128] width 25 height 16
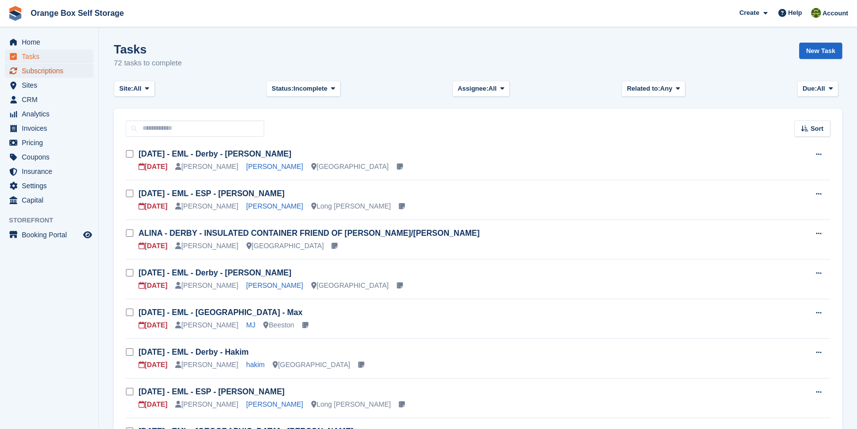
click at [40, 74] on span "Subscriptions" at bounding box center [51, 71] width 59 height 14
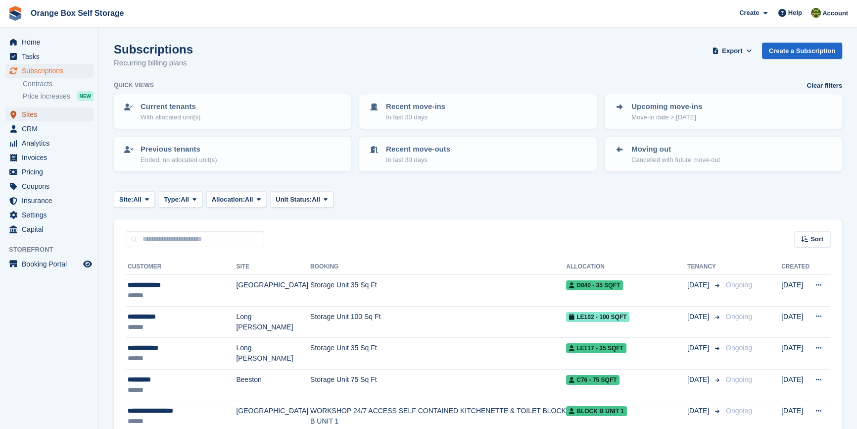
click at [32, 109] on span "Sites" at bounding box center [51, 114] width 59 height 14
click at [30, 127] on span "CRM" at bounding box center [51, 129] width 59 height 14
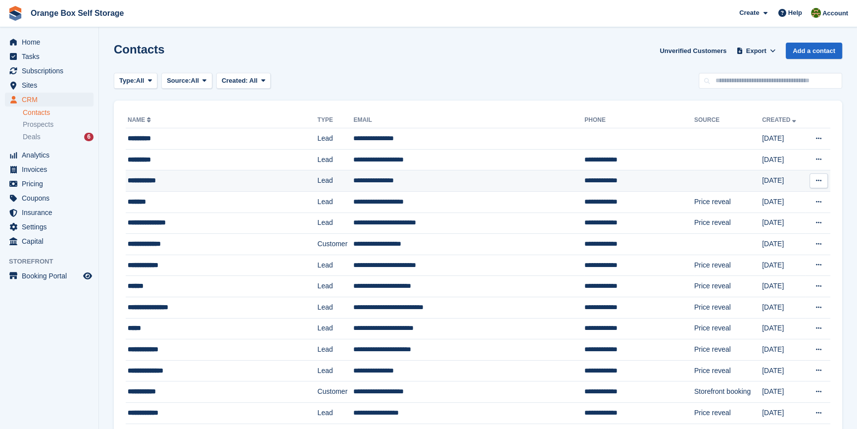
click at [185, 171] on td "**********" at bounding box center [222, 180] width 192 height 21
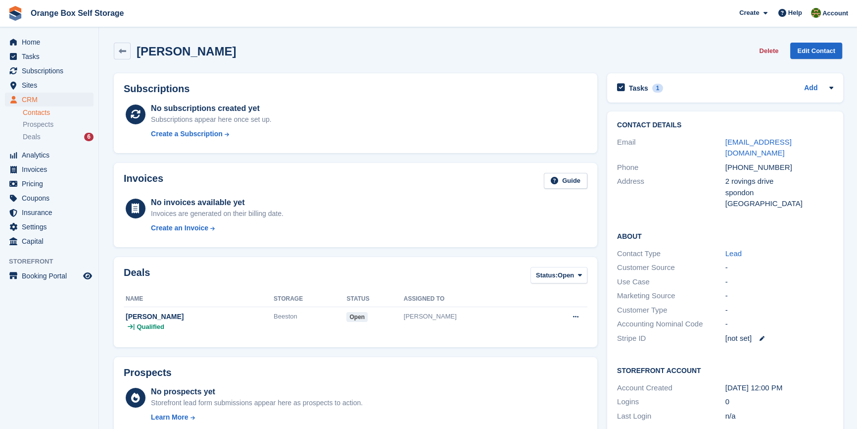
click at [686, 95] on div "Tasks 1 Add 06.10 LOVE YOU [DATE]" at bounding box center [725, 87] width 236 height 29
click at [831, 88] on icon at bounding box center [832, 88] width 4 height 2
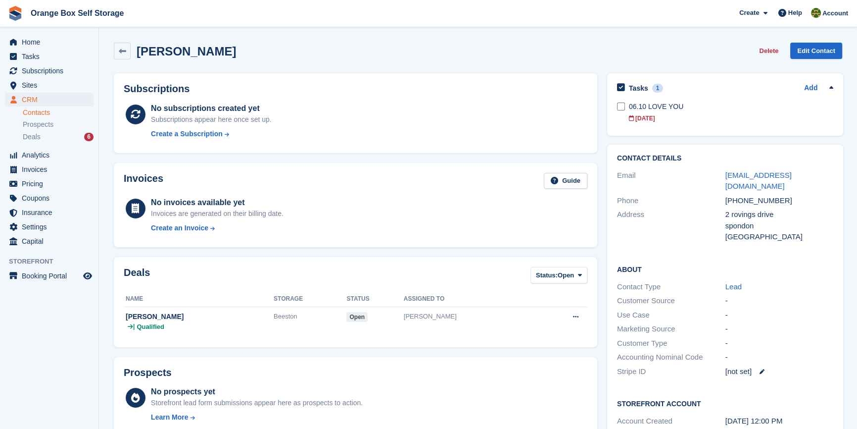
click at [599, 51] on div "[PERSON_NAME] Delete Edit Contact" at bounding box center [478, 51] width 729 height 17
click at [545, 46] on div "[PERSON_NAME] Delete Edit Contact" at bounding box center [478, 51] width 729 height 17
click at [52, 139] on div "Deals 6" at bounding box center [58, 136] width 71 height 9
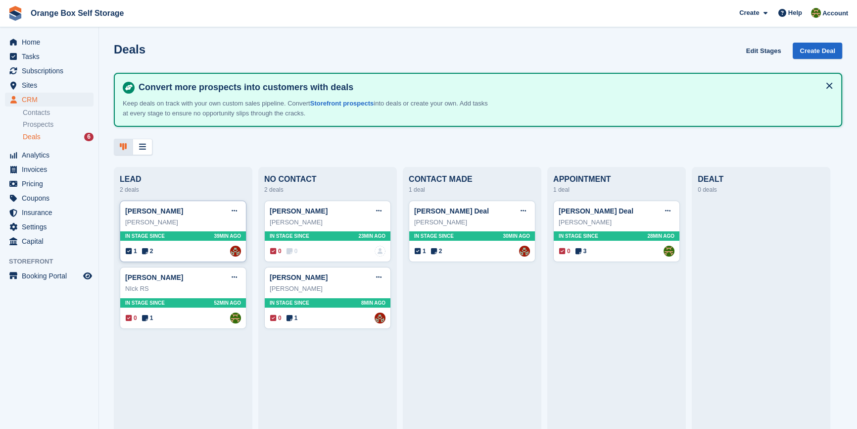
click at [175, 220] on div "[PERSON_NAME]" at bounding box center [183, 222] width 116 height 10
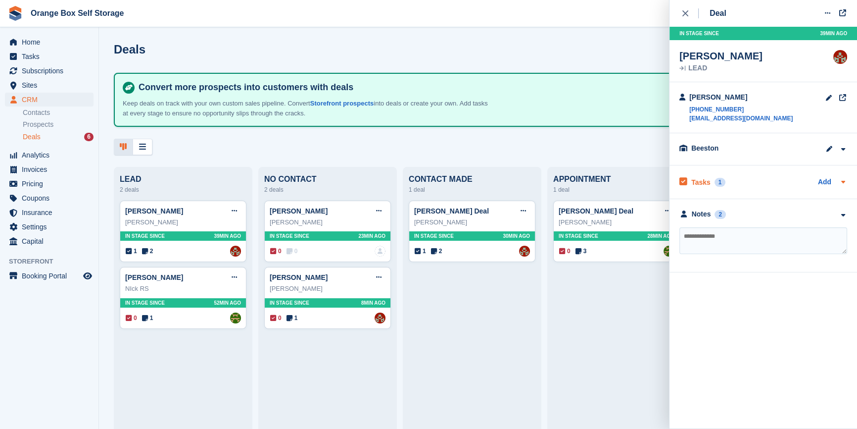
click at [733, 183] on div "Tasks 1 Add" at bounding box center [764, 181] width 168 height 13
click at [753, 188] on div "Tasks 1 Add 06.10 LOVE YOU [DATE]" at bounding box center [764, 198] width 188 height 66
click at [770, 185] on div "Tasks 1 Add" at bounding box center [764, 181] width 168 height 13
click at [46, 340] on aside "Home Tasks Subscriptions Subscriptions Subscriptions Contracts Price increases …" at bounding box center [49, 216] width 99 height 379
click at [74, 373] on aside "Home Tasks Subscriptions Subscriptions Subscriptions Contracts Price increases …" at bounding box center [49, 216] width 99 height 379
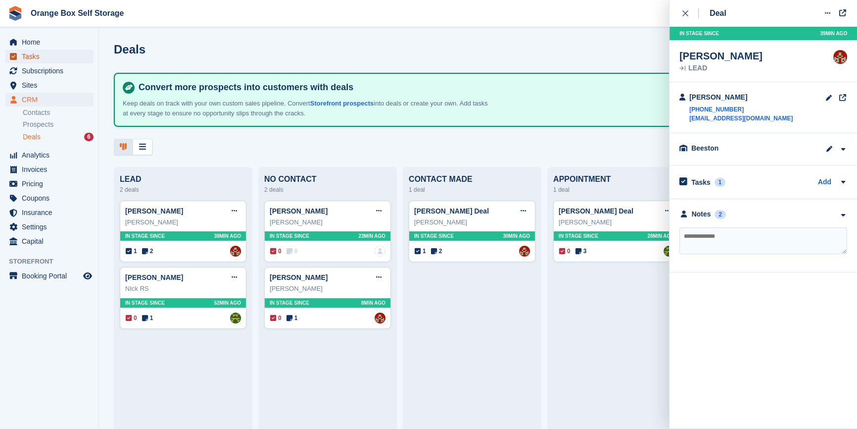
click at [48, 59] on span "Tasks" at bounding box center [51, 57] width 59 height 14
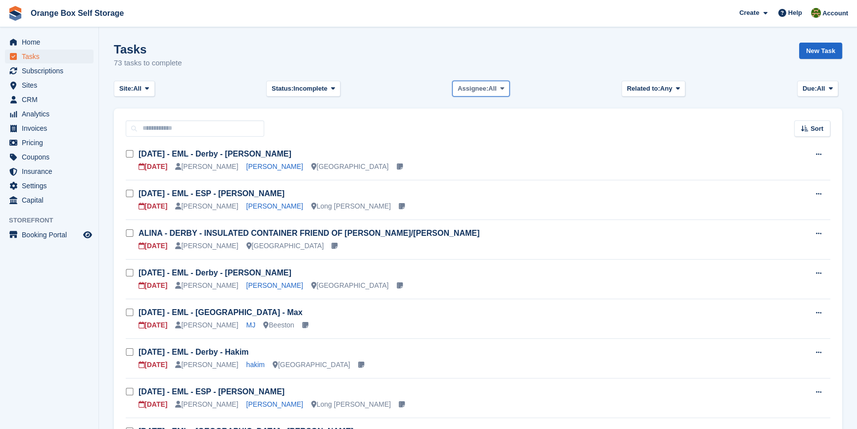
click at [472, 89] on span "Assignee:" at bounding box center [473, 89] width 31 height 10
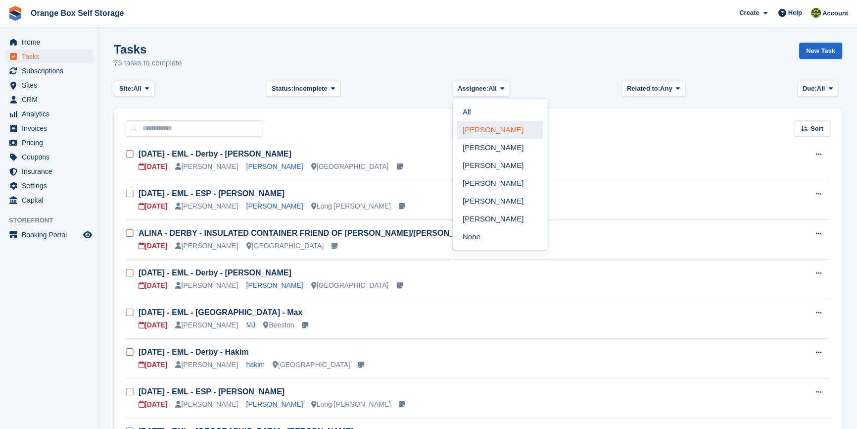
click at [479, 123] on link "[PERSON_NAME]" at bounding box center [500, 130] width 86 height 18
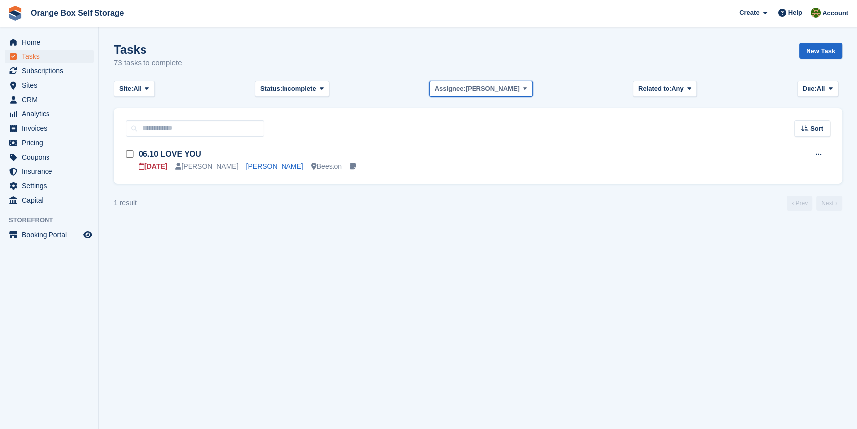
click at [484, 86] on span "[PERSON_NAME]" at bounding box center [493, 89] width 54 height 10
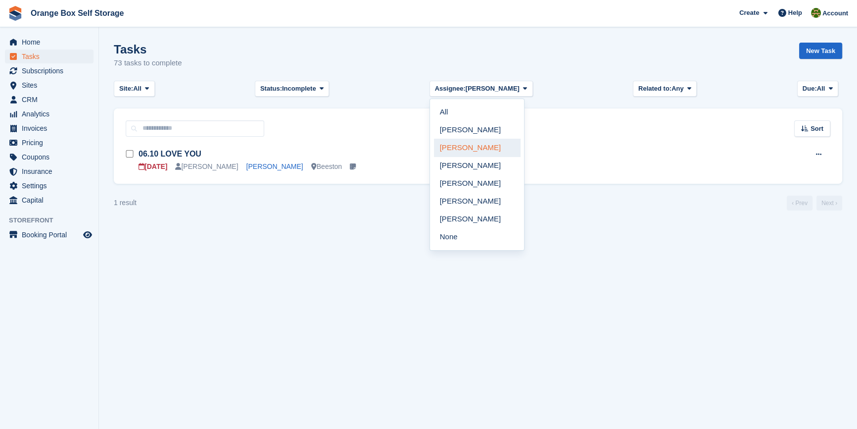
click at [485, 143] on link "Mike" at bounding box center [477, 148] width 86 height 18
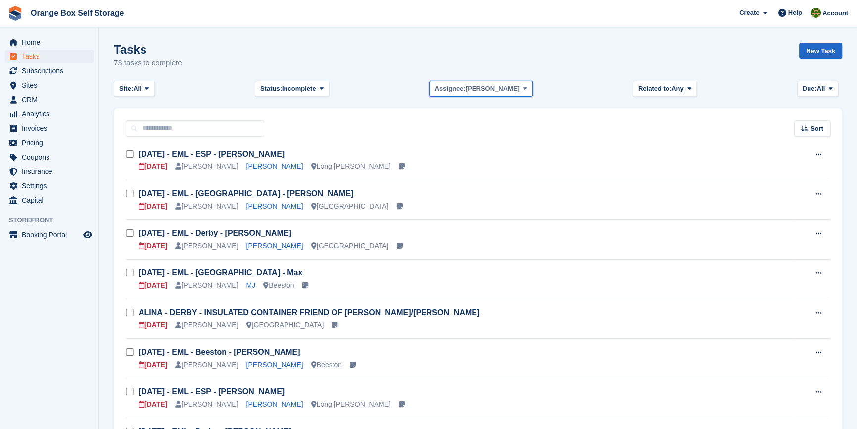
click at [466, 91] on span "Assignee:" at bounding box center [450, 89] width 31 height 10
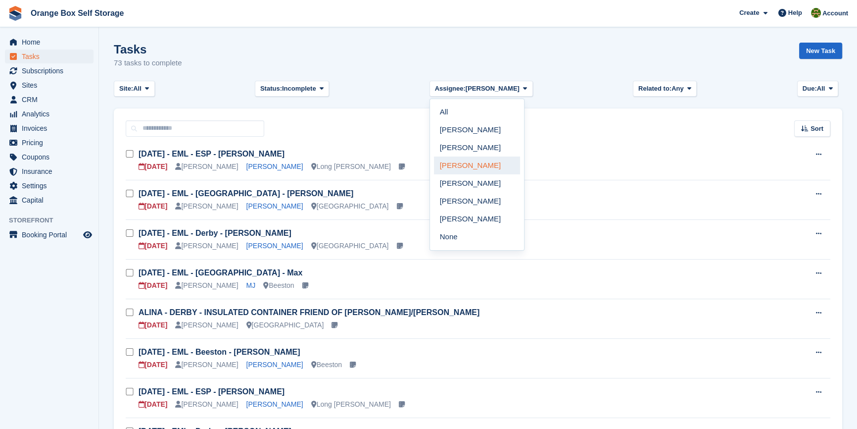
click at [488, 163] on link "Eric Smith" at bounding box center [477, 165] width 86 height 18
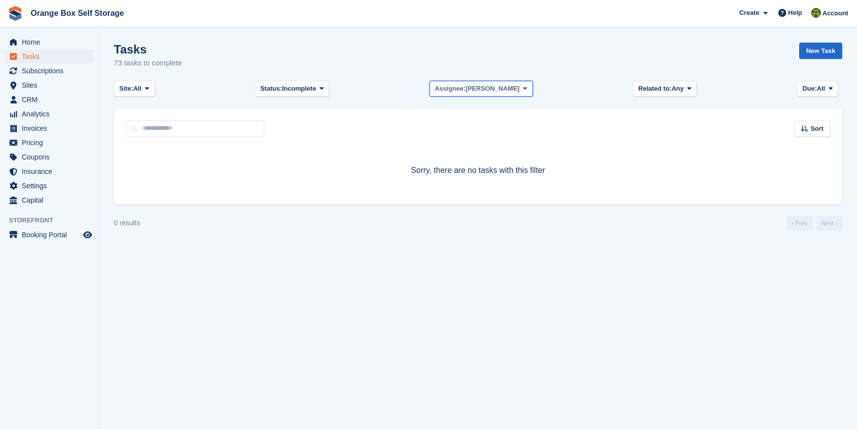
click at [479, 95] on button "Assignee: Eric Smith" at bounding box center [481, 89] width 103 height 16
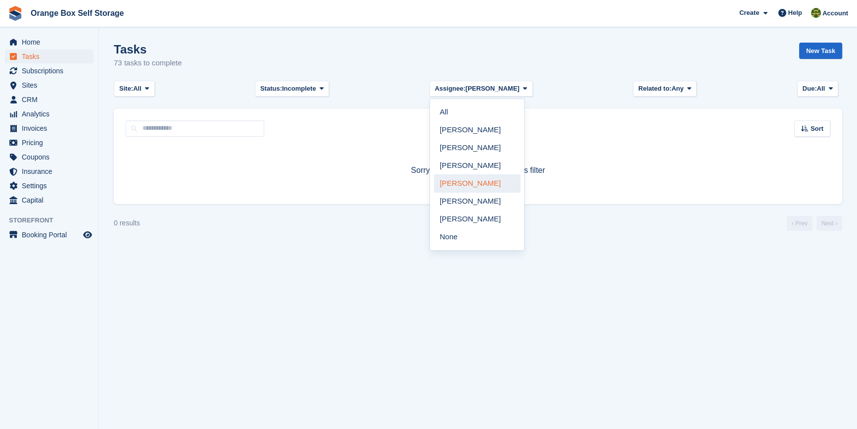
click at [481, 181] on link "Wayne Ball" at bounding box center [477, 183] width 86 height 18
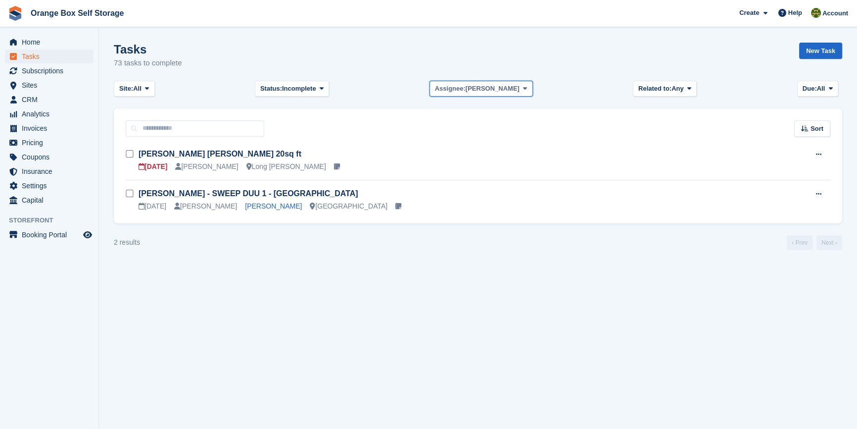
click at [466, 89] on span "Assignee:" at bounding box center [450, 89] width 31 height 10
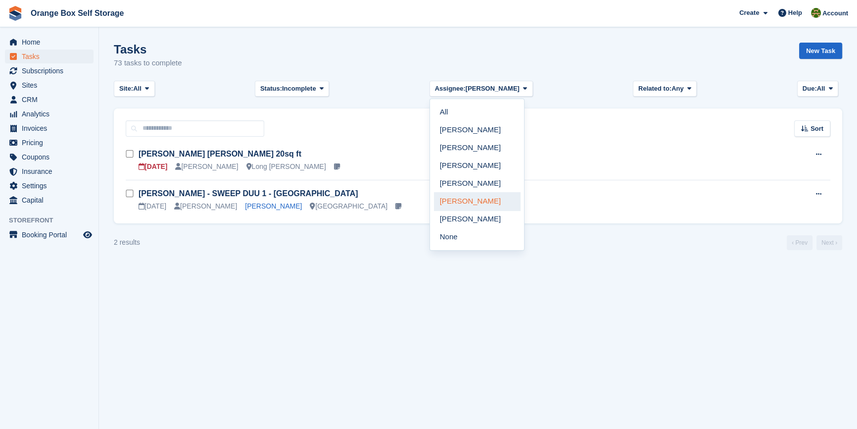
click at [490, 206] on link "Binder Bhardwaj" at bounding box center [477, 201] width 86 height 18
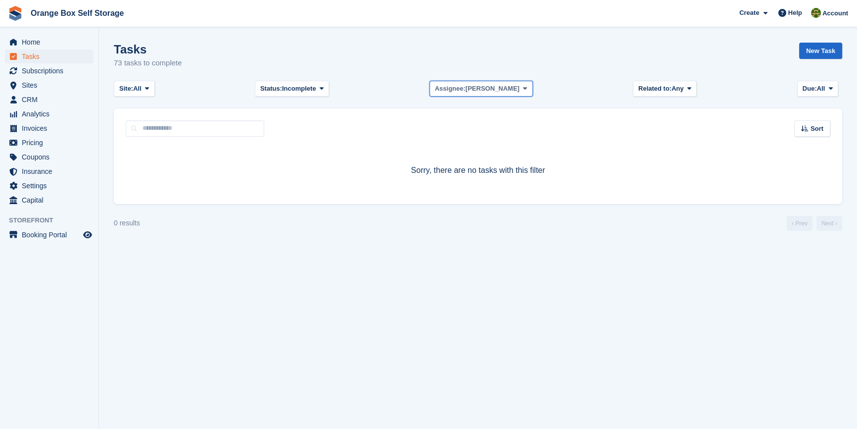
click at [477, 84] on span "Binder Bhardwaj" at bounding box center [493, 89] width 54 height 10
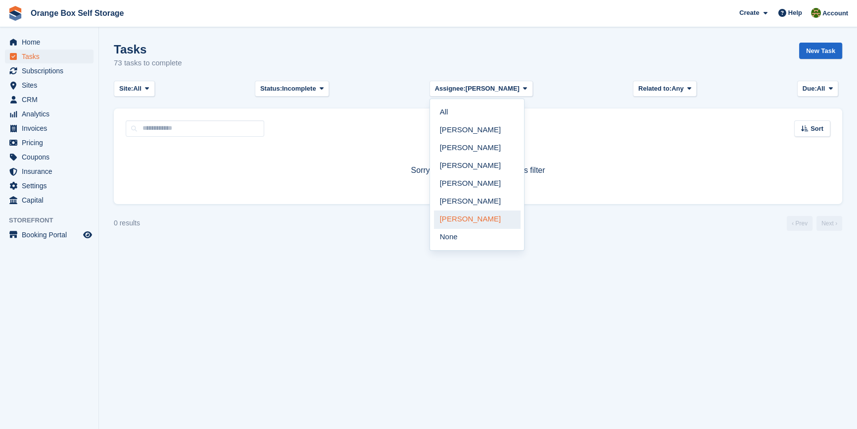
click at [484, 214] on link "Phil Moran" at bounding box center [477, 219] width 86 height 18
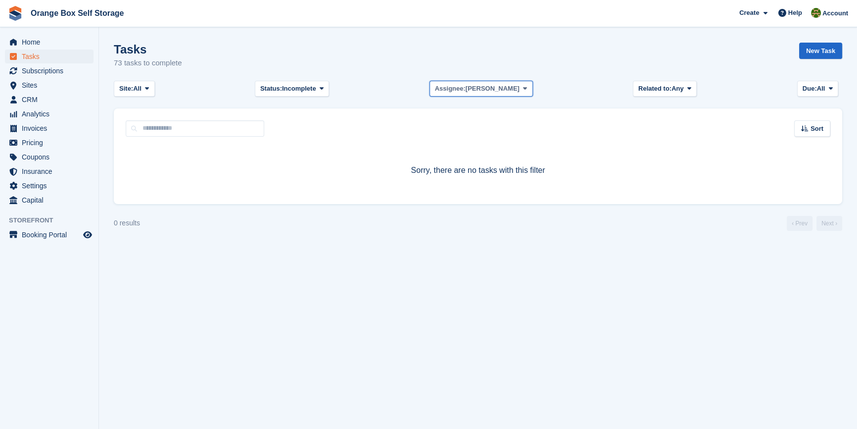
click at [476, 87] on span "Phil Moran" at bounding box center [493, 89] width 54 height 10
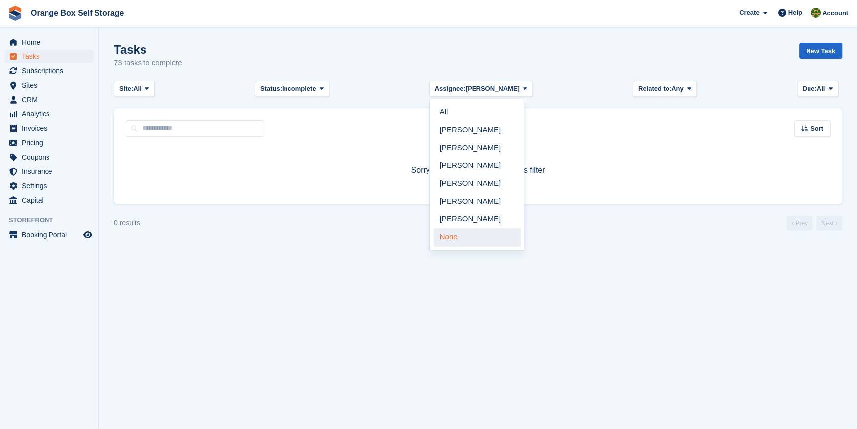
click at [476, 234] on link "None" at bounding box center [477, 237] width 86 height 18
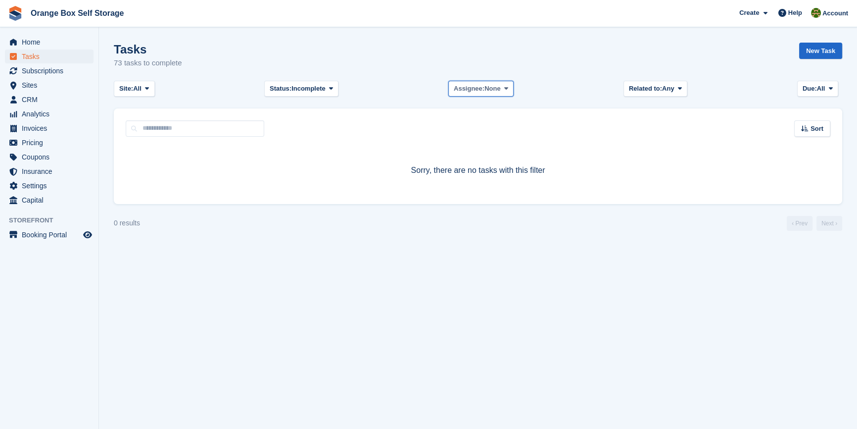
click at [472, 84] on span "Assignee:" at bounding box center [469, 89] width 31 height 10
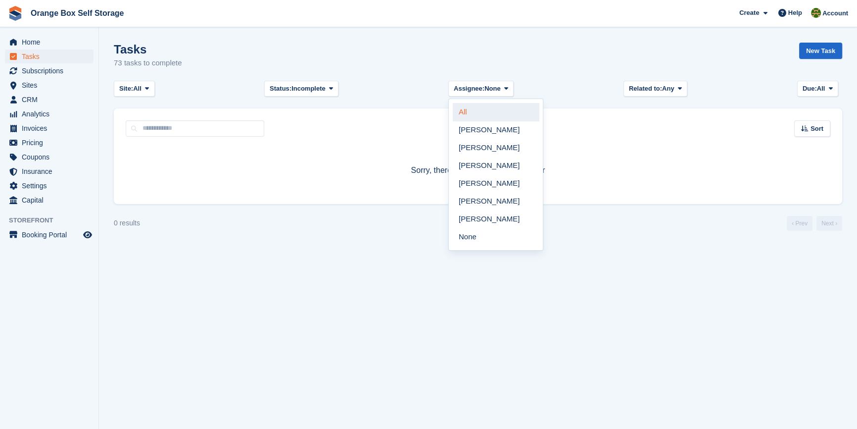
click at [480, 111] on link "All" at bounding box center [496, 112] width 86 height 18
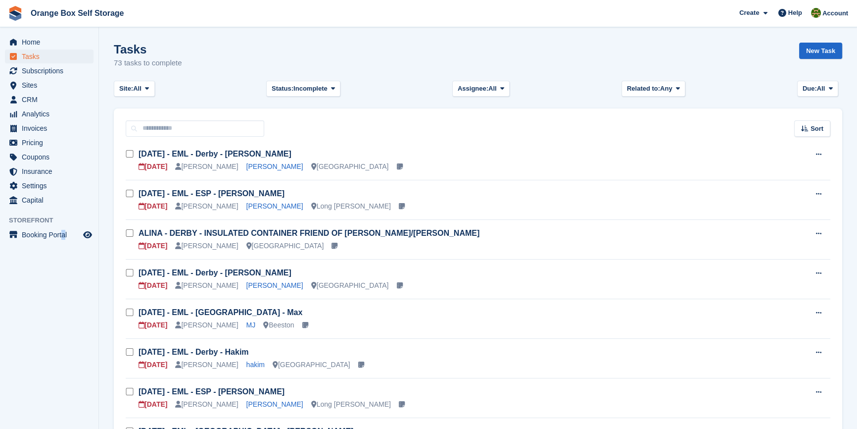
click at [64, 297] on aside "Home Tasks Subscriptions Subscriptions Subscriptions Contracts Price increases …" at bounding box center [49, 216] width 99 height 379
click at [37, 128] on span "Invoices" at bounding box center [51, 128] width 59 height 14
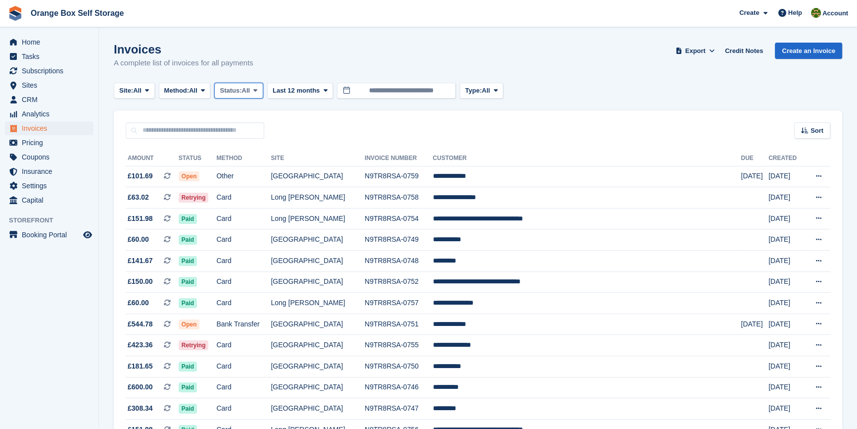
click at [242, 91] on span "Status:" at bounding box center [231, 91] width 22 height 10
click at [253, 168] on link "Open" at bounding box center [262, 167] width 86 height 18
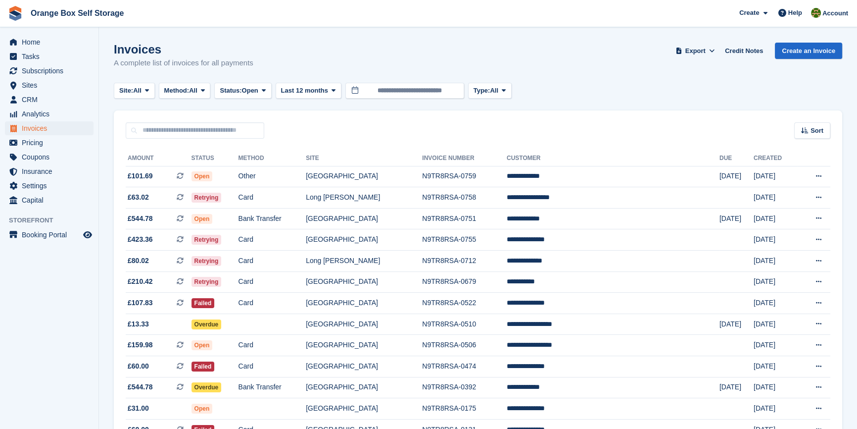
click at [74, 306] on aside "Home Tasks Subscriptions Subscriptions Subscriptions Contracts Price increases …" at bounding box center [49, 216] width 99 height 379
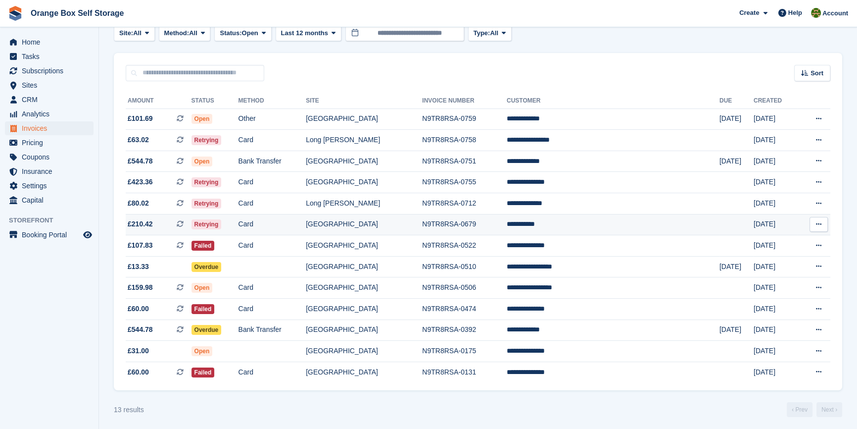
scroll to position [64, 0]
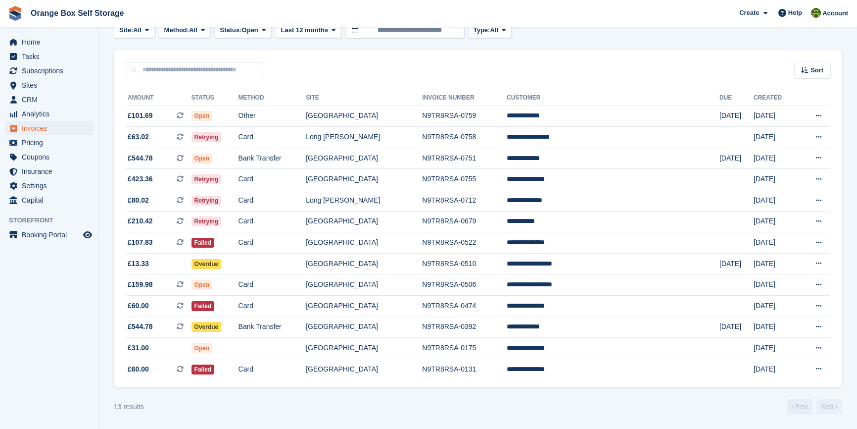
click at [564, 416] on section "Invoices A complete list of invoices for all payments Export Export Invoices Ex…" at bounding box center [478, 184] width 758 height 489
click at [538, 419] on section "Invoices A complete list of invoices for all payments Export Export Invoices Ex…" at bounding box center [478, 184] width 758 height 489
click at [533, 411] on div "13 results ‹ Prev Next ›" at bounding box center [478, 406] width 729 height 15
click at [316, 412] on div "13 results ‹ Prev Next ›" at bounding box center [478, 406] width 729 height 15
click at [306, 363] on td "Card" at bounding box center [273, 368] width 68 height 21
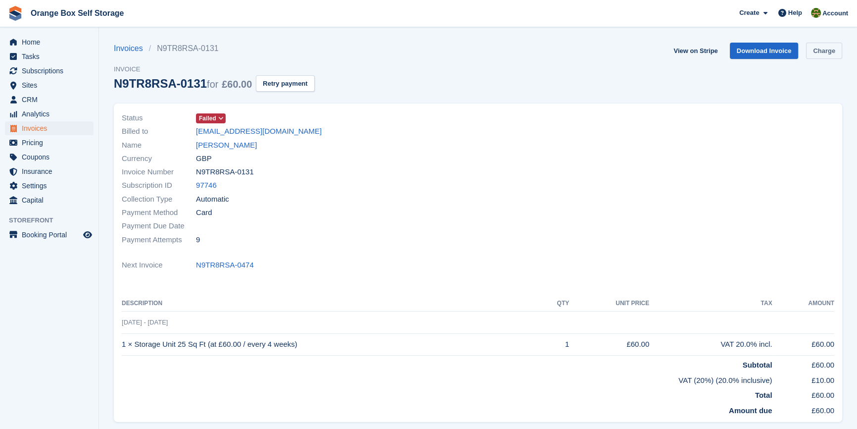
click at [828, 50] on link "Charge" at bounding box center [824, 51] width 36 height 16
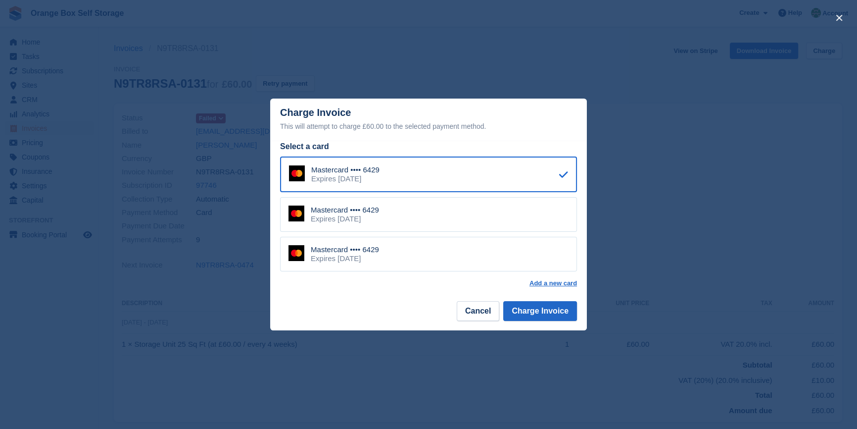
click at [542, 328] on footer "Cancel Charge Invoice" at bounding box center [428, 314] width 317 height 31
click at [544, 315] on button "Charge Invoice" at bounding box center [541, 311] width 74 height 20
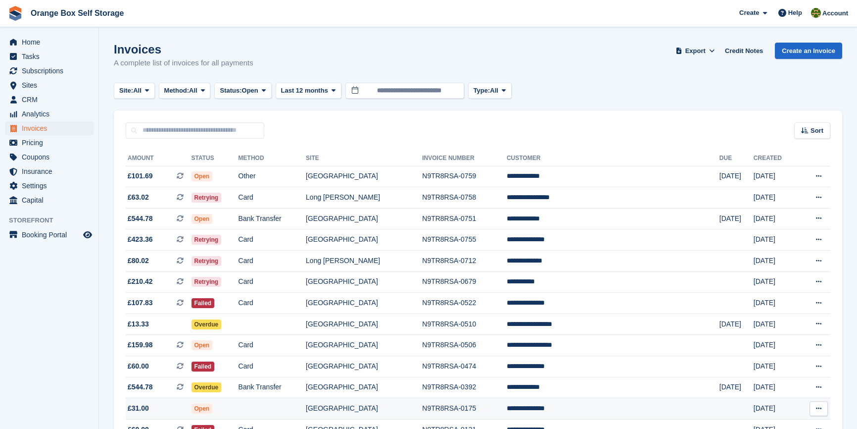
scroll to position [64, 0]
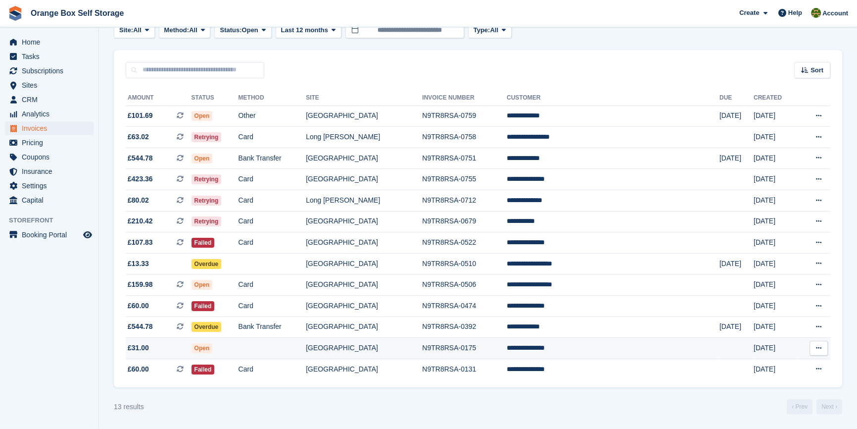
click at [299, 343] on td at bounding box center [273, 348] width 68 height 21
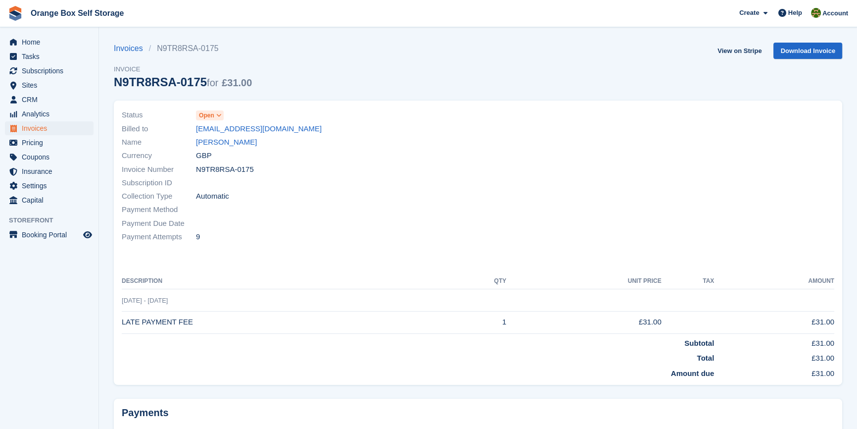
click at [762, 98] on div "Status Open Billed to [EMAIL_ADDRESS][DOMAIN_NAME] Name [PERSON_NAME] Currency …" at bounding box center [478, 246] width 741 height 302
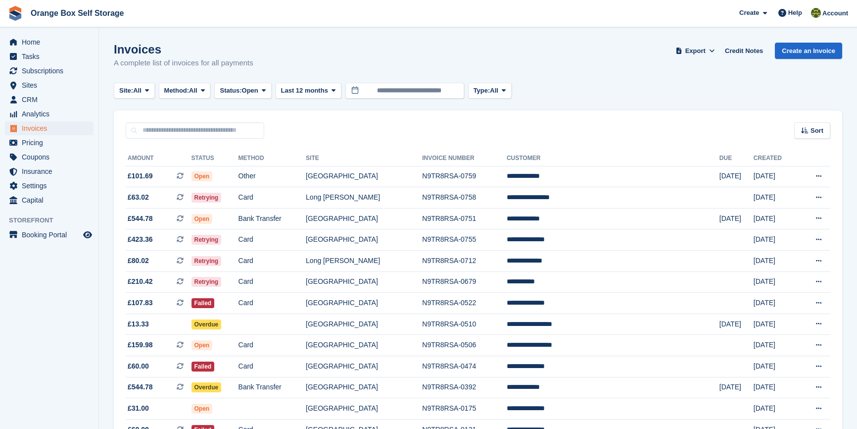
scroll to position [64, 0]
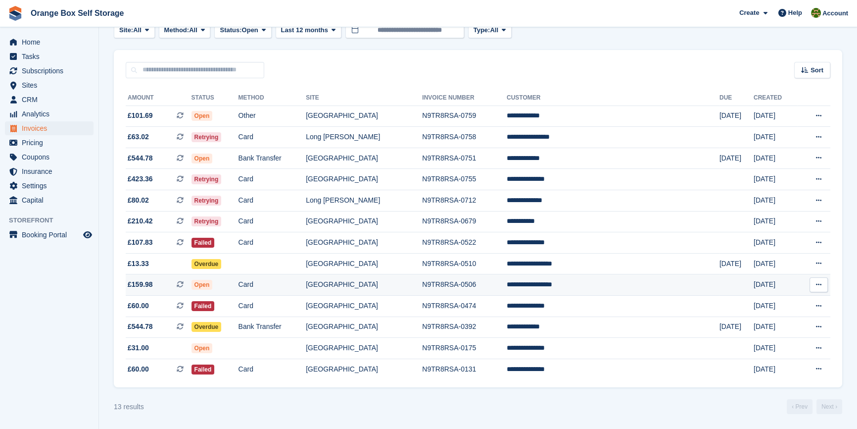
click at [306, 287] on td "Card" at bounding box center [273, 284] width 68 height 21
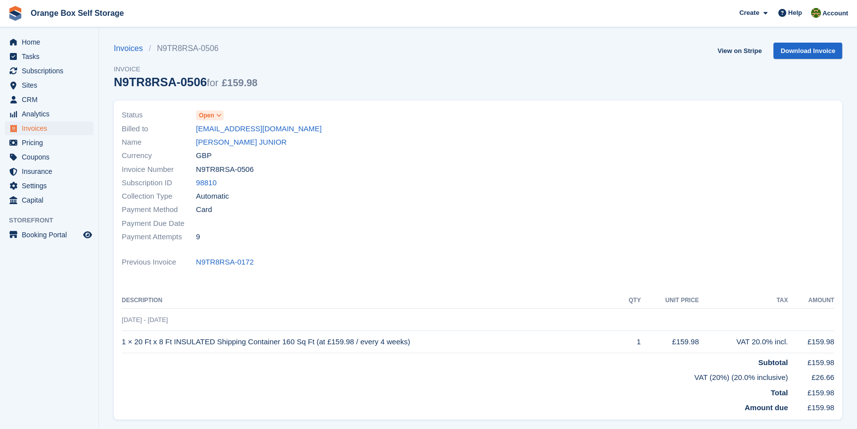
click at [732, 171] on div at bounding box center [659, 175] width 362 height 147
click at [611, 180] on div at bounding box center [659, 175] width 362 height 147
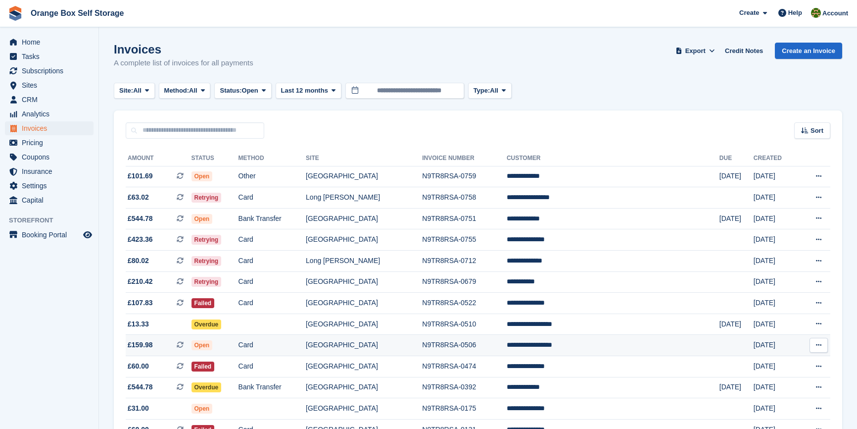
scroll to position [64, 0]
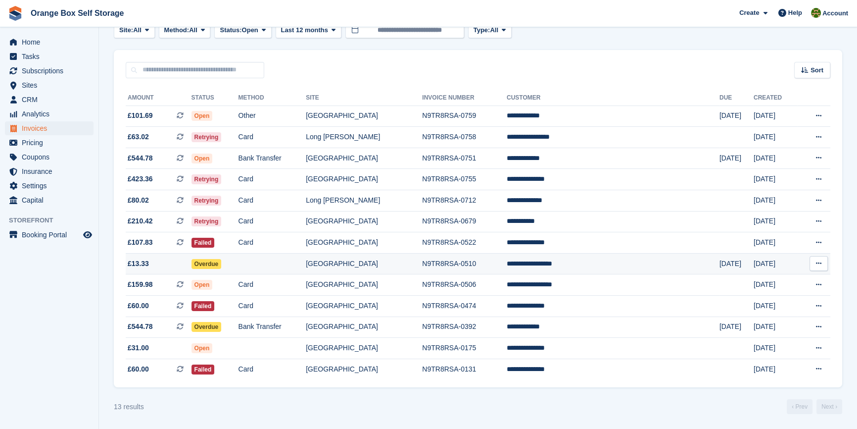
click at [306, 264] on td at bounding box center [273, 263] width 68 height 21
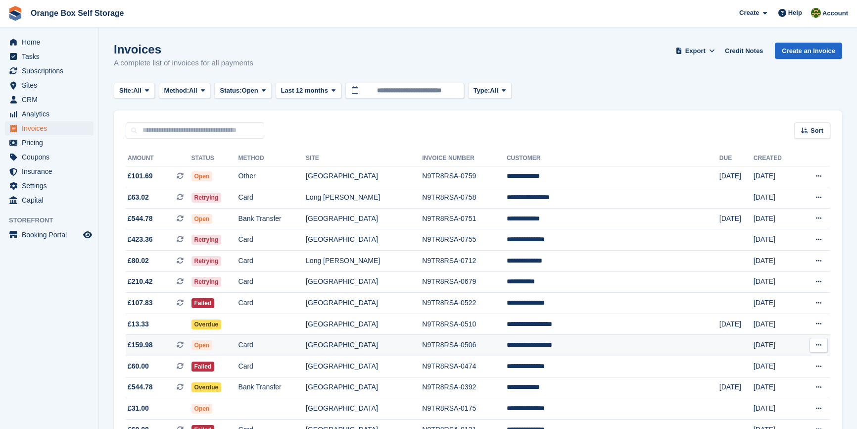
scroll to position [64, 0]
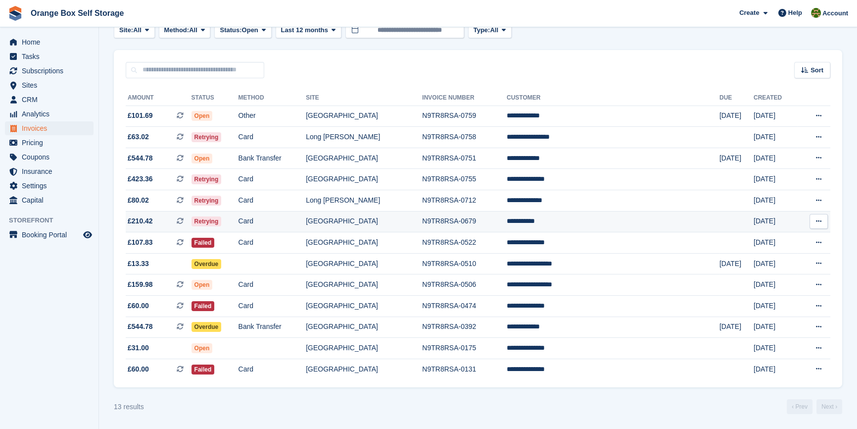
click at [306, 222] on td "Card" at bounding box center [273, 221] width 68 height 21
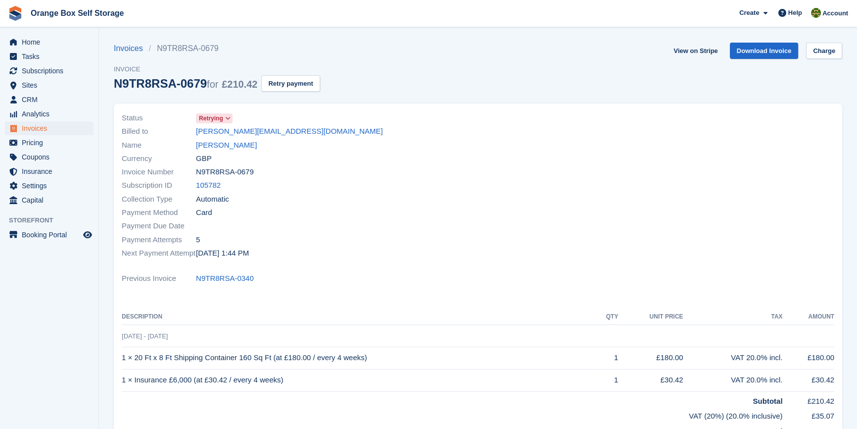
click at [499, 203] on div at bounding box center [659, 185] width 362 height 160
click at [828, 57] on link "Charge" at bounding box center [824, 51] width 36 height 16
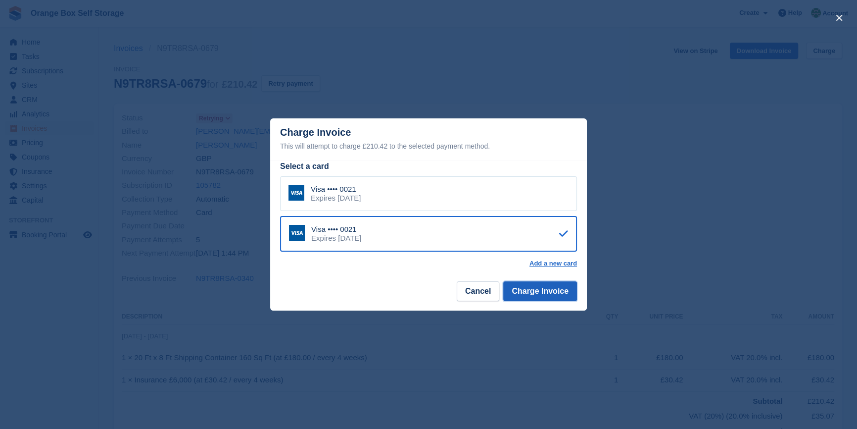
click at [561, 291] on button "Charge Invoice" at bounding box center [541, 291] width 74 height 20
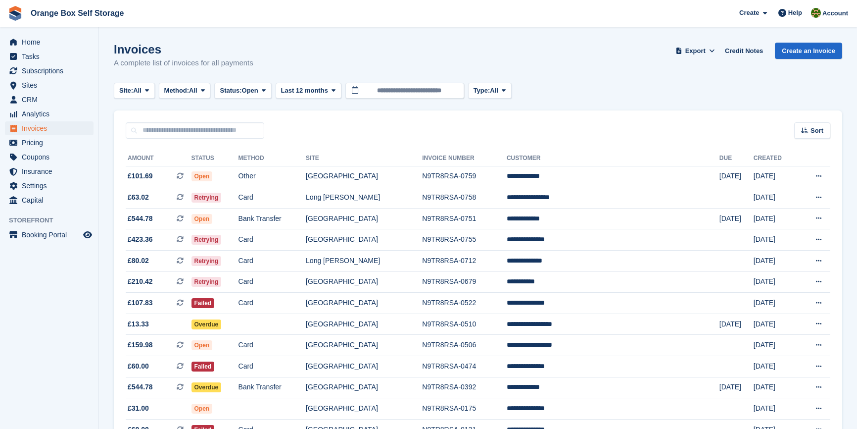
scroll to position [64, 0]
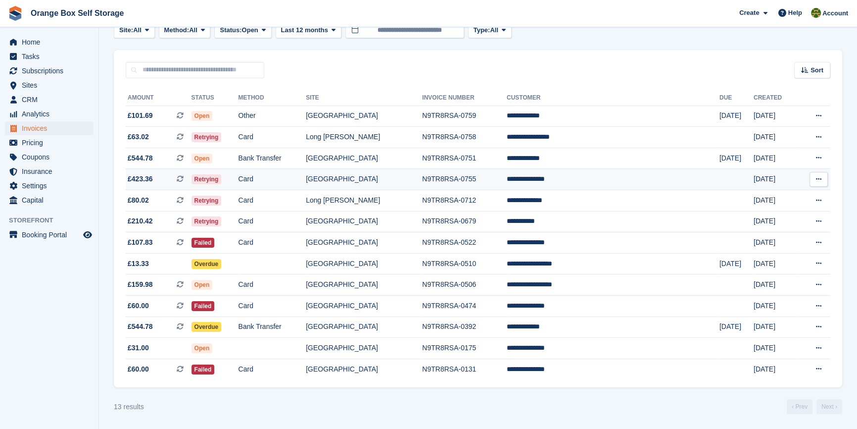
click at [422, 176] on td "[GEOGRAPHIC_DATA]" at bounding box center [364, 179] width 116 height 21
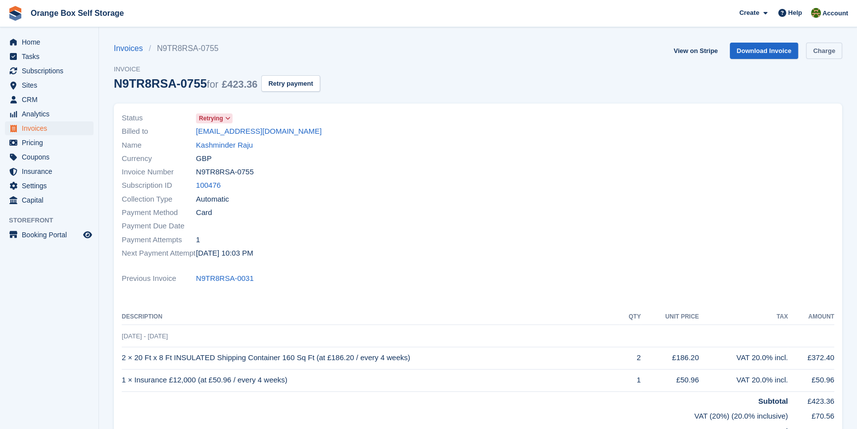
click at [814, 52] on link "Charge" at bounding box center [824, 51] width 36 height 16
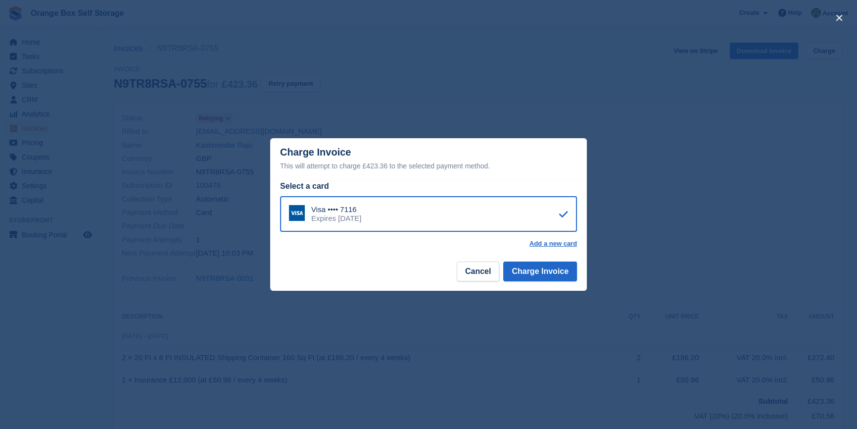
click at [757, 154] on div "close" at bounding box center [428, 214] width 857 height 429
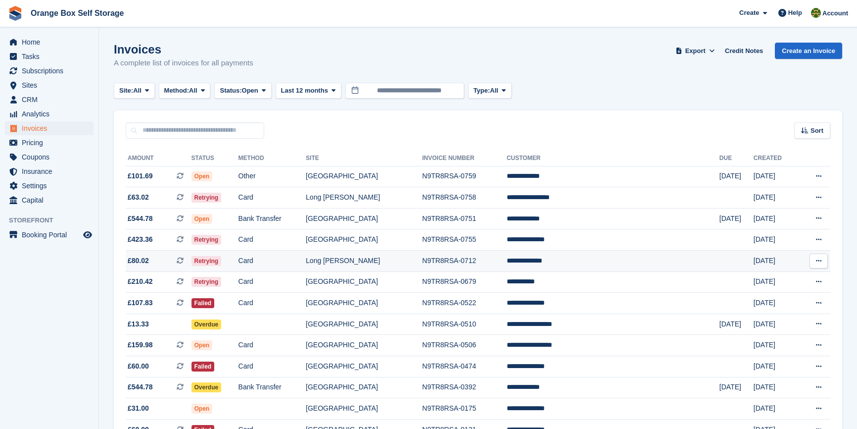
scroll to position [64, 0]
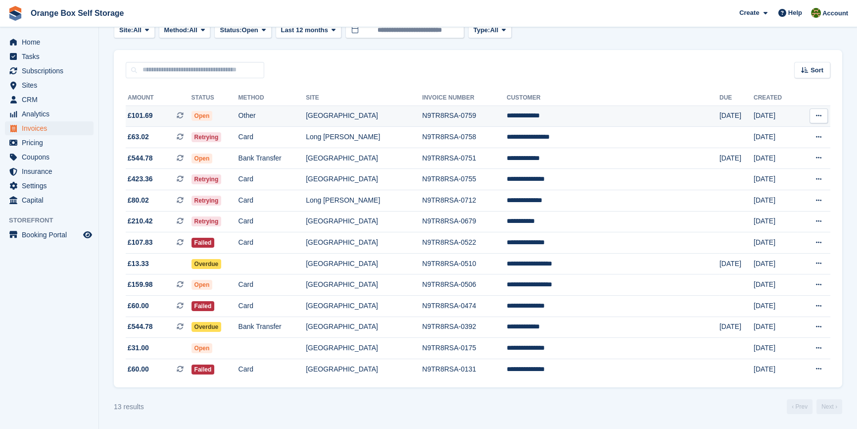
click at [306, 113] on td "Other" at bounding box center [273, 115] width 68 height 21
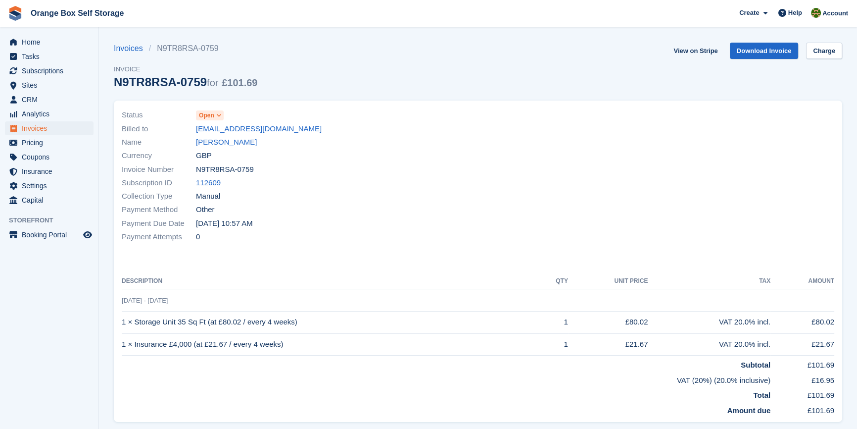
click at [393, 154] on div "Currency GBP" at bounding box center [297, 155] width 351 height 13
click at [831, 53] on link "Charge" at bounding box center [824, 51] width 36 height 16
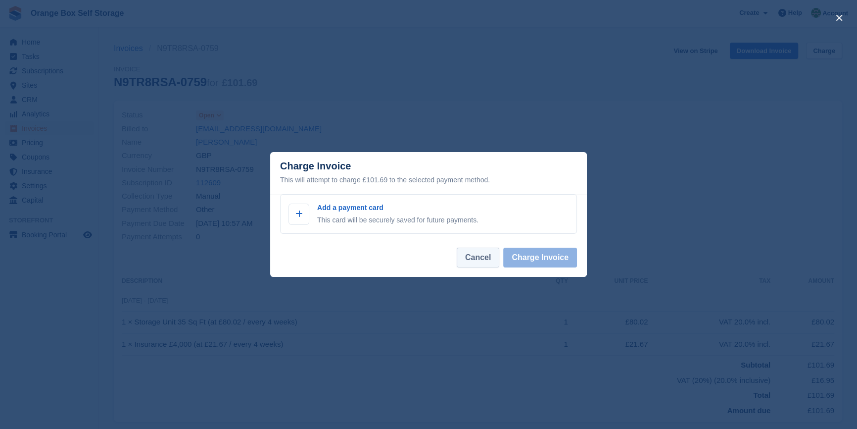
click at [480, 251] on button "Cancel" at bounding box center [478, 258] width 43 height 20
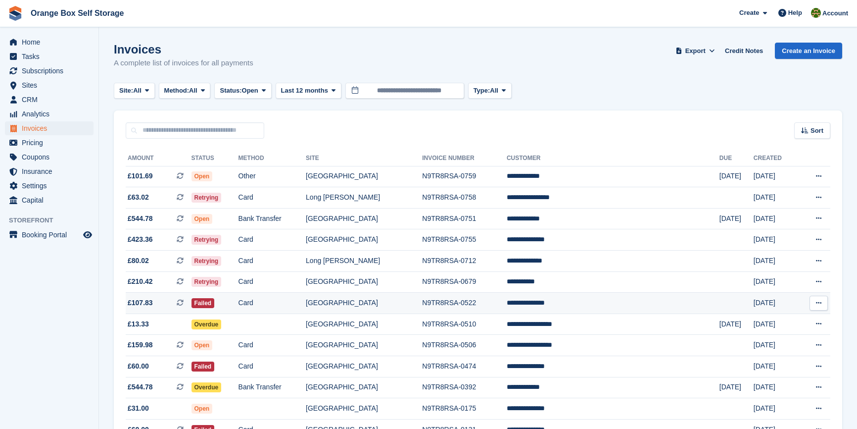
scroll to position [64, 0]
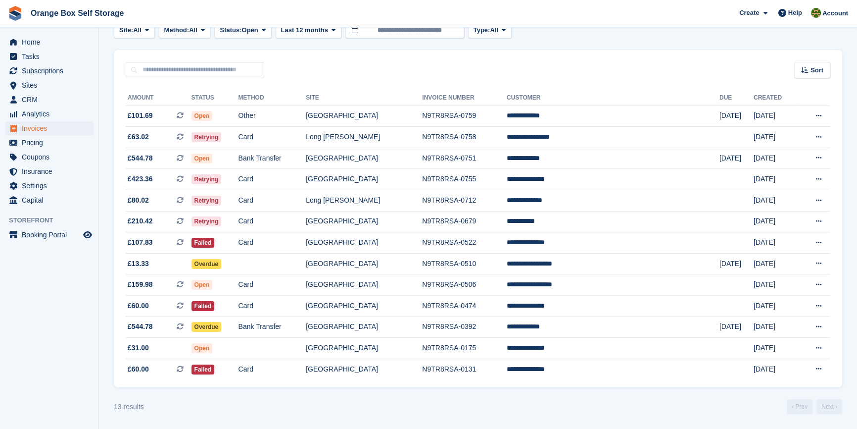
click at [384, 63] on div "Sort Sort by Date created Created (oldest first) Created (newest first)" at bounding box center [478, 64] width 729 height 28
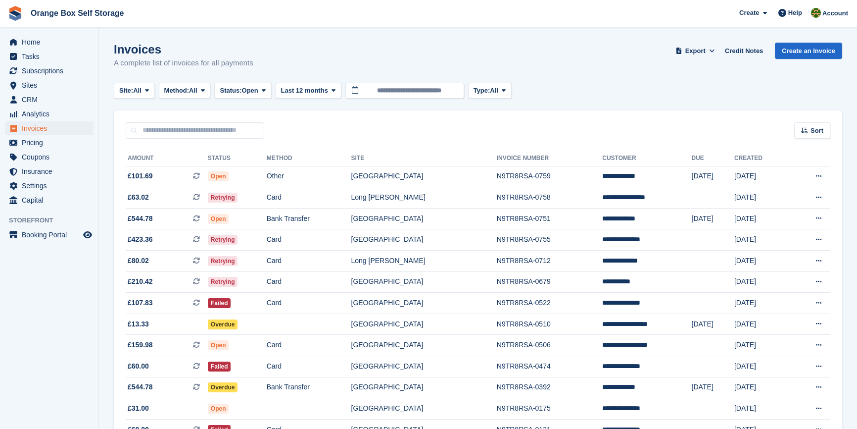
scroll to position [64, 0]
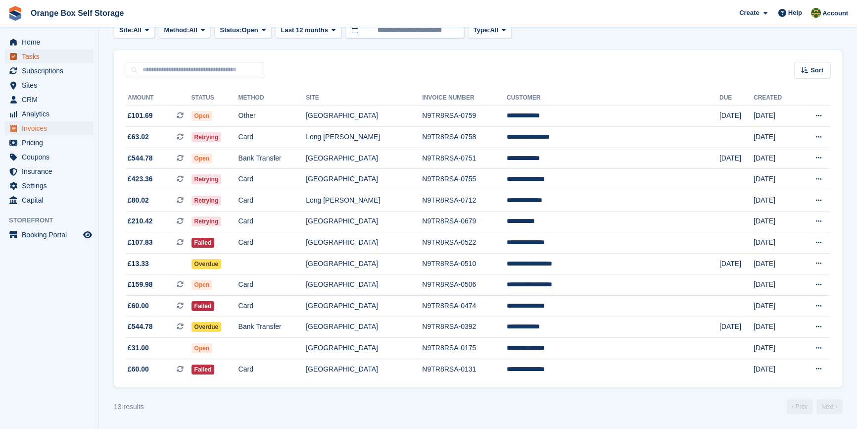
click at [50, 58] on span "Tasks" at bounding box center [51, 57] width 59 height 14
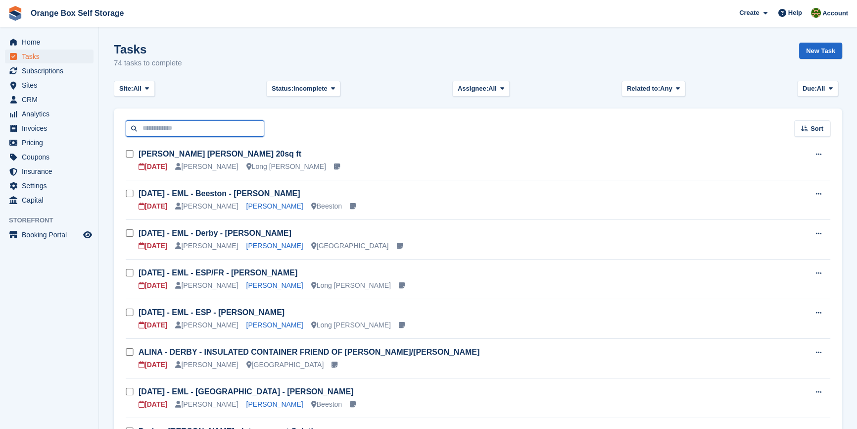
click at [173, 129] on input "text" at bounding box center [195, 128] width 139 height 16
type input "****"
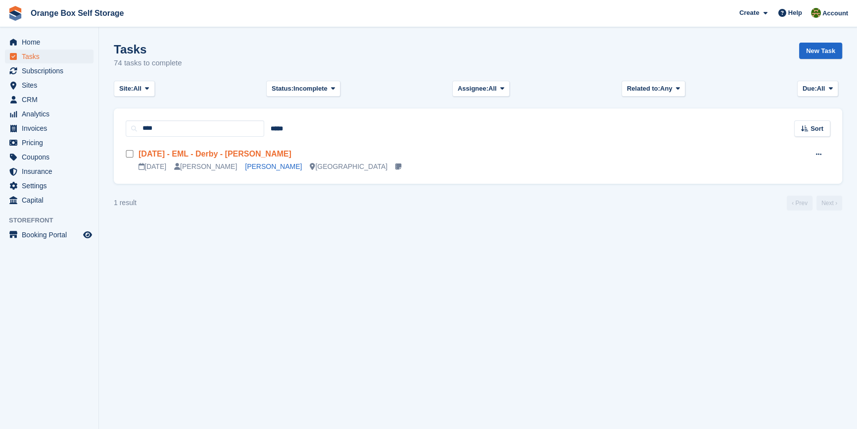
click at [236, 151] on link "Mon 06/10 - EML - Derby - Toby" at bounding box center [215, 154] width 153 height 8
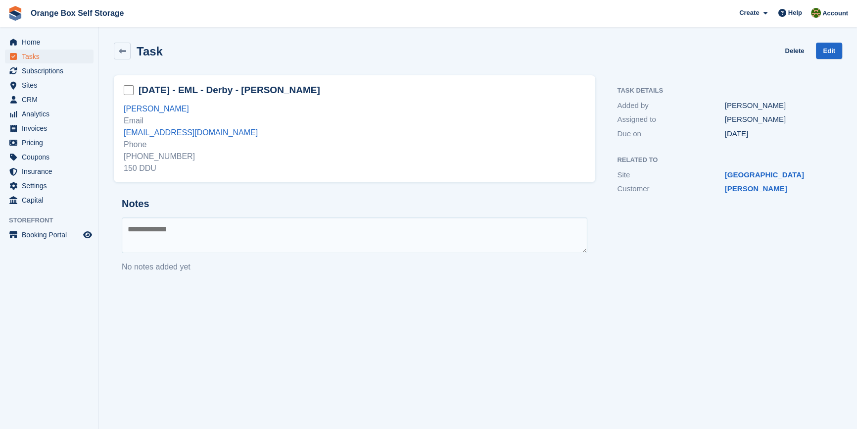
click at [278, 208] on h2 "Notes" at bounding box center [355, 203] width 466 height 11
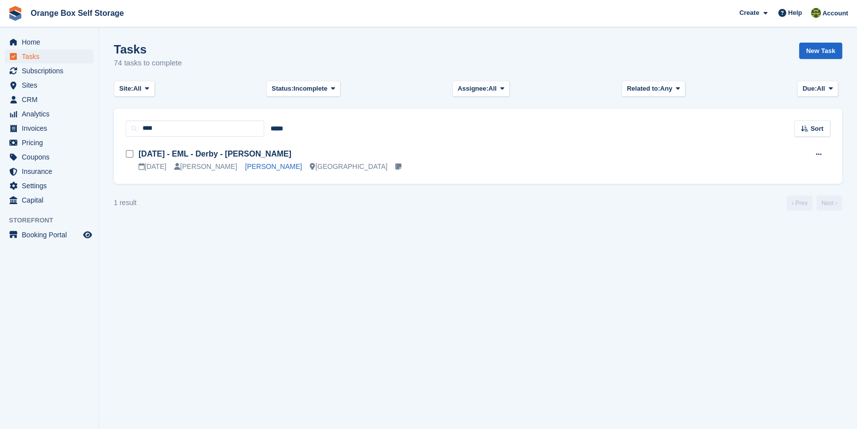
click at [396, 166] on icon at bounding box center [399, 166] width 6 height 7
click at [820, 155] on icon at bounding box center [818, 154] width 5 height 6
click at [569, 161] on div "07 Oct Mike Toby Derby" at bounding box center [460, 166] width 643 height 10
click at [198, 151] on link "Mon 06/10 - EML - Derby - Toby" at bounding box center [215, 154] width 153 height 8
click at [40, 100] on span "CRM" at bounding box center [51, 100] width 59 height 14
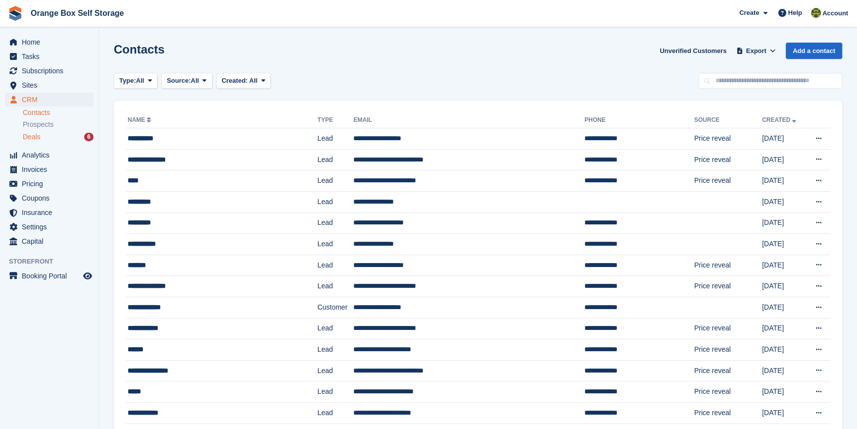
click at [40, 136] on div "Deals 6" at bounding box center [58, 136] width 71 height 9
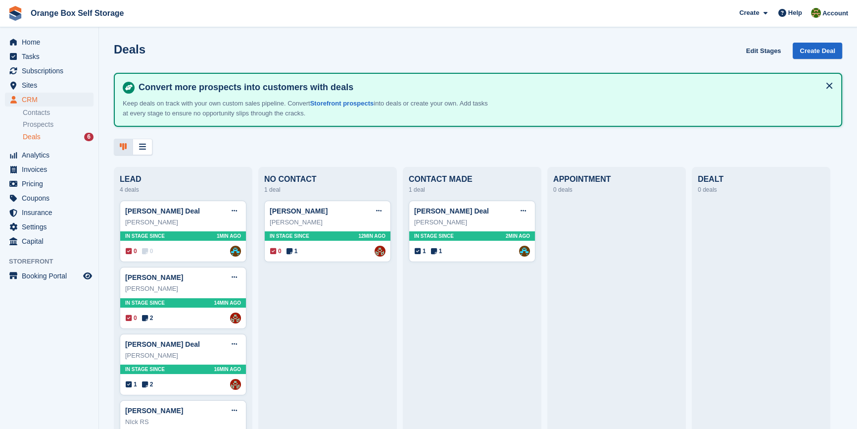
click at [59, 302] on aside "Home Tasks Subscriptions Subscriptions Subscriptions Contracts Price increases …" at bounding box center [49, 216] width 99 height 379
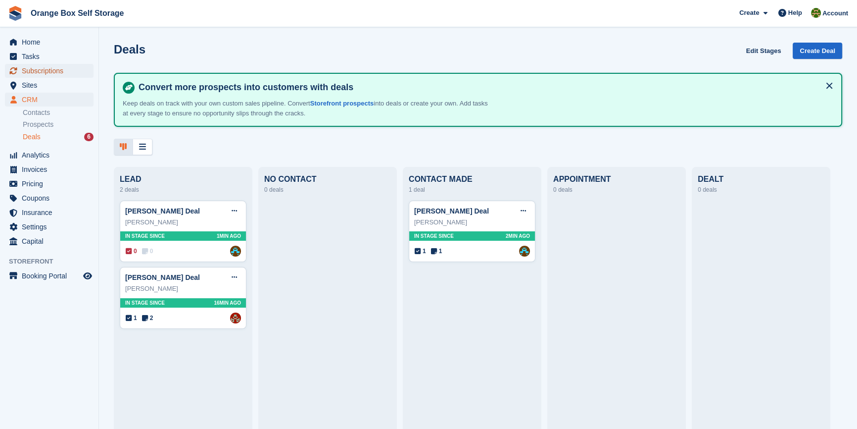
click at [48, 73] on span "Subscriptions" at bounding box center [51, 71] width 59 height 14
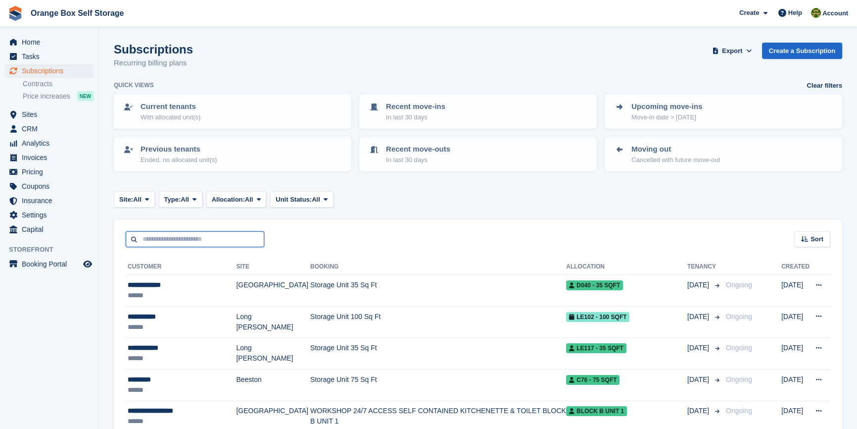
click at [173, 233] on input "text" at bounding box center [195, 239] width 139 height 16
type input "****"
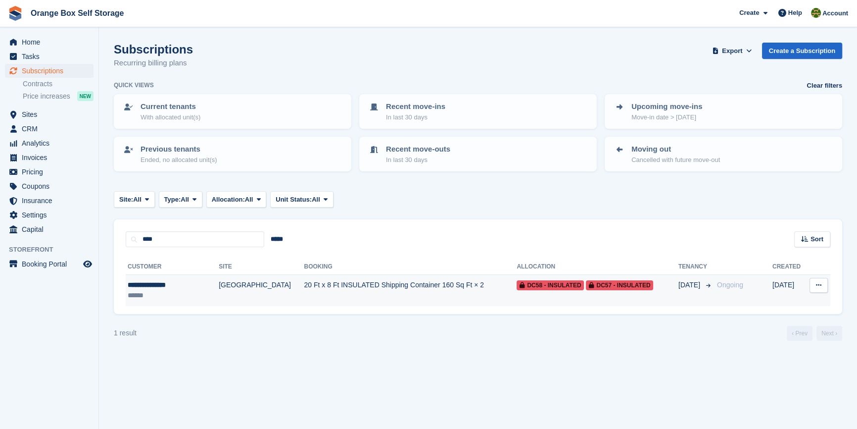
click at [175, 287] on div "**********" at bounding box center [166, 285] width 77 height 10
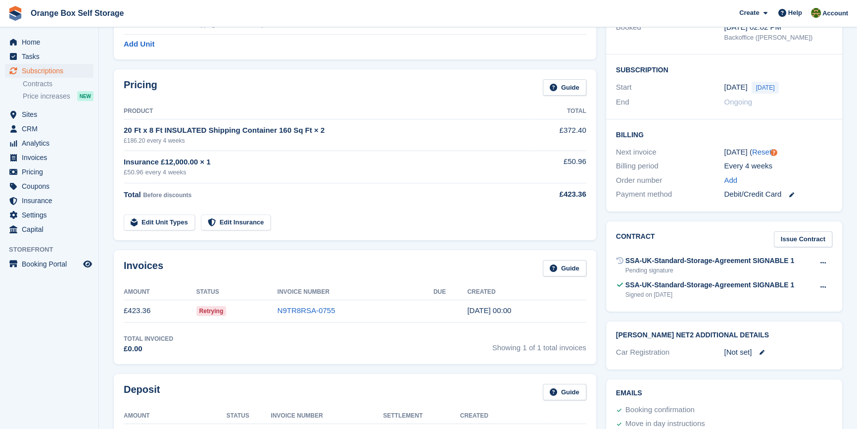
scroll to position [270, 0]
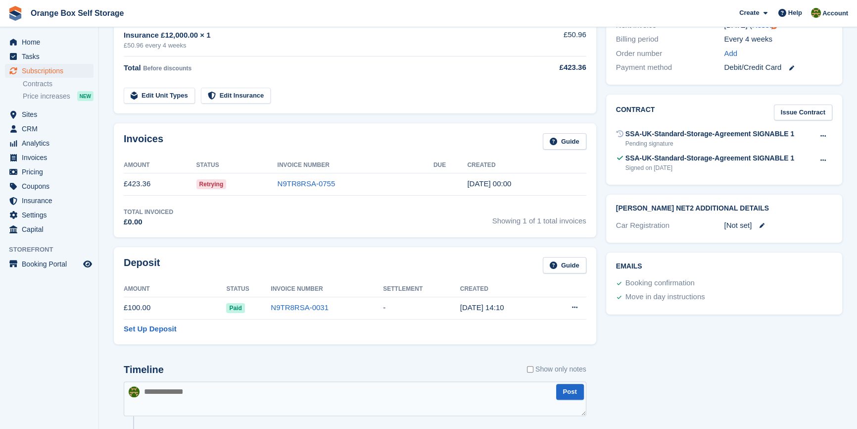
click at [316, 225] on div "Total Invoiced £0.00 Showing 1 of 1 total invoices" at bounding box center [355, 217] width 463 height 20
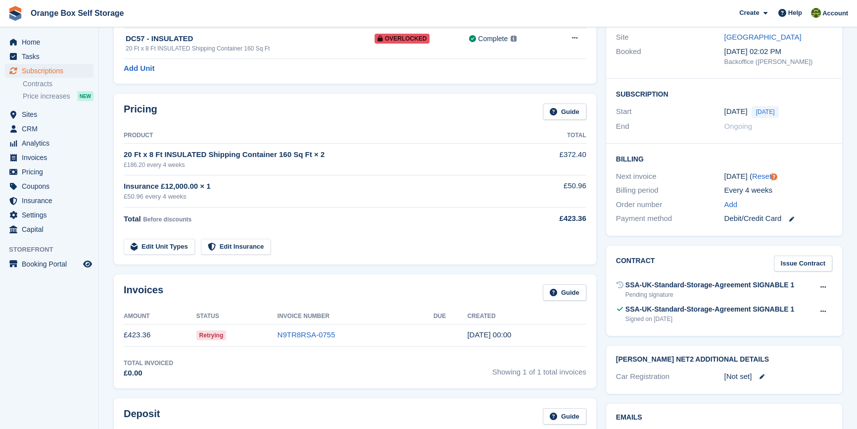
scroll to position [135, 0]
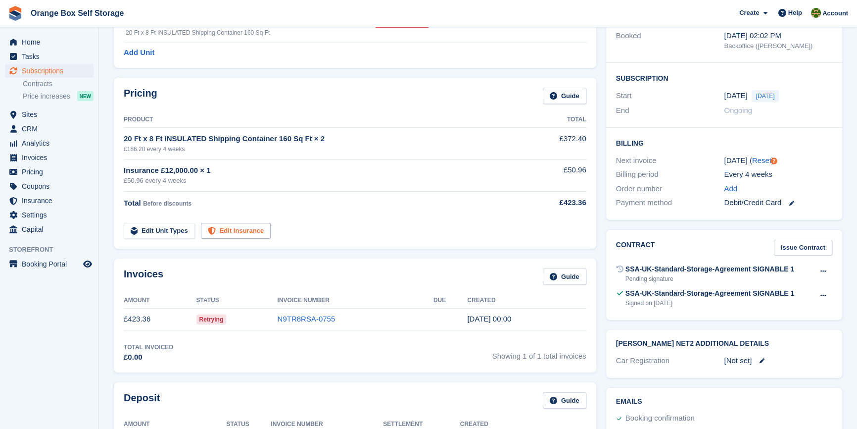
click at [241, 230] on link "Edit Insurance" at bounding box center [236, 231] width 70 height 16
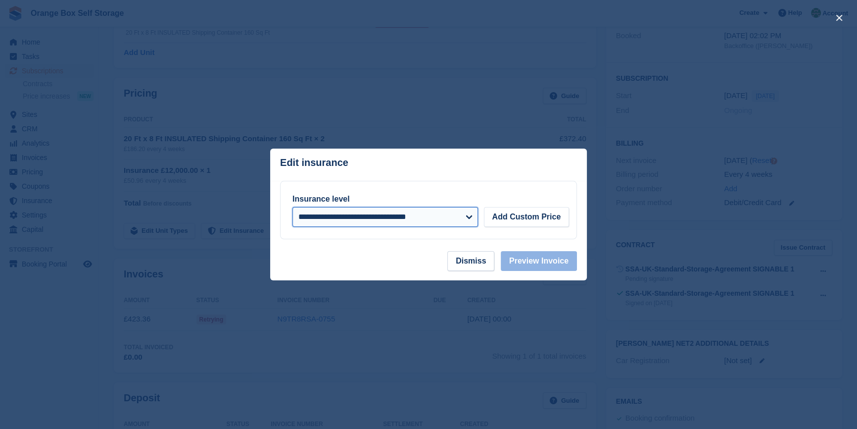
click at [453, 218] on select "**********" at bounding box center [386, 217] width 186 height 20
click at [471, 258] on button "Dismiss" at bounding box center [471, 261] width 47 height 20
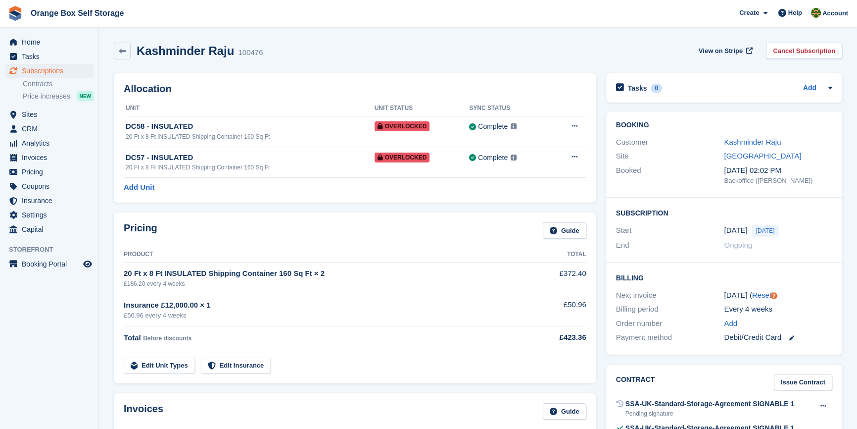
scroll to position [0, 0]
click at [227, 133] on div "20 Ft x 8 Ft INSULATED Shipping Container 160 Sq Ft" at bounding box center [250, 136] width 249 height 9
click at [572, 127] on icon at bounding box center [574, 126] width 5 height 6
click at [529, 98] on div "Allocation Unit Unit Status Sync Status DC58 - INSULATED 20 Ft x 8 Ft INSULATED…" at bounding box center [355, 137] width 483 height 129
click at [459, 178] on div "Allocation Unit Unit Status Sync Status DC58 - INSULATED 20 Ft x 8 Ft INSULATED…" at bounding box center [355, 137] width 483 height 129
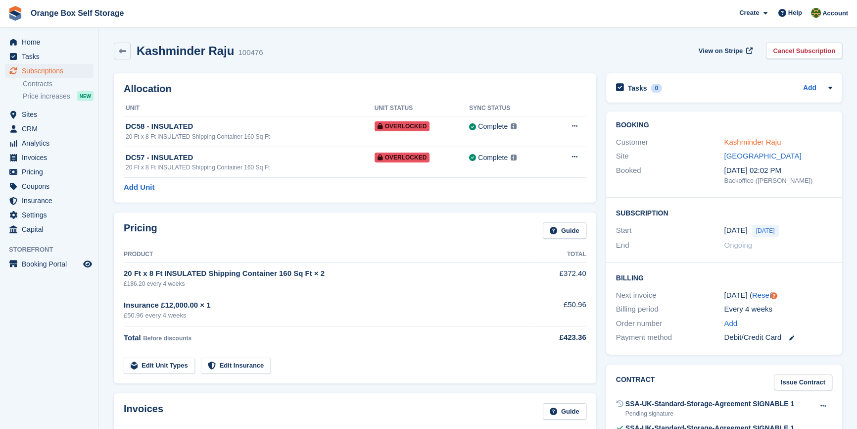
click at [749, 144] on link "Kashminder Raju" at bounding box center [752, 142] width 57 height 8
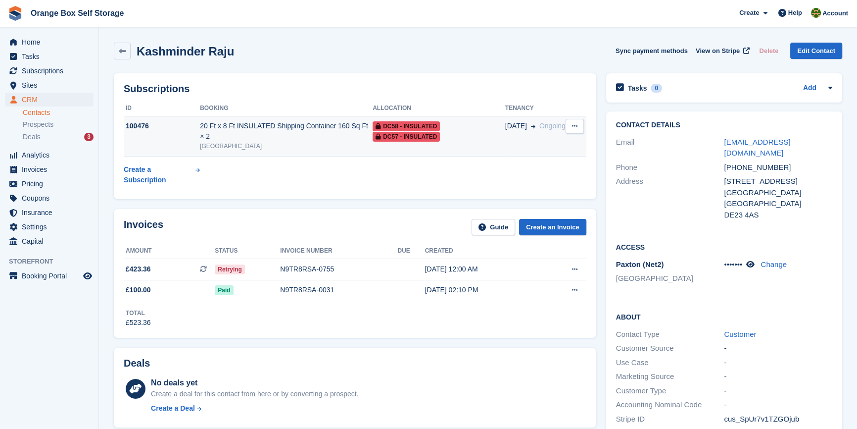
click at [270, 142] on td "20 Ft x 8 Ft INSULATED Shipping Container 160 Sq Ft × 2 Derby" at bounding box center [286, 136] width 173 height 41
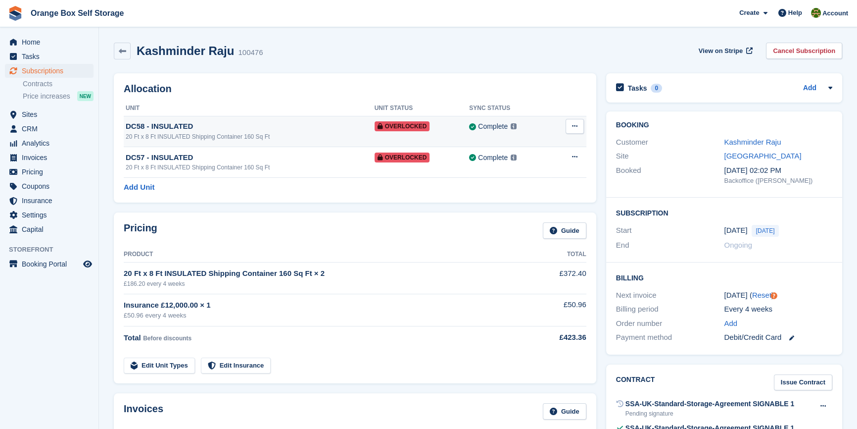
click at [572, 125] on icon at bounding box center [574, 126] width 5 height 6
click at [175, 366] on link "Edit Unit Types" at bounding box center [159, 365] width 71 height 16
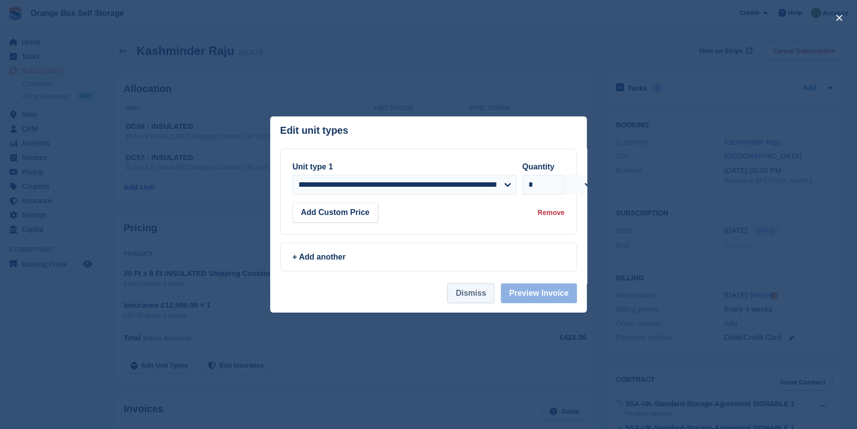
click at [475, 301] on button "Dismiss" at bounding box center [471, 293] width 47 height 20
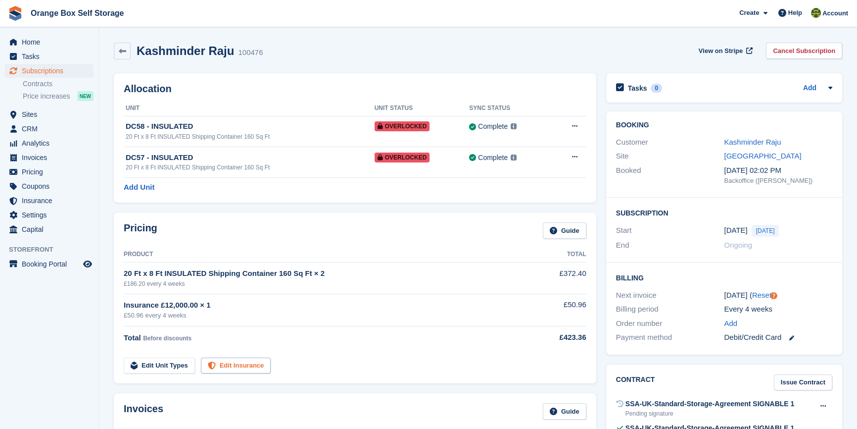
click at [228, 369] on link "Edit Insurance" at bounding box center [236, 365] width 70 height 16
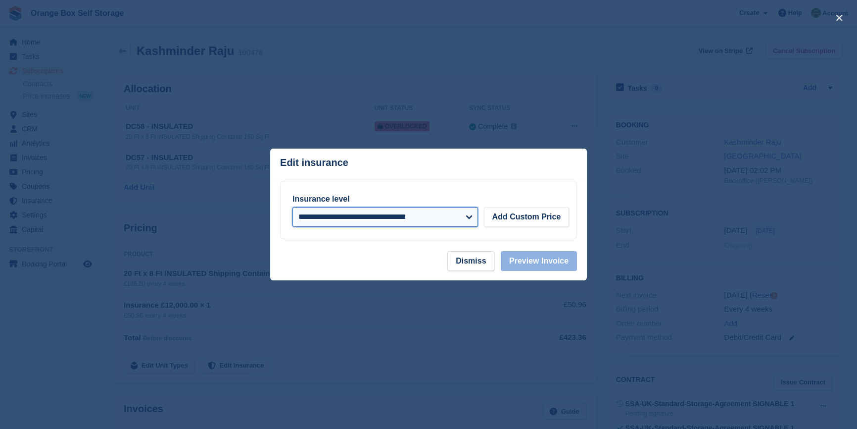
click at [469, 220] on select "**********" at bounding box center [386, 217] width 186 height 20
click at [470, 219] on select "**********" at bounding box center [386, 217] width 186 height 20
click at [411, 262] on footer "Dismiss Preview Invoice" at bounding box center [428, 265] width 317 height 29
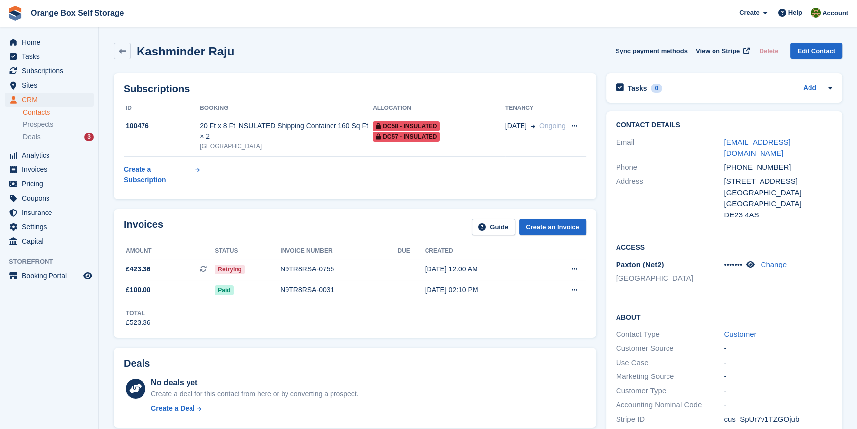
click at [344, 168] on div "Subscriptions ID Booking Allocation Tenancy 100476 20 Ft x 8 Ft INSULATED Shipp…" at bounding box center [355, 136] width 483 height 126
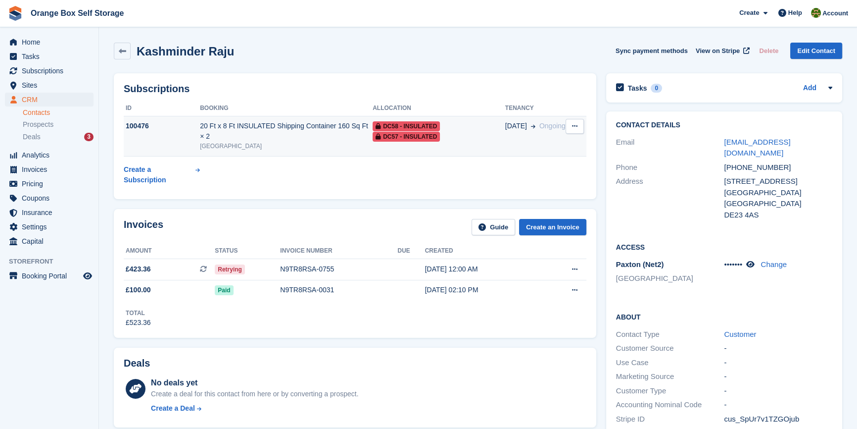
click at [242, 118] on table "ID Booking Allocation Tenancy 100476 20 Ft x 8 Ft INSULATED Shipping Container …" at bounding box center [355, 145] width 463 height 89
click at [245, 142] on div "[GEOGRAPHIC_DATA]" at bounding box center [286, 146] width 173 height 9
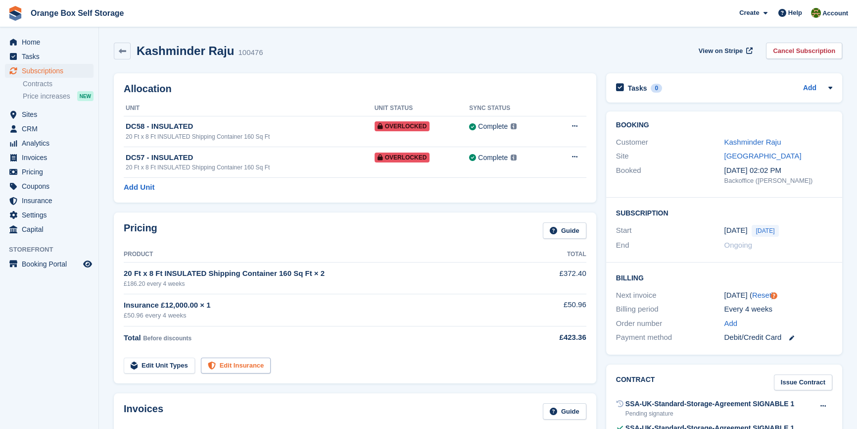
click at [245, 359] on link "Edit Insurance" at bounding box center [236, 365] width 70 height 16
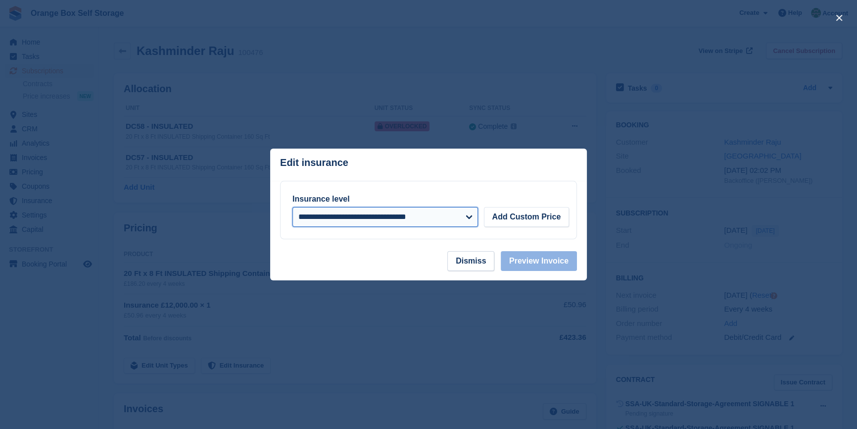
click at [426, 214] on select "**********" at bounding box center [386, 217] width 186 height 20
click at [399, 222] on select "**********" at bounding box center [386, 217] width 186 height 20
select select
click at [293, 207] on select "**********" at bounding box center [386, 217] width 186 height 20
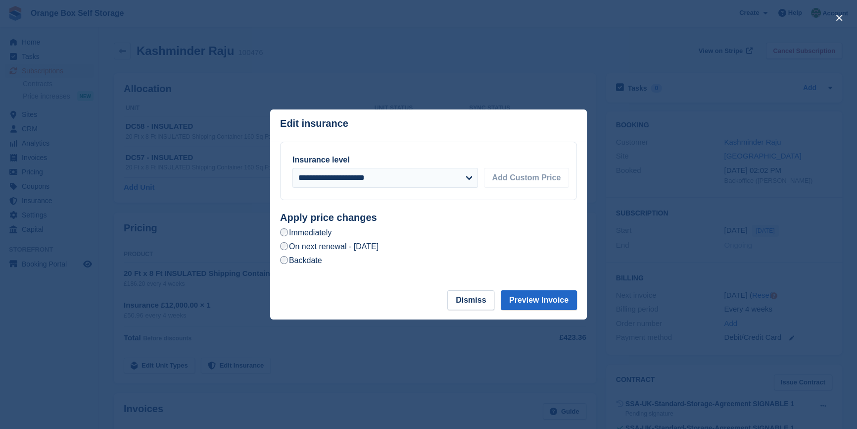
click at [295, 264] on label "Backdate" at bounding box center [301, 260] width 42 height 10
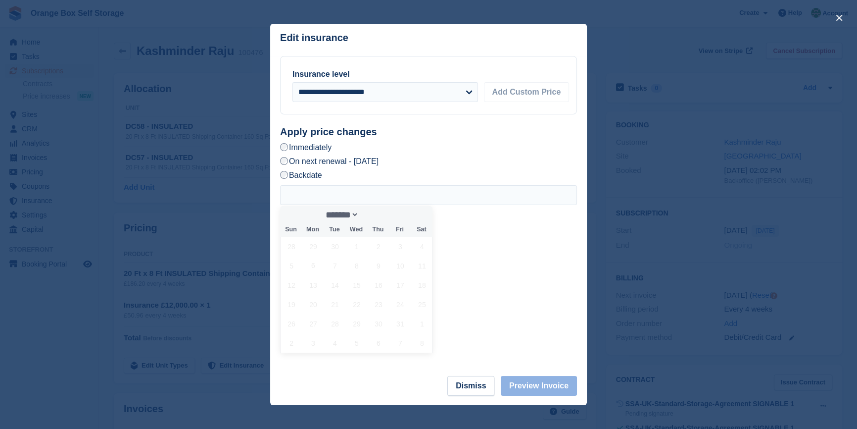
click at [292, 149] on label "Immediately" at bounding box center [305, 147] width 51 height 10
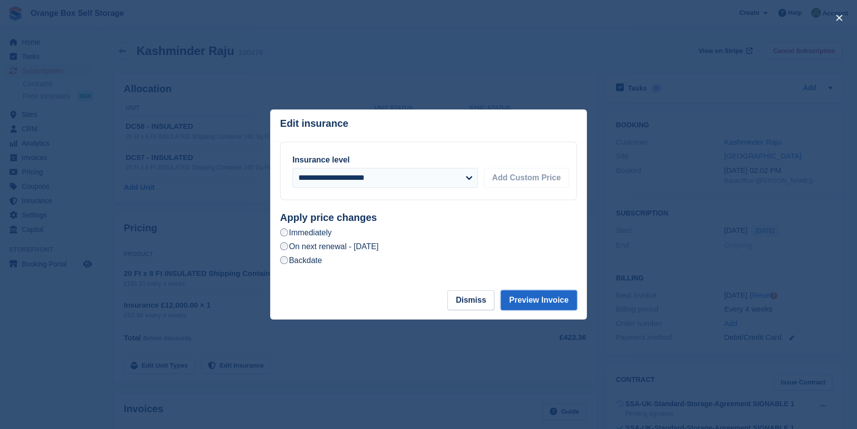
click at [532, 296] on button "Preview Invoice" at bounding box center [539, 300] width 76 height 20
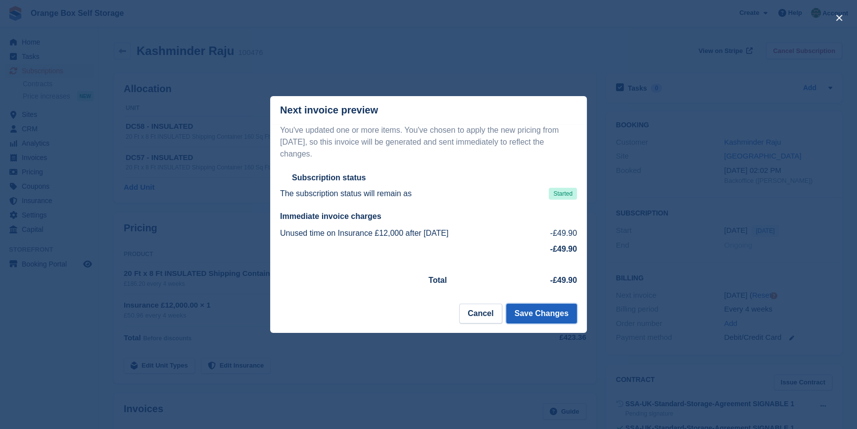
click at [544, 314] on button "Save Changes" at bounding box center [541, 313] width 71 height 20
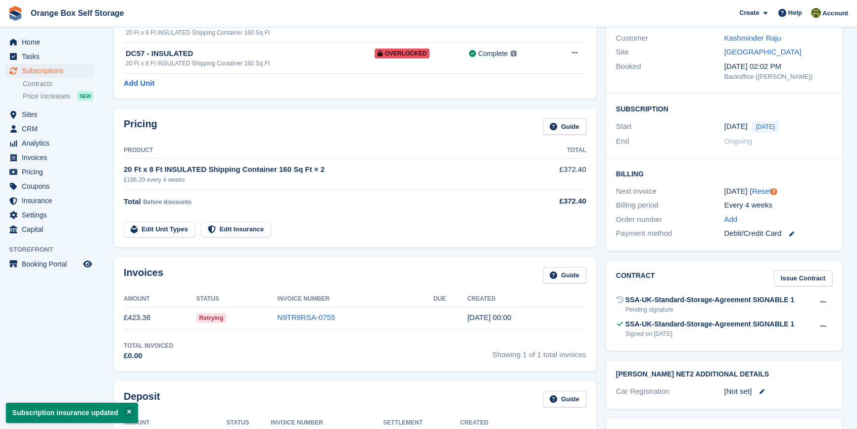
scroll to position [135, 0]
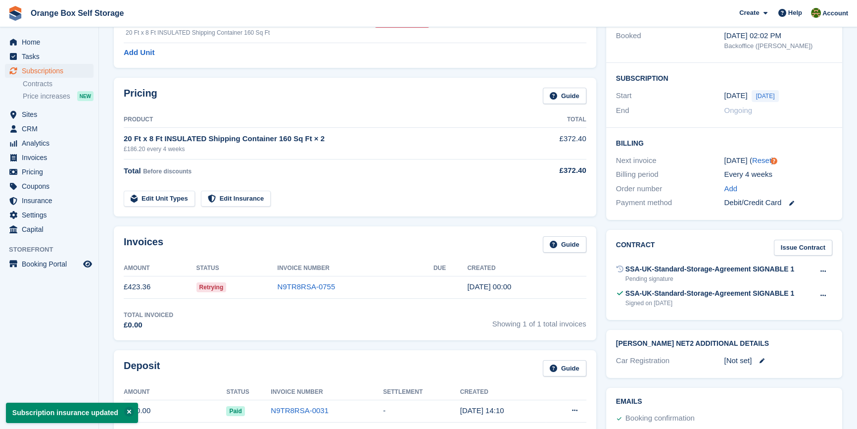
click at [330, 323] on div "Total Invoiced £0.00 Showing 1 of 1 total invoices" at bounding box center [355, 320] width 463 height 20
click at [232, 280] on td "Retrying" at bounding box center [237, 287] width 81 height 22
click at [185, 287] on td "£423.36" at bounding box center [160, 287] width 73 height 22
click at [150, 287] on td "£423.36" at bounding box center [160, 287] width 73 height 22
click at [134, 287] on td "£423.36" at bounding box center [160, 287] width 73 height 22
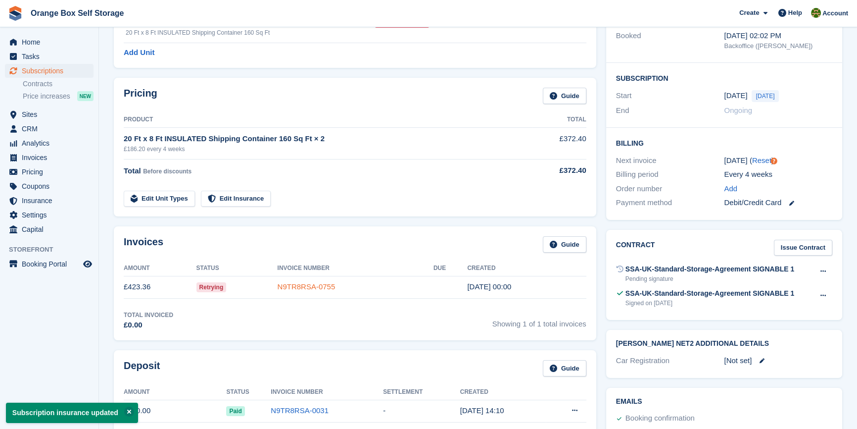
click at [311, 286] on link "N9TR8RSA-0755" at bounding box center [307, 286] width 58 height 8
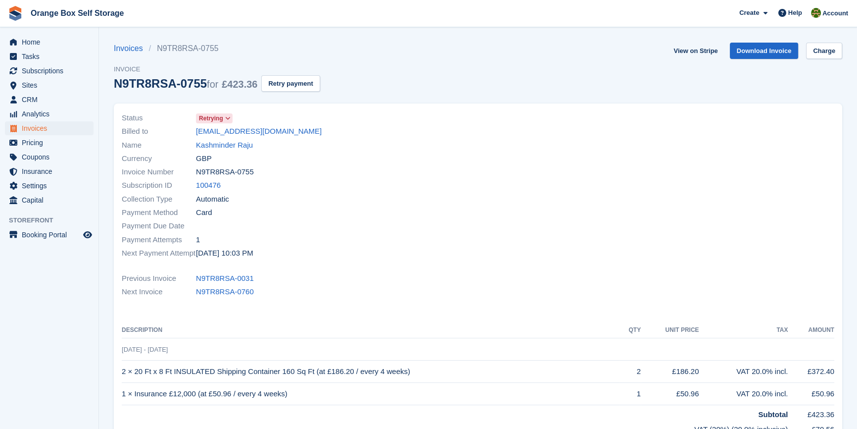
drag, startPoint x: 595, startPoint y: 198, endPoint x: 610, endPoint y: 197, distance: 15.4
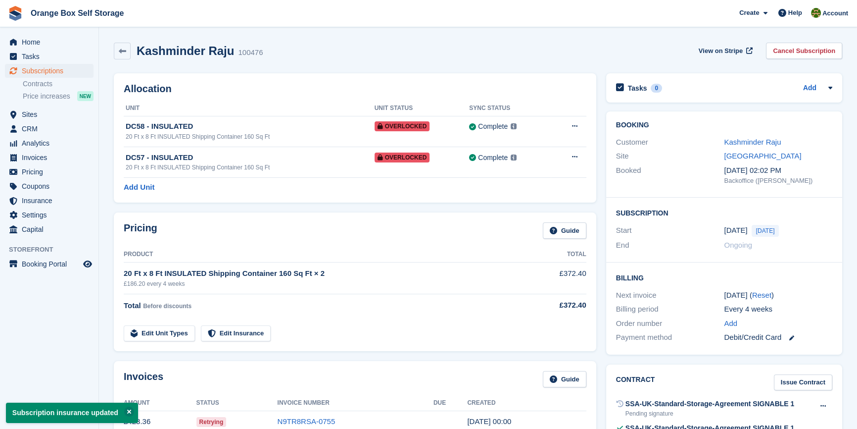
scroll to position [135, 0]
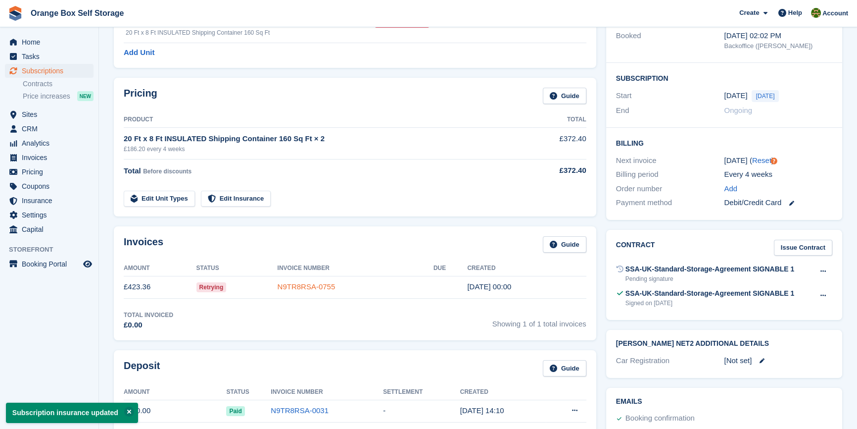
click at [322, 285] on link "N9TR8RSA-0755" at bounding box center [307, 286] width 58 height 8
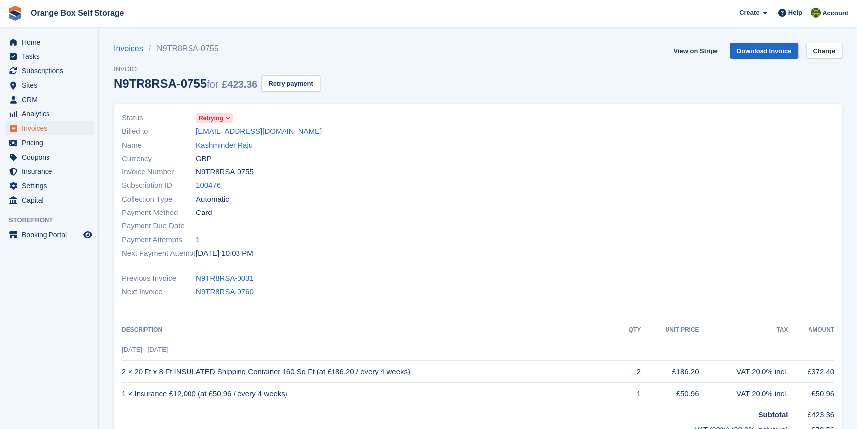
click at [821, 59] on div "View on Stripe Download Invoice Charge" at bounding box center [756, 53] width 173 height 20
click at [824, 49] on link "Charge" at bounding box center [824, 51] width 36 height 16
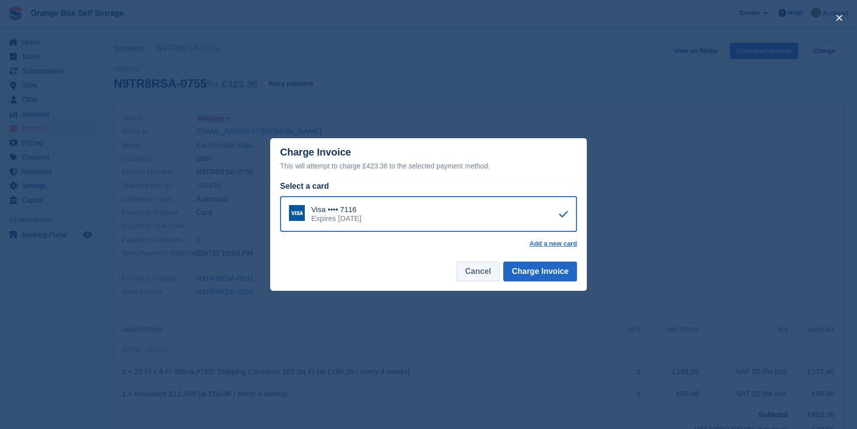
click at [478, 271] on button "Cancel" at bounding box center [478, 271] width 43 height 20
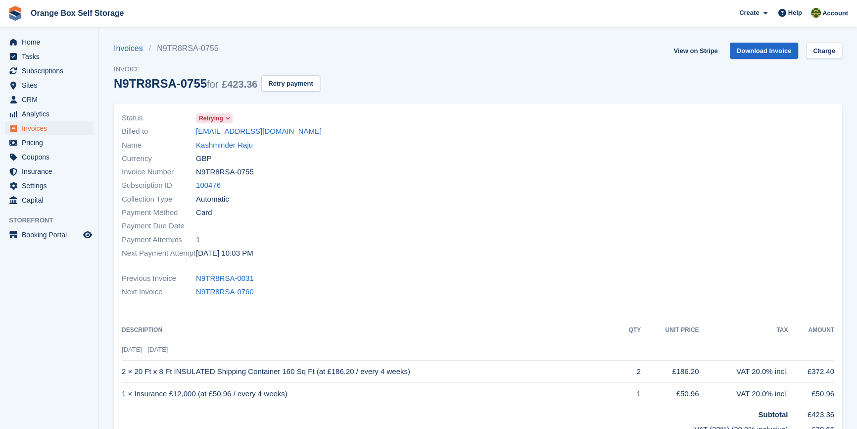
click at [387, 262] on div "Status Retrying Billed to info@gymbheem.com Name Kashminder Raju Currency GBP I…" at bounding box center [297, 185] width 362 height 160
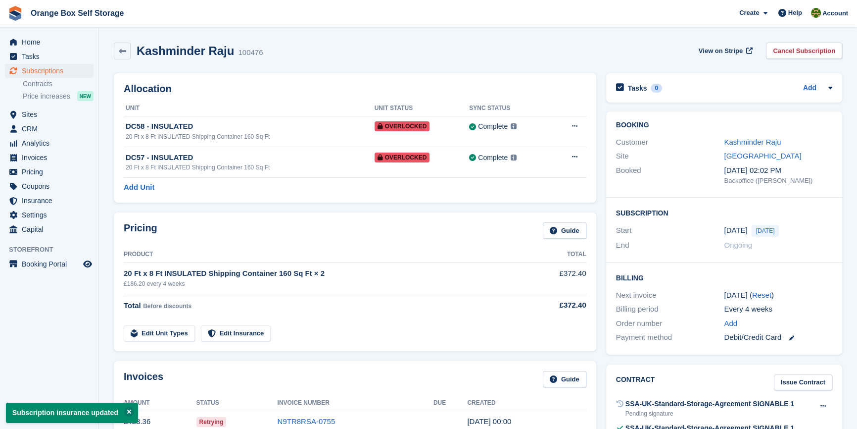
scroll to position [135, 0]
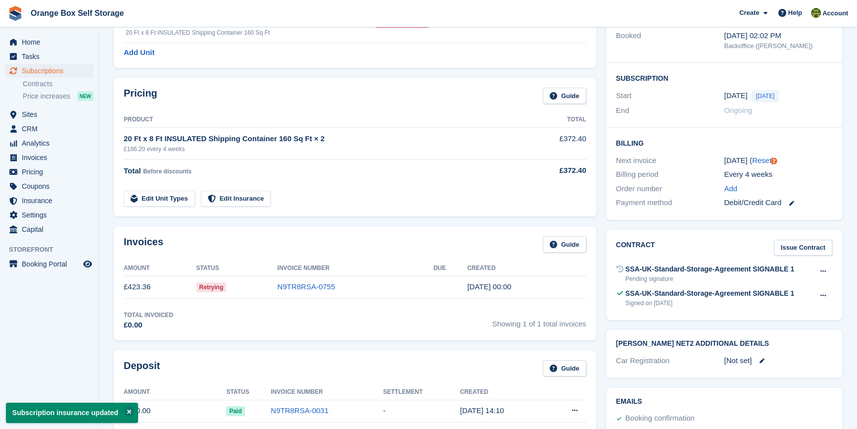
click at [322, 322] on div "Total Invoiced £0.00 Showing 1 of 1 total invoices" at bounding box center [355, 320] width 463 height 20
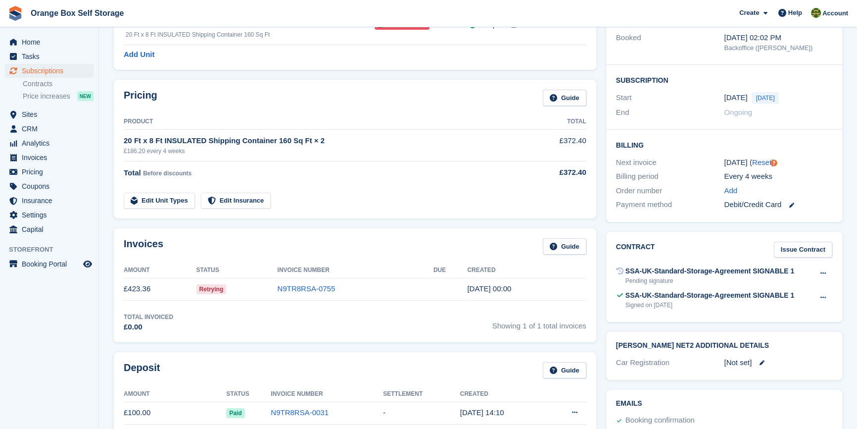
scroll to position [90, 0]
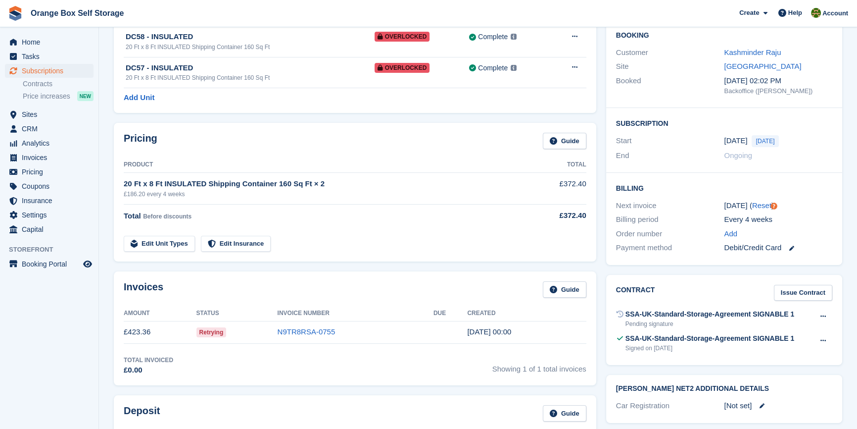
click at [43, 369] on aside "Home Tasks Subscriptions Subscriptions Subscriptions Contracts Price increases …" at bounding box center [49, 216] width 99 height 379
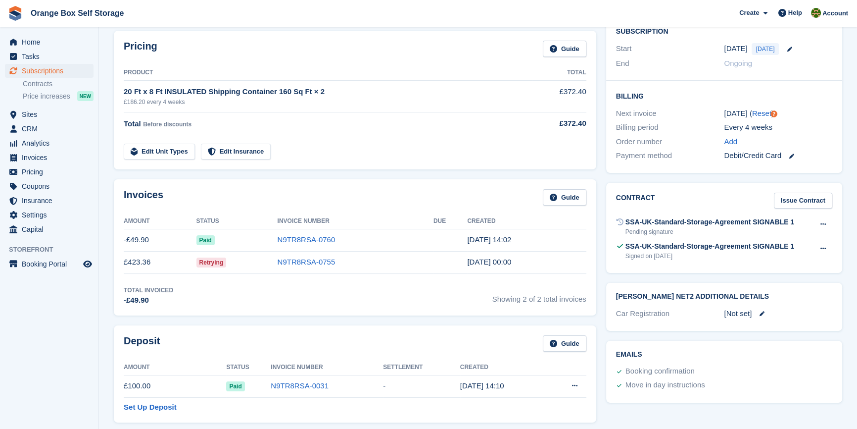
scroll to position [264, 0]
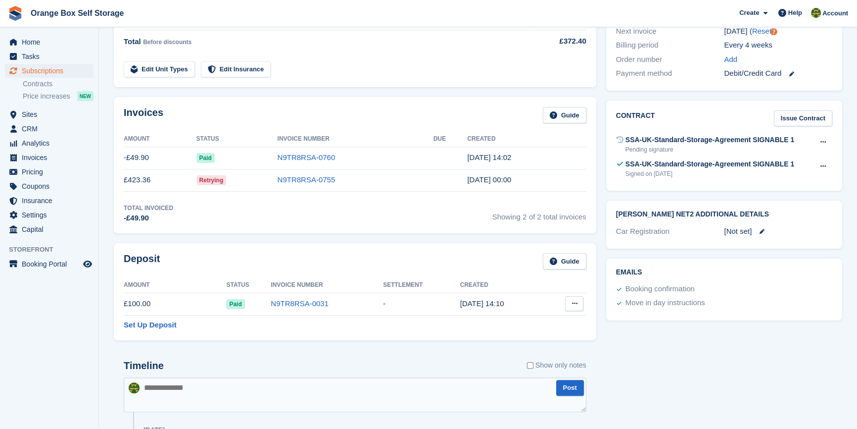
click at [574, 304] on icon at bounding box center [574, 303] width 5 height 6
click at [521, 322] on p "Settle deposit" at bounding box center [536, 322] width 86 height 13
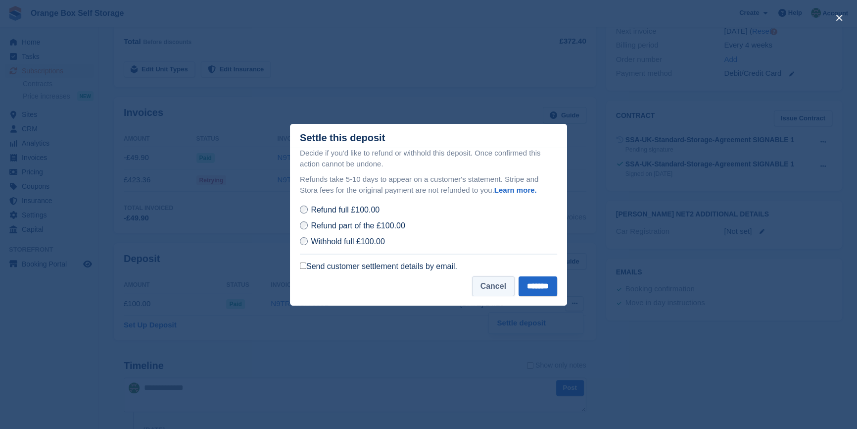
click at [488, 289] on button "Cancel" at bounding box center [493, 286] width 43 height 20
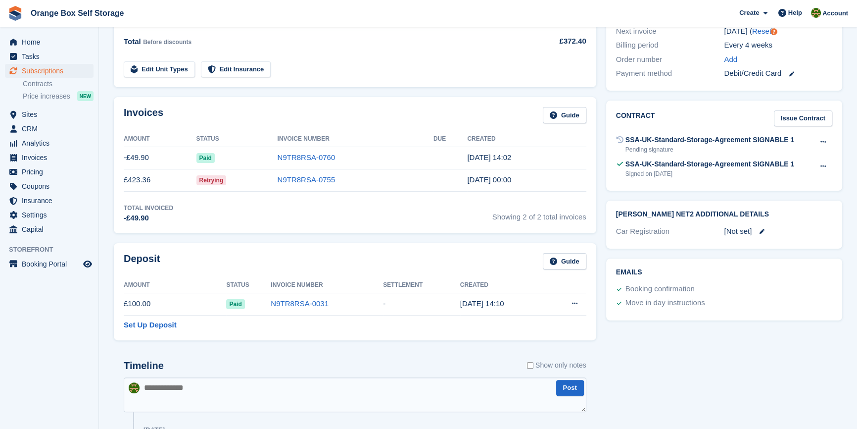
click at [384, 335] on div "Deposit Guide Amount Status Invoice Number Settlement Created £100.00 Paid N9TR…" at bounding box center [355, 291] width 483 height 97
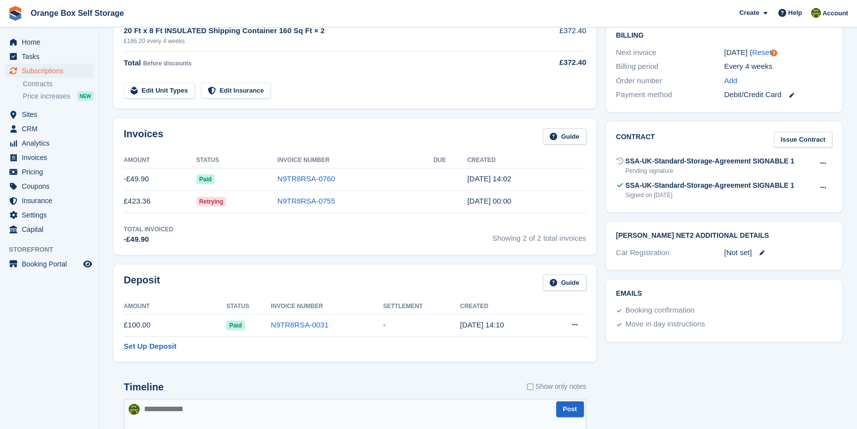
scroll to position [270, 0]
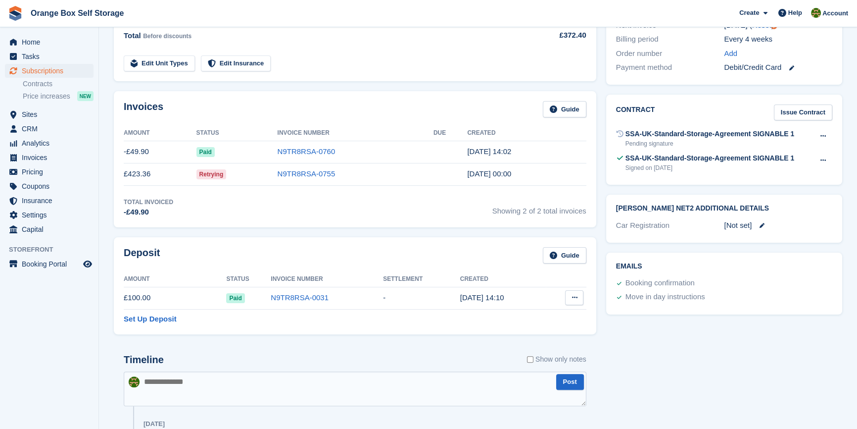
click at [573, 297] on icon at bounding box center [574, 297] width 5 height 6
click at [511, 320] on p "Settle deposit" at bounding box center [536, 316] width 86 height 13
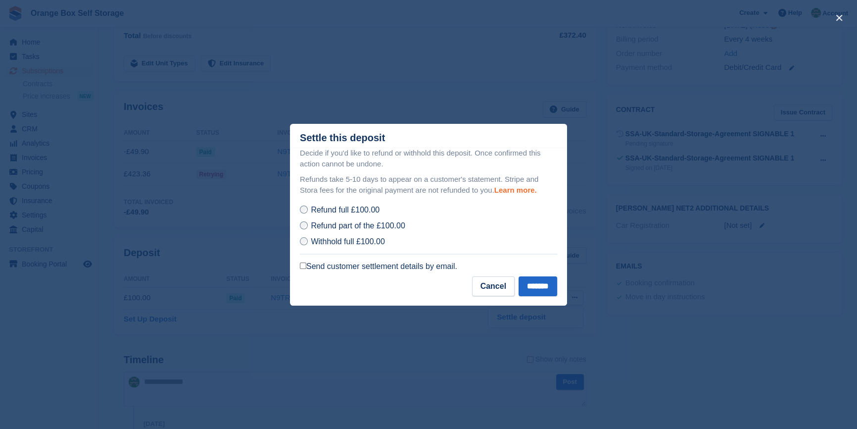
click at [495, 194] on link "Learn more." at bounding box center [516, 190] width 43 height 8
click at [404, 138] on header "Settle this deposit" at bounding box center [428, 136] width 277 height 24
click at [477, 287] on button "Cancel" at bounding box center [493, 286] width 43 height 20
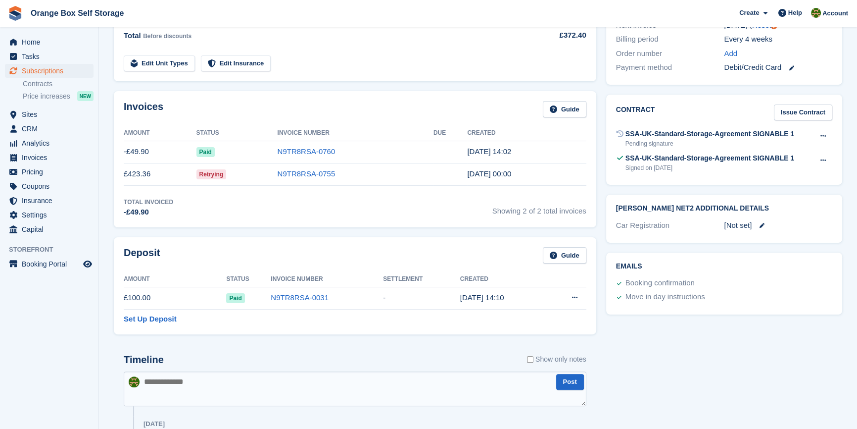
click at [368, 329] on div "Deposit Guide Amount Status Invoice Number Settlement Created £100.00 Paid N9TR…" at bounding box center [355, 285] width 483 height 97
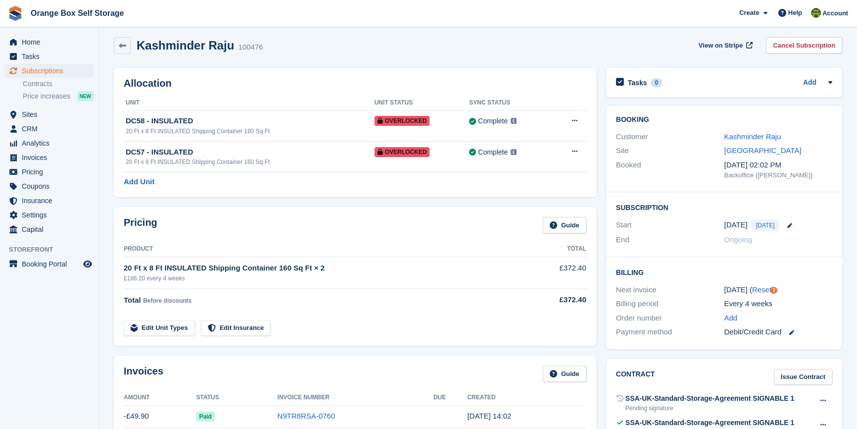
scroll to position [0, 0]
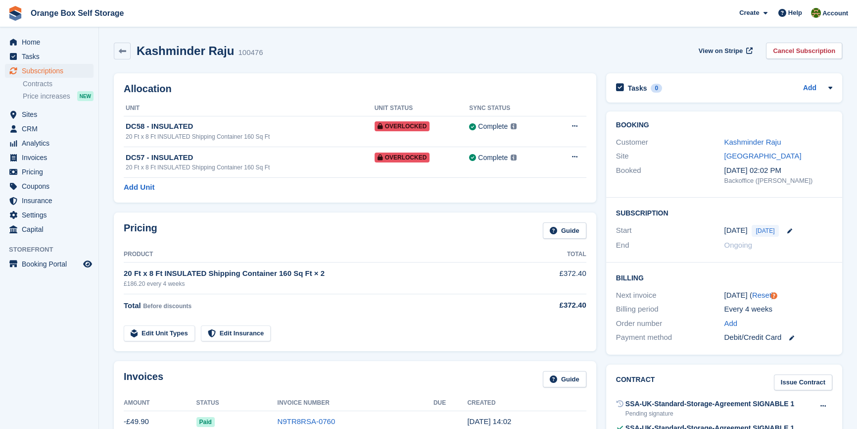
click at [245, 327] on link "Edit Insurance" at bounding box center [236, 333] width 70 height 16
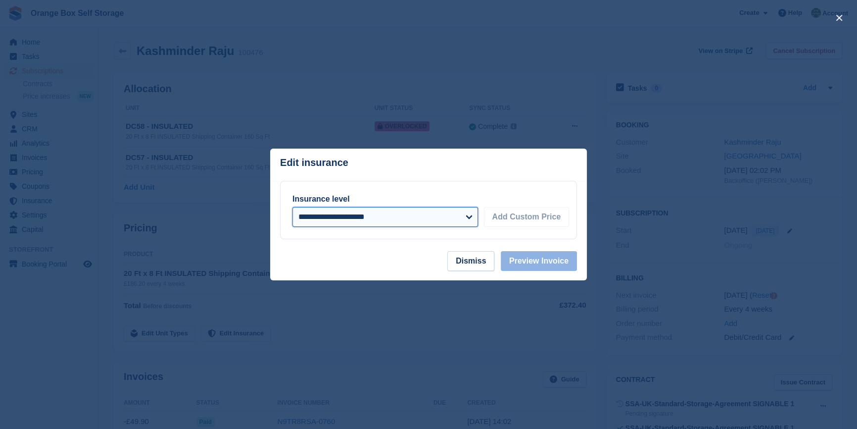
click at [379, 225] on select "**********" at bounding box center [386, 217] width 186 height 20
click at [401, 270] on footer "Dismiss Preview Invoice" at bounding box center [428, 265] width 317 height 29
click at [479, 264] on button "Dismiss" at bounding box center [471, 261] width 47 height 20
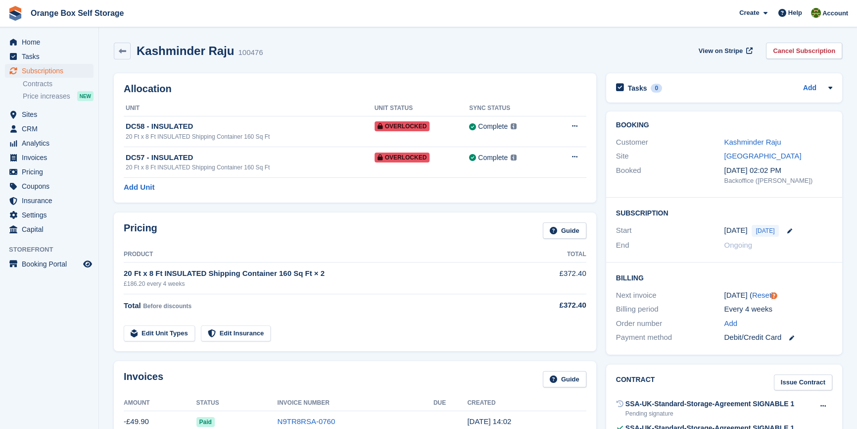
click at [315, 316] on tr "Edit Unit Types Edit Insurance" at bounding box center [355, 327] width 463 height 28
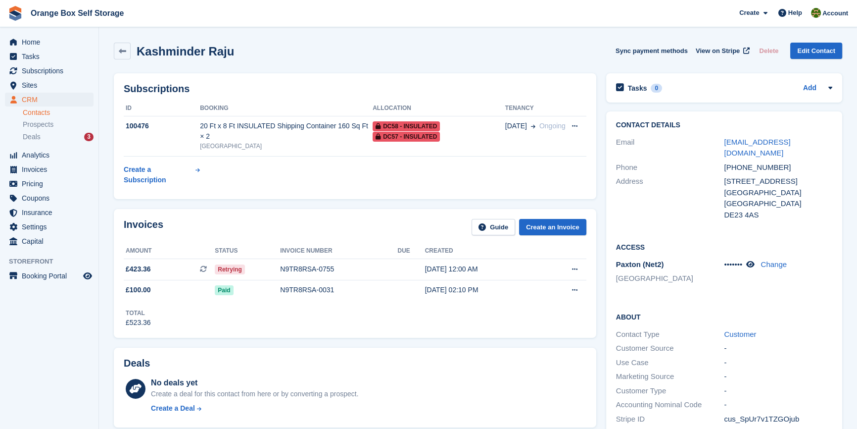
click at [277, 160] on table "ID Booking Allocation Tenancy 100476 20 Ft x 8 Ft INSULATED Shipping Container …" at bounding box center [355, 145] width 463 height 89
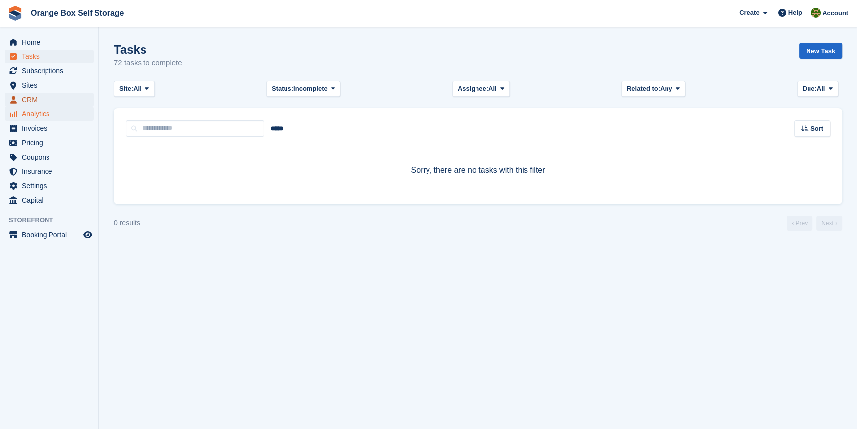
drag, startPoint x: 36, startPoint y: 101, endPoint x: 38, endPoint y: 108, distance: 8.3
click at [36, 101] on span "CRM" at bounding box center [51, 100] width 59 height 14
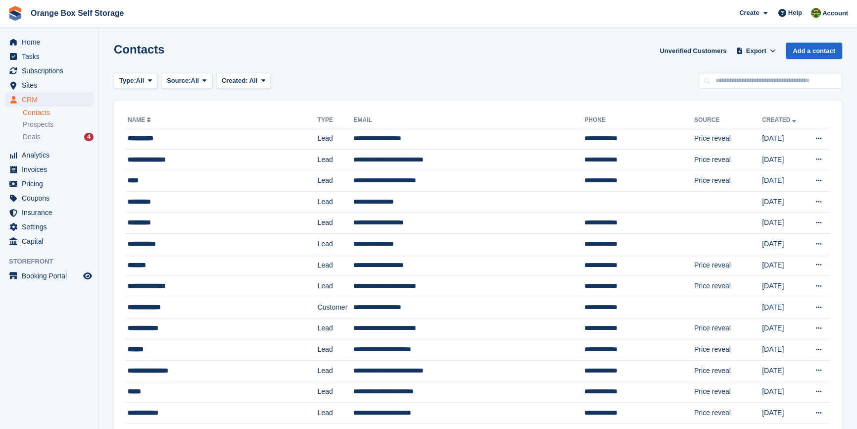
click at [35, 142] on li "Deals 4" at bounding box center [61, 136] width 76 height 11
click at [33, 140] on span "Deals" at bounding box center [32, 136] width 18 height 9
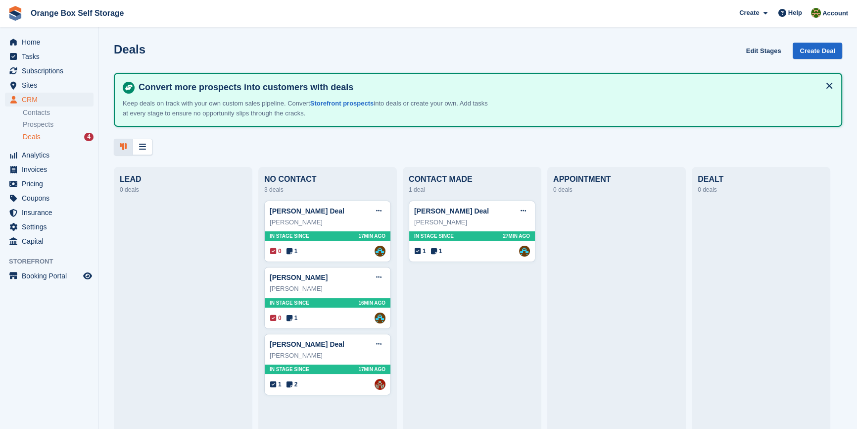
click at [306, 44] on div "Deals Edit Stages Create Deal" at bounding box center [478, 57] width 729 height 28
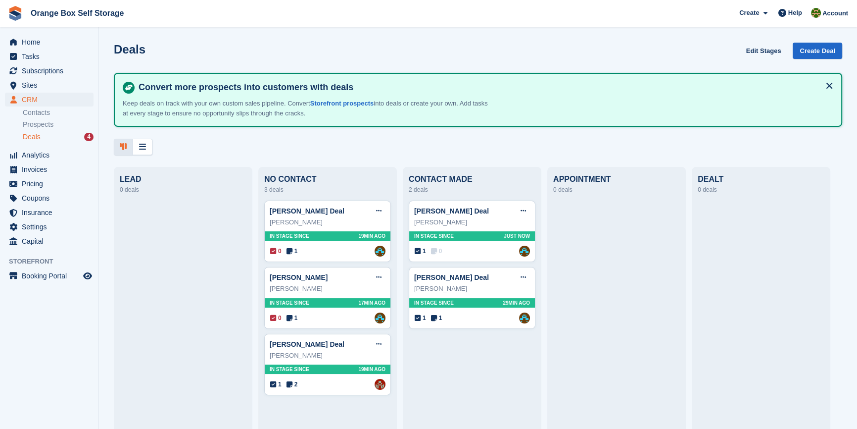
click at [830, 84] on button at bounding box center [830, 86] width 16 height 16
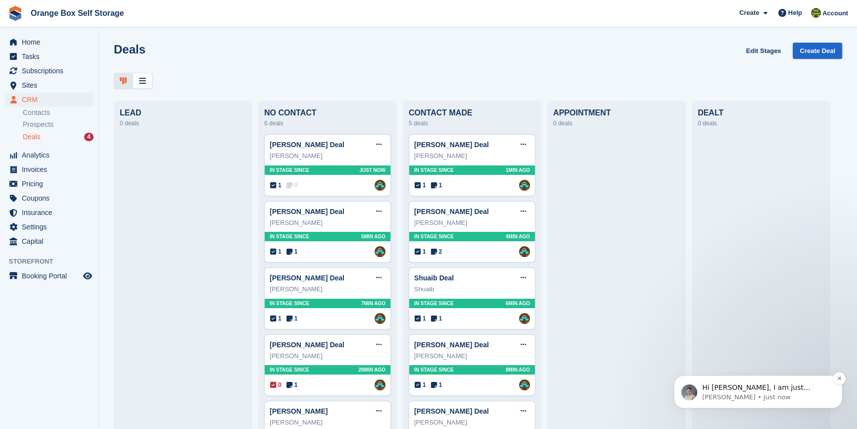
click at [761, 389] on span "Hi Sarah, I am just checking in to see if the sync is back working or if you st…" at bounding box center [767, 402] width 128 height 38
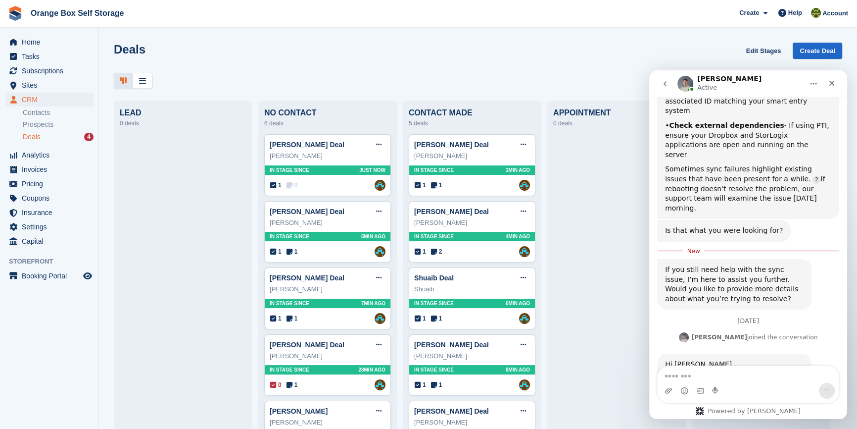
scroll to position [349, 0]
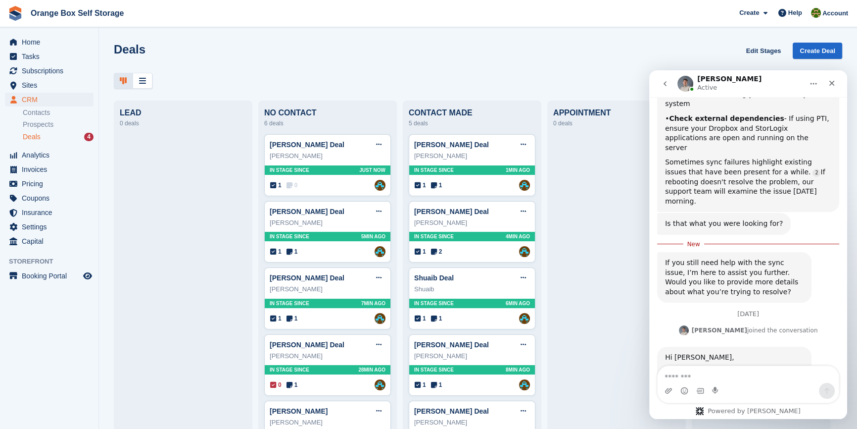
click at [747, 379] on textarea "Message…" at bounding box center [748, 374] width 181 height 17
click at [737, 373] on textarea "Message…" at bounding box center [748, 374] width 181 height 17
click at [701, 377] on textarea "Message…" at bounding box center [748, 374] width 181 height 17
type textarea "**********"
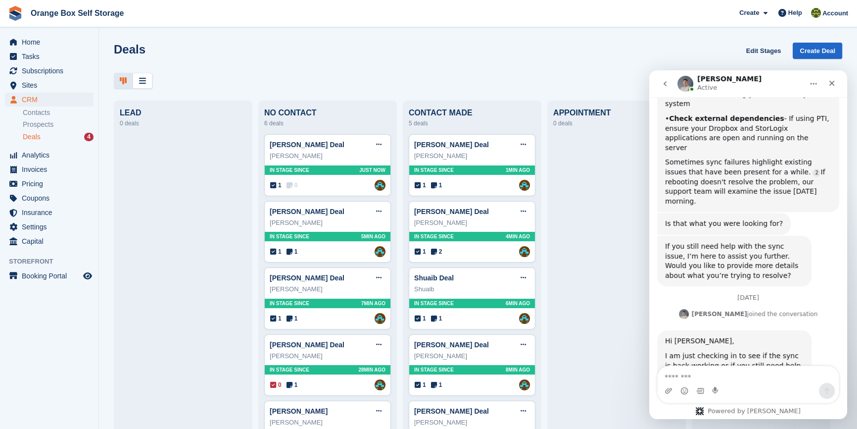
scroll to position [362, 0]
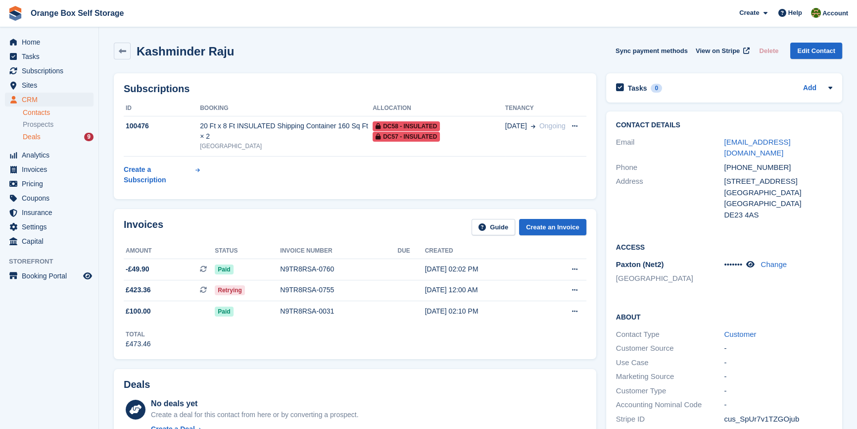
click at [40, 134] on div "Deals 9" at bounding box center [58, 136] width 71 height 9
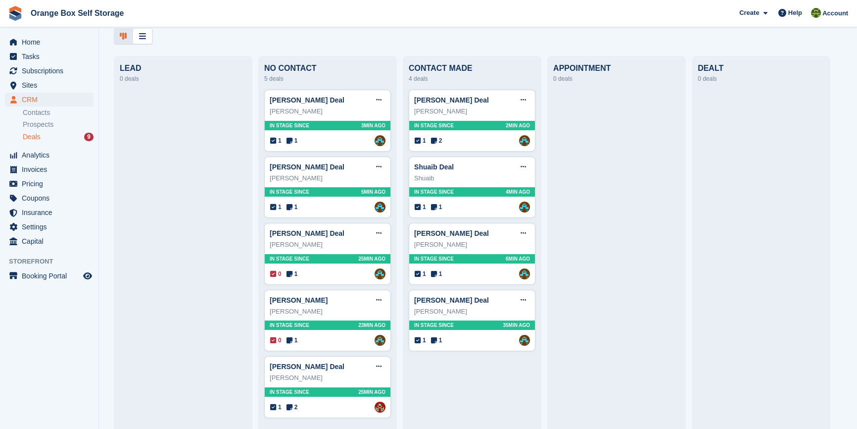
scroll to position [47, 0]
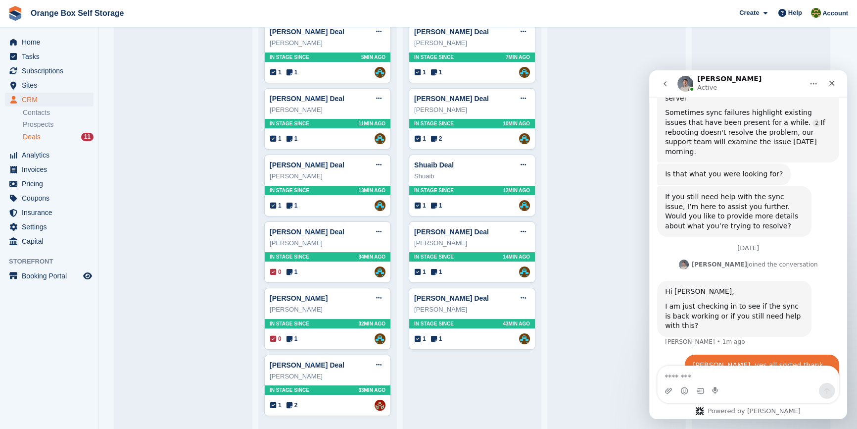
scroll to position [401, 0]
click at [178, 346] on div at bounding box center [183, 221] width 127 height 400
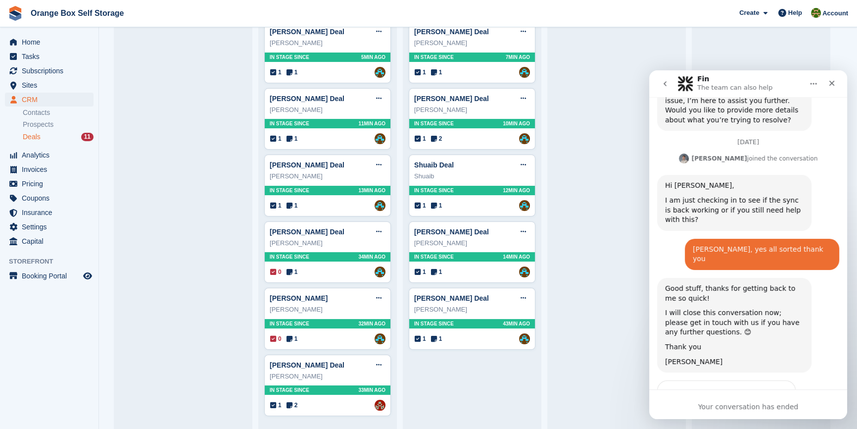
scroll to position [507, 0]
click at [66, 62] on span "Tasks" at bounding box center [51, 57] width 59 height 14
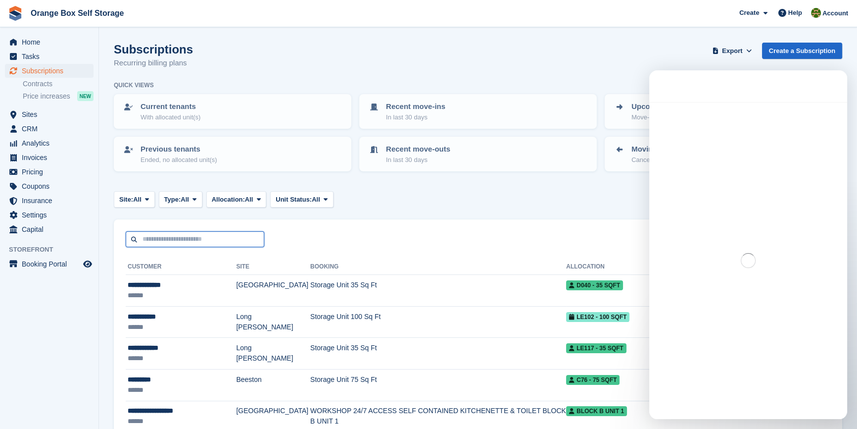
click at [181, 240] on input "text" at bounding box center [195, 239] width 139 height 16
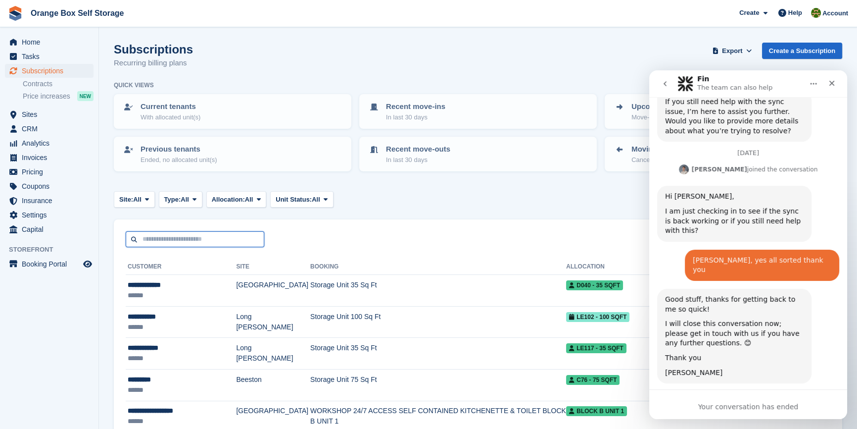
scroll to position [507, 0]
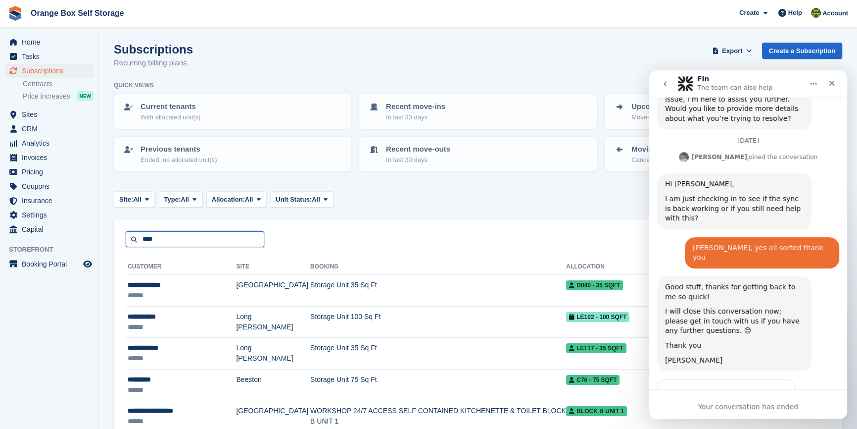
type input "****"
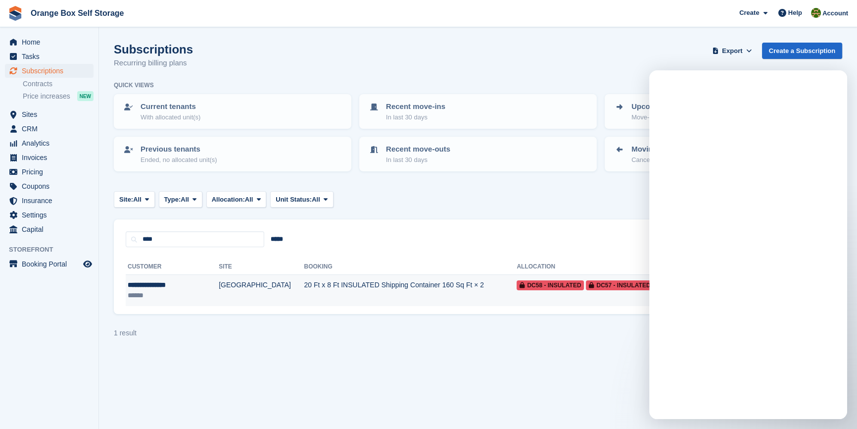
click at [172, 290] on div "******" at bounding box center [166, 295] width 77 height 10
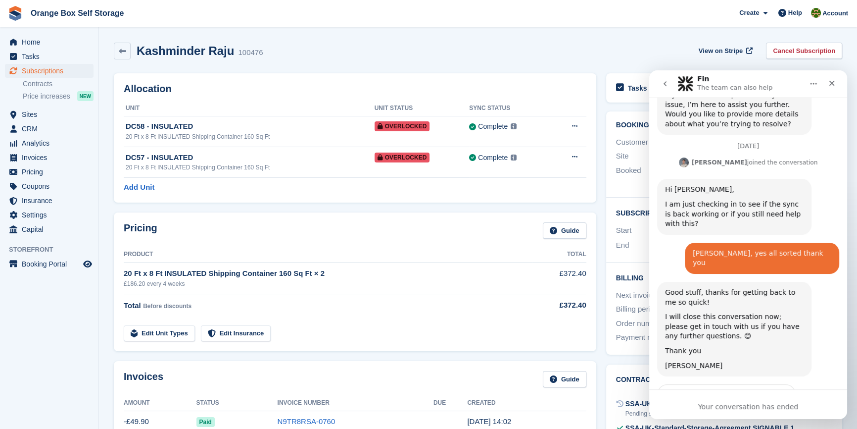
scroll to position [507, 0]
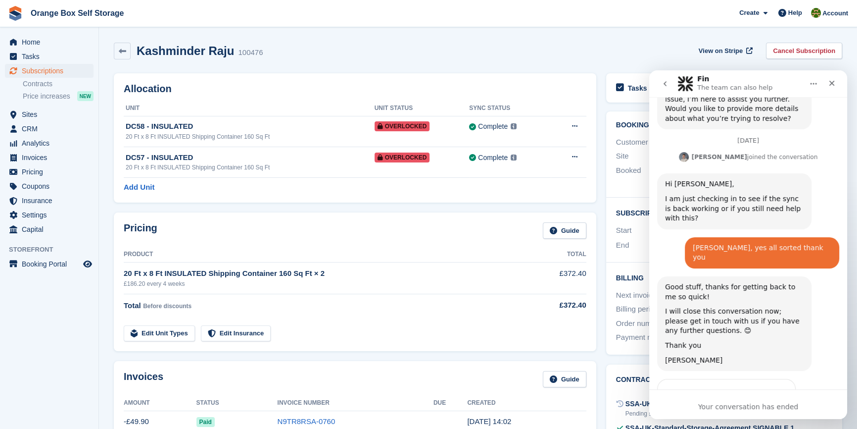
click at [347, 249] on th "Product" at bounding box center [328, 255] width 408 height 16
click at [454, 284] on div "£186.20 every 4 weeks" at bounding box center [328, 283] width 408 height 9
click at [830, 81] on icon "Close" at bounding box center [832, 83] width 5 height 5
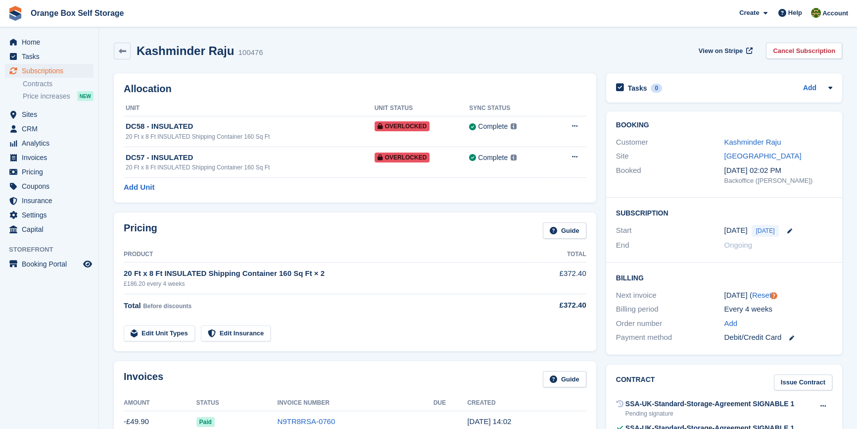
click at [754, 136] on div "Customer Kashminder Raju" at bounding box center [724, 142] width 216 height 14
click at [754, 140] on link "Kashminder Raju" at bounding box center [752, 142] width 57 height 8
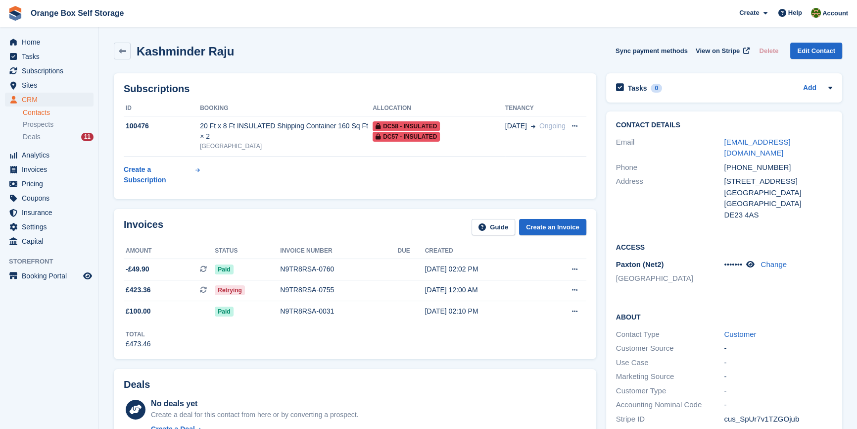
click at [500, 364] on div "Deals No deals yet Create a deal for this contact from here or by converting a …" at bounding box center [355, 409] width 493 height 90
click at [378, 178] on div "Subscriptions ID Booking Allocation Tenancy 100476 20 Ft x 8 Ft INSULATED Shipp…" at bounding box center [355, 136] width 493 height 136
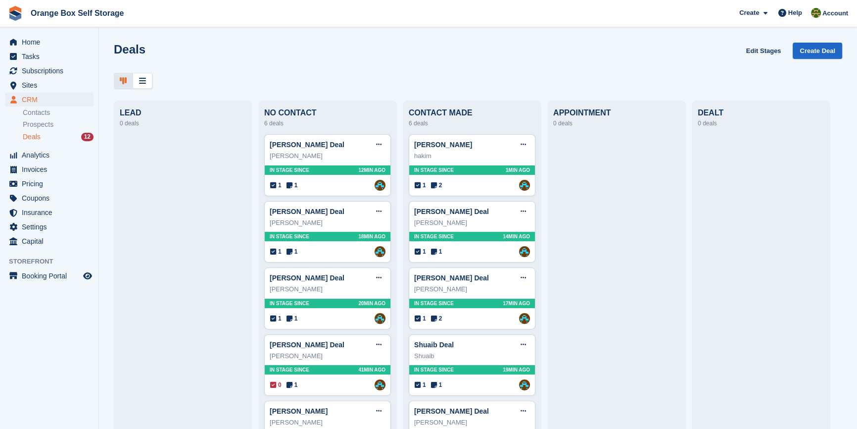
click at [153, 230] on div at bounding box center [183, 334] width 127 height 400
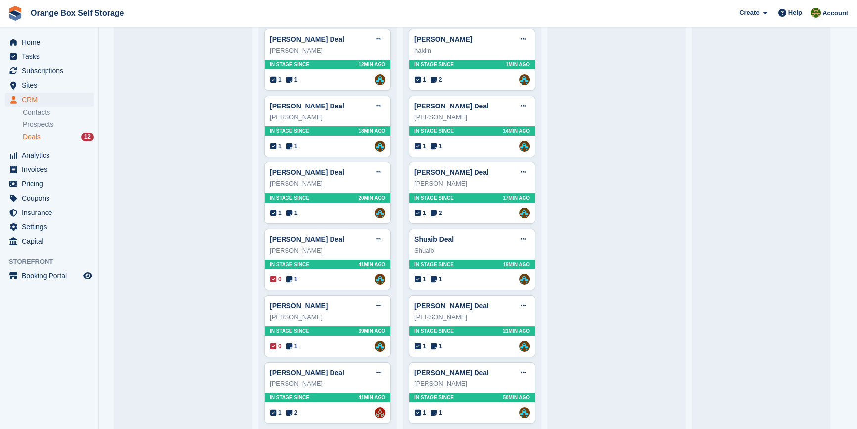
scroll to position [113, 0]
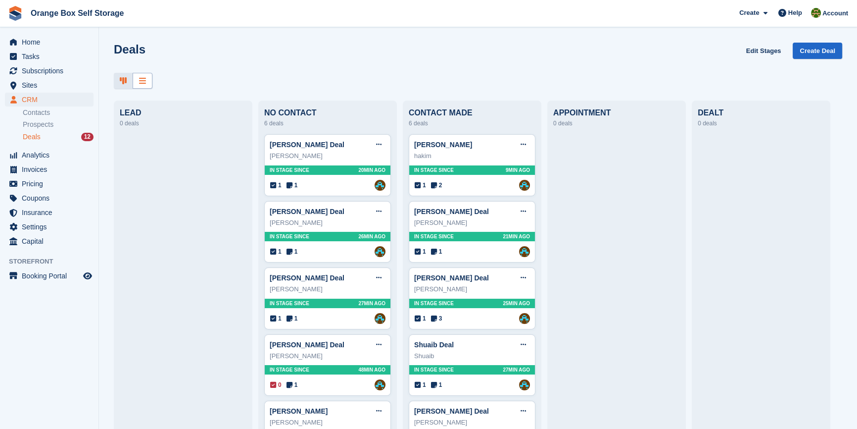
click at [139, 83] on icon at bounding box center [142, 81] width 7 height 8
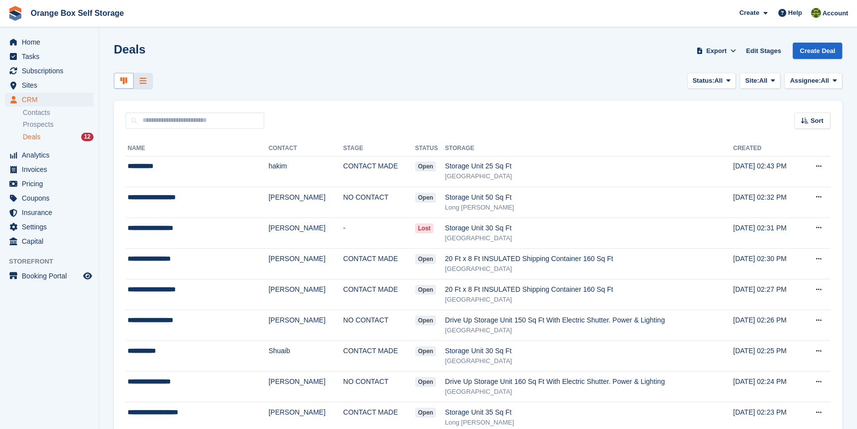
click at [117, 82] on div at bounding box center [124, 81] width 20 height 16
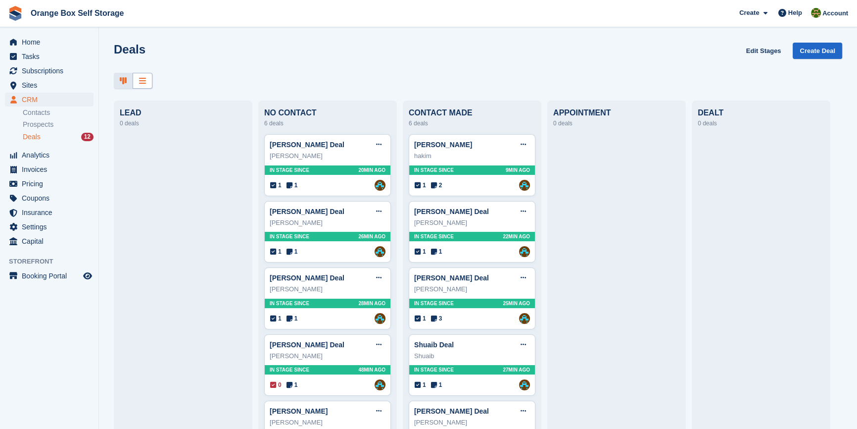
click at [146, 81] on icon at bounding box center [142, 81] width 7 height 8
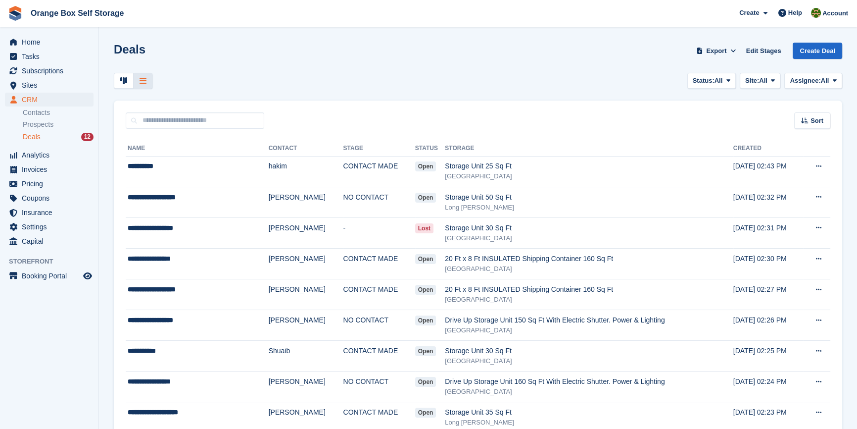
click at [123, 81] on icon at bounding box center [123, 81] width 7 height 8
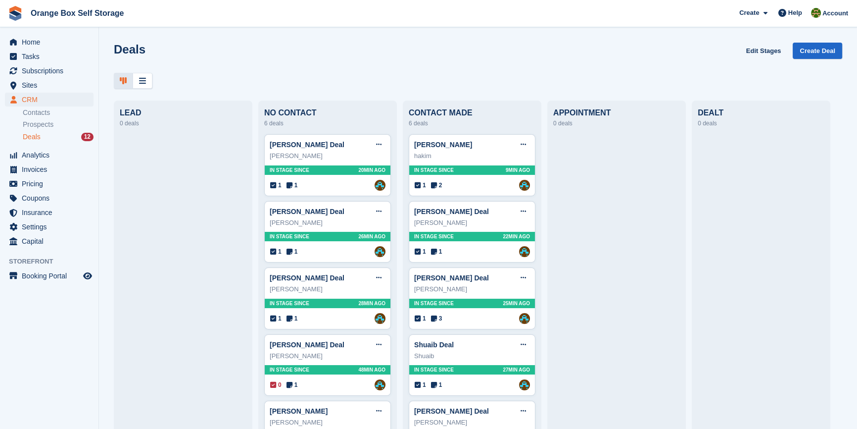
click at [296, 47] on div "Deals Edit Stages Create Deal" at bounding box center [478, 57] width 729 height 28
click at [142, 79] on icon at bounding box center [142, 81] width 7 height 8
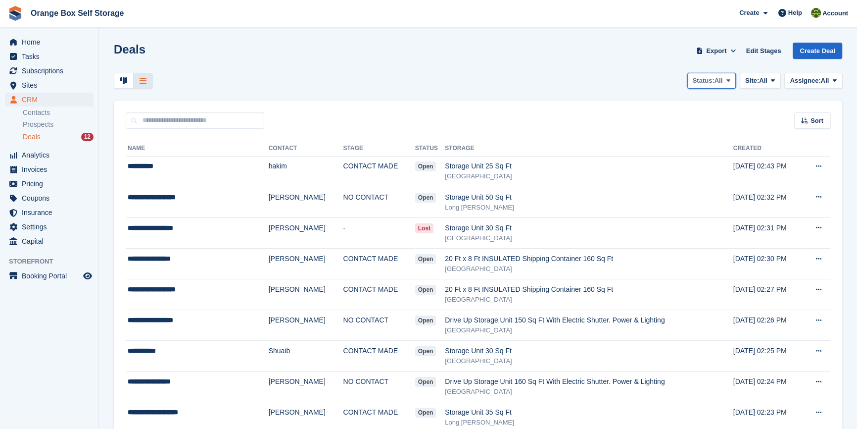
click at [698, 82] on span "Status:" at bounding box center [704, 81] width 22 height 10
click at [677, 155] on link "Lost" at bounding box center [689, 158] width 86 height 18
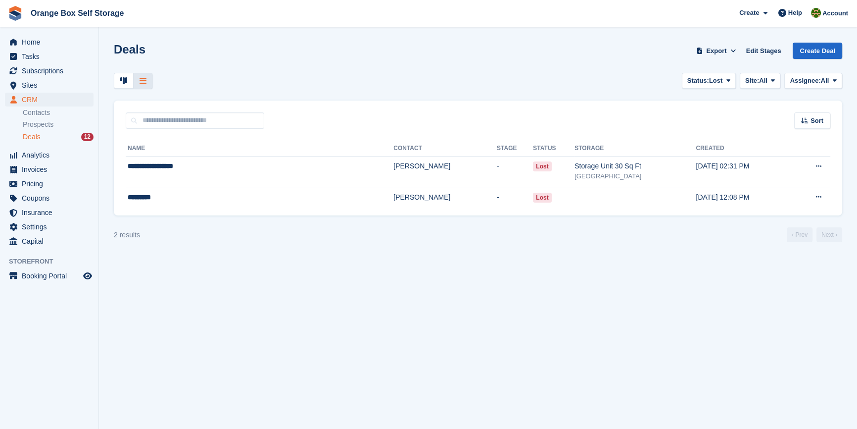
click at [446, 40] on section "Deals Export Export Deals Export a CSV of all Deals which match the current fil…" at bounding box center [478, 214] width 758 height 429
click at [123, 77] on icon at bounding box center [123, 81] width 7 height 8
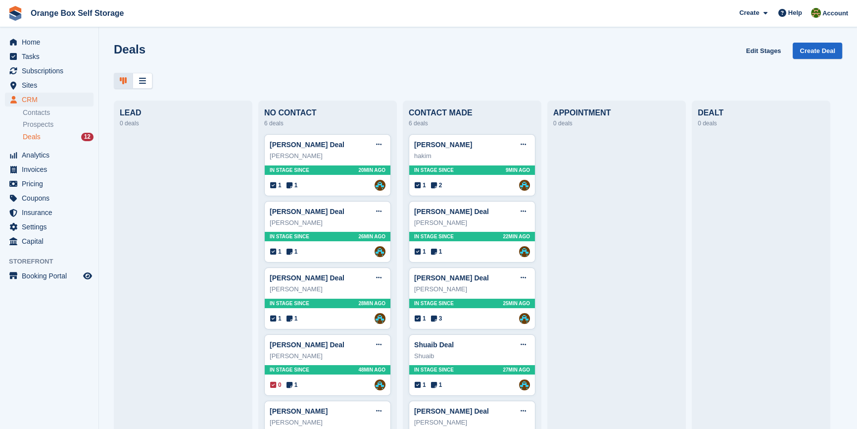
click at [244, 73] on div at bounding box center [478, 81] width 729 height 16
click at [47, 227] on span "Settings" at bounding box center [51, 227] width 59 height 14
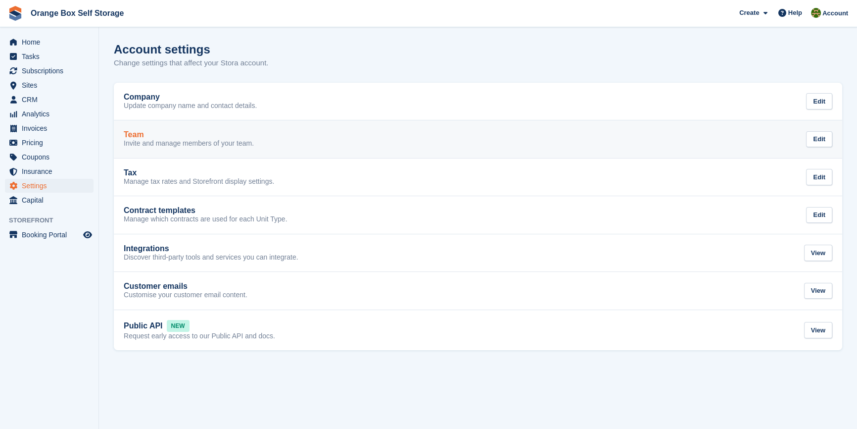
click at [144, 146] on p "Invite and manage members of your team." at bounding box center [189, 143] width 130 height 9
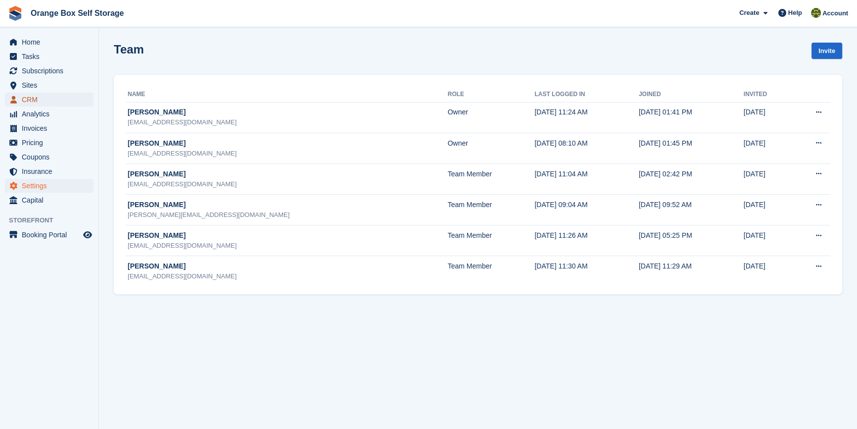
click at [42, 99] on span "CRM" at bounding box center [51, 100] width 59 height 14
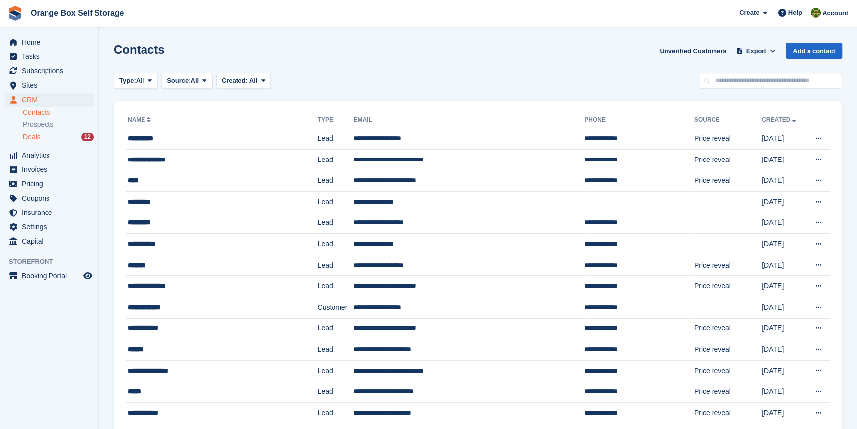
click at [36, 135] on span "Deals" at bounding box center [32, 136] width 18 height 9
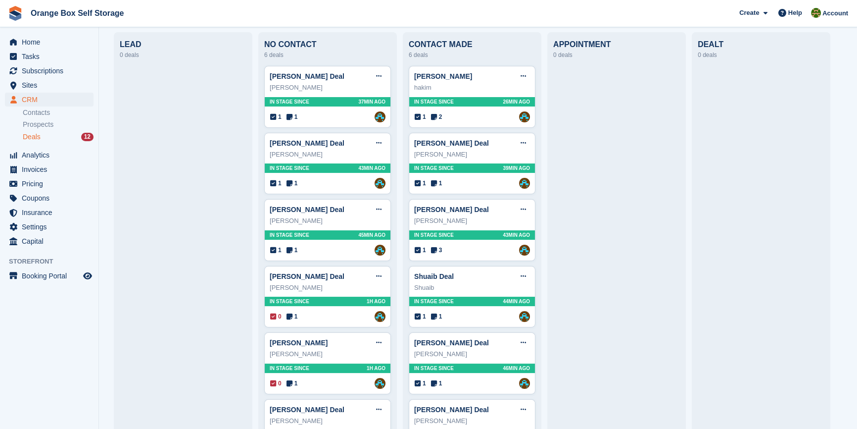
scroll to position [113, 0]
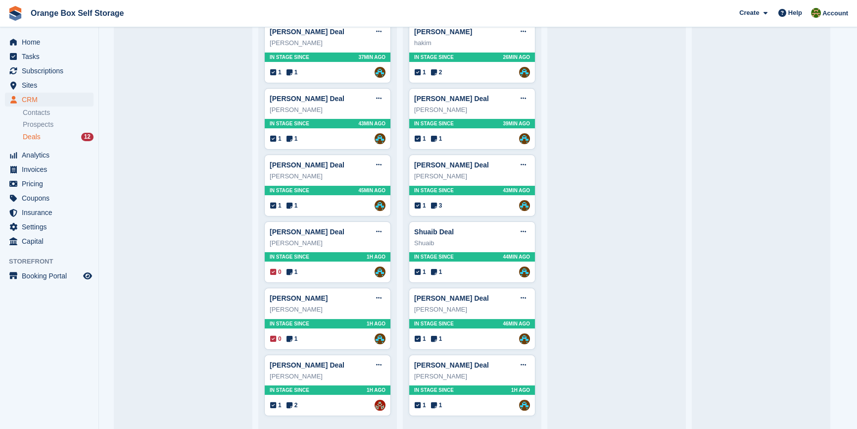
click at [130, 129] on div at bounding box center [183, 221] width 127 height 400
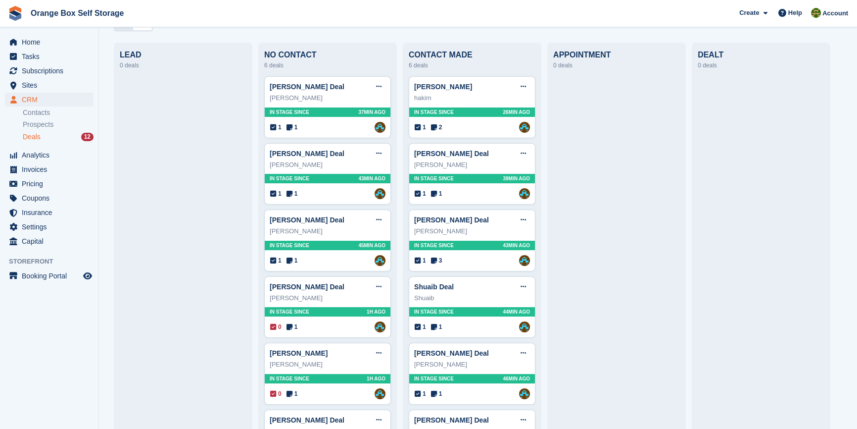
scroll to position [0, 0]
